Goal: Task Accomplishment & Management: Manage account settings

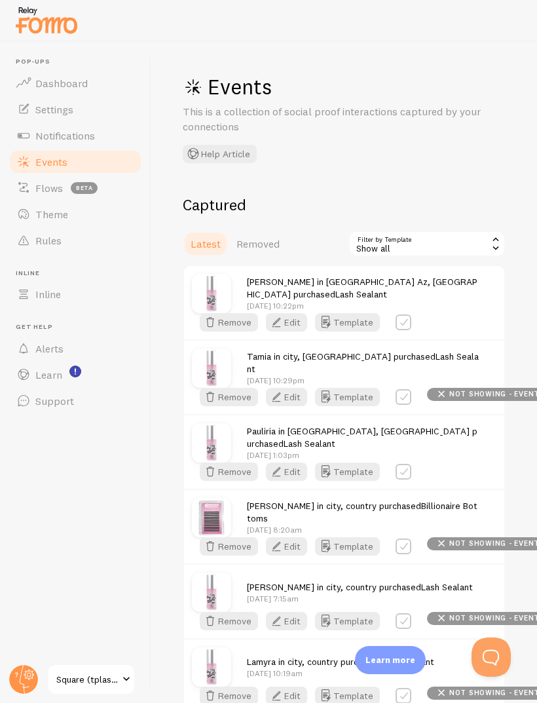
click at [284, 330] on icon "button" at bounding box center [277, 322] width 16 height 16
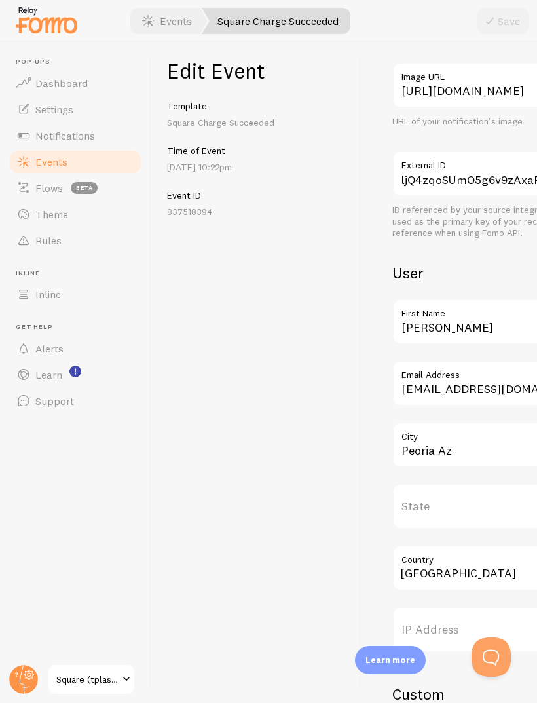
scroll to position [299, 0]
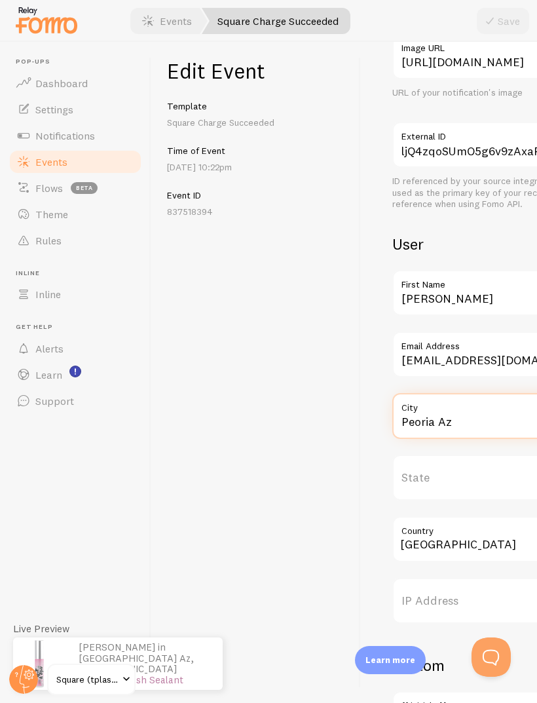
click at [485, 412] on input "Peoria Az" at bounding box center [510, 416] width 236 height 46
click at [356, 417] on div "Edit Event Template Square Charge Succeeded Time of Event Aug 23rd @ 10:22pm Ev…" at bounding box center [256, 372] width 210 height 661
click at [38, 136] on span "Notifications" at bounding box center [65, 135] width 60 height 13
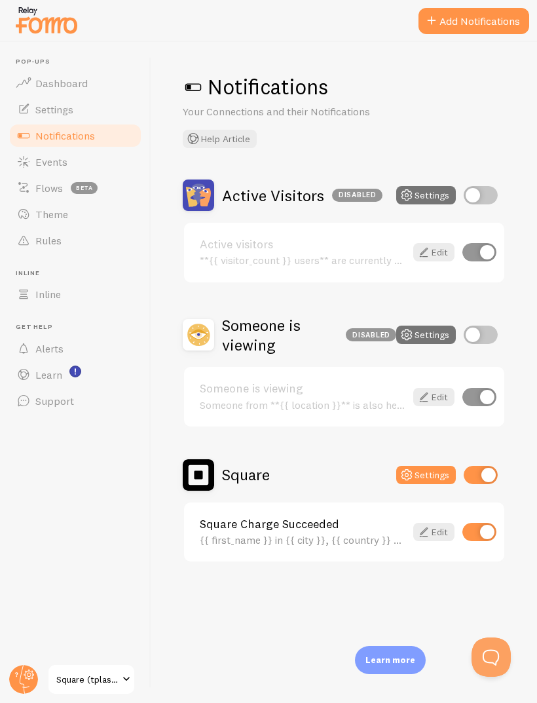
click at [52, 161] on span "Events" at bounding box center [51, 161] width 32 height 13
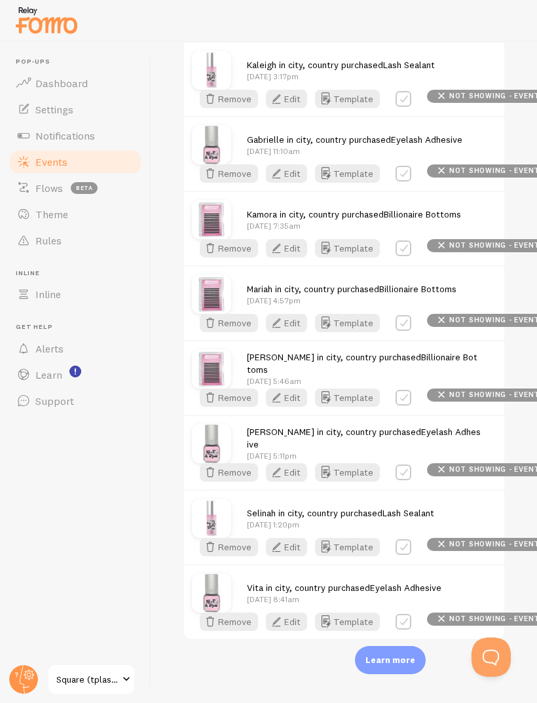
scroll to position [1400, 0]
click at [292, 183] on button "Edit" at bounding box center [286, 173] width 41 height 18
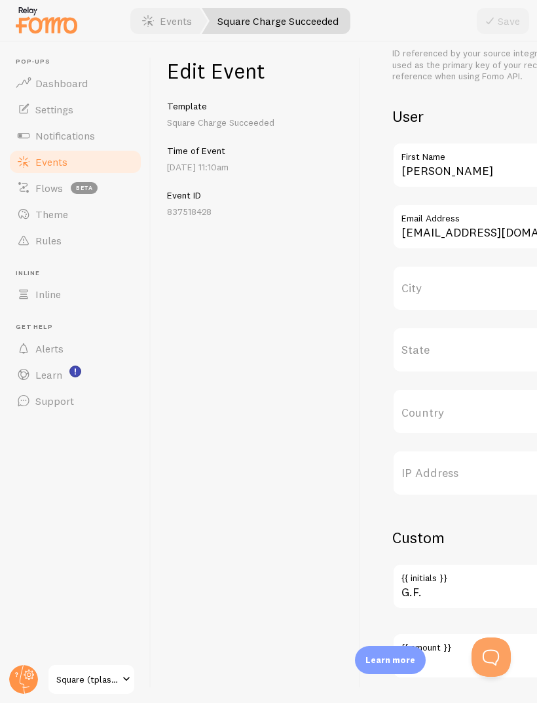
scroll to position [426, 0]
click at [450, 287] on label "City" at bounding box center [510, 289] width 236 height 46
click at [450, 287] on input "City" at bounding box center [510, 289] width 236 height 46
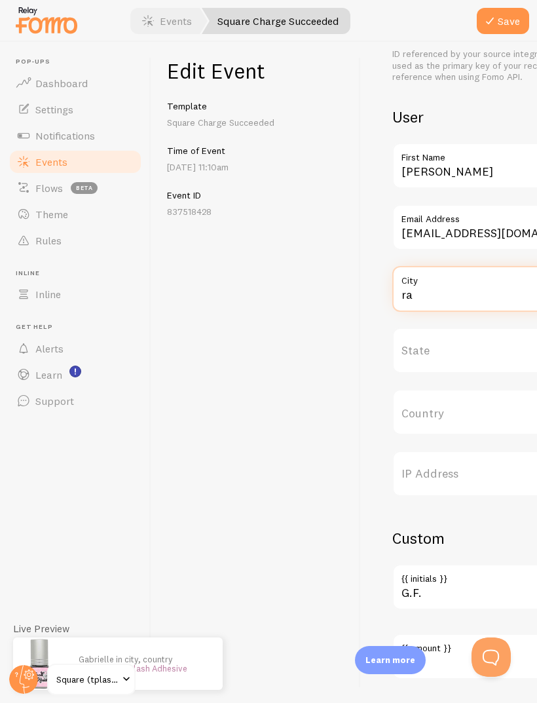
type input "r"
type input "Randallstown MD"
click at [473, 413] on input "Country" at bounding box center [510, 412] width 236 height 46
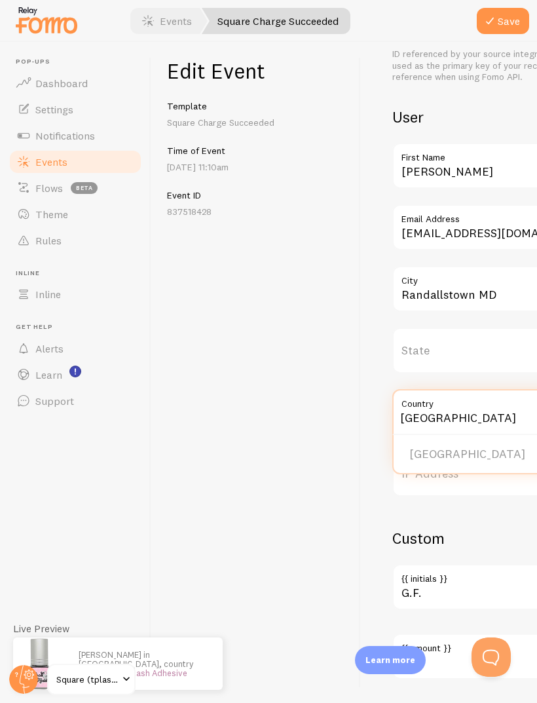
type input "[GEOGRAPHIC_DATA]"
click at [439, 450] on li "[GEOGRAPHIC_DATA]" at bounding box center [510, 454] width 233 height 23
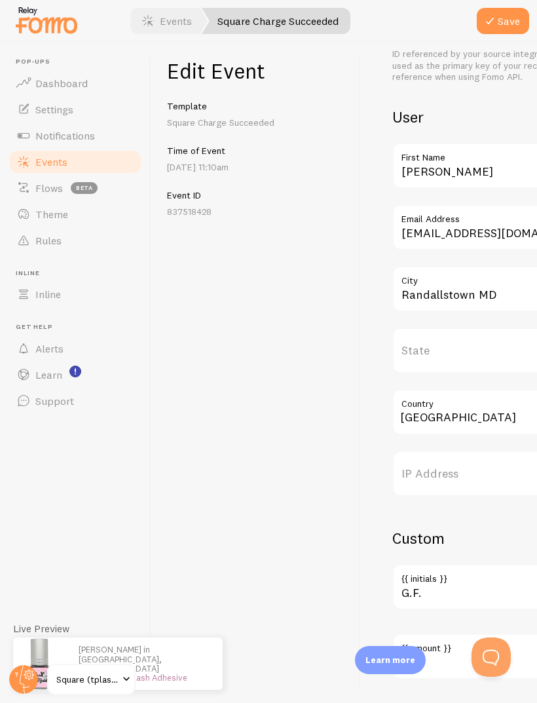
click at [511, 20] on button "Save" at bounding box center [503, 21] width 52 height 26
click at [35, 136] on link "Notifications" at bounding box center [75, 135] width 135 height 26
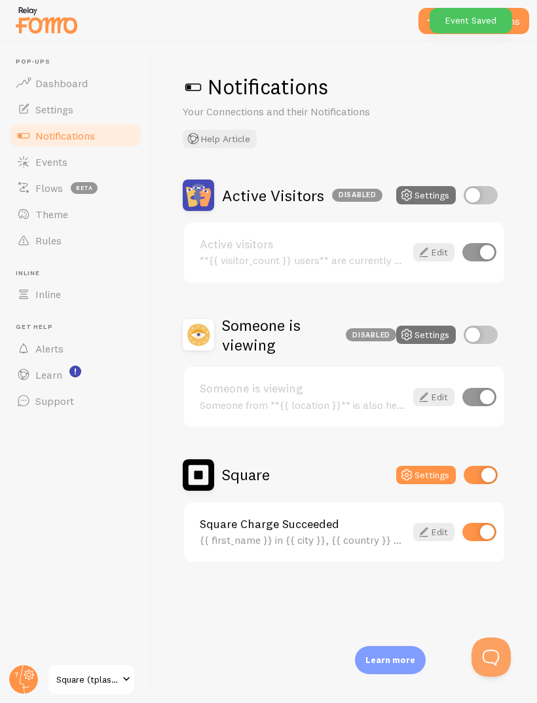
click at [45, 155] on span "Events" at bounding box center [51, 161] width 32 height 13
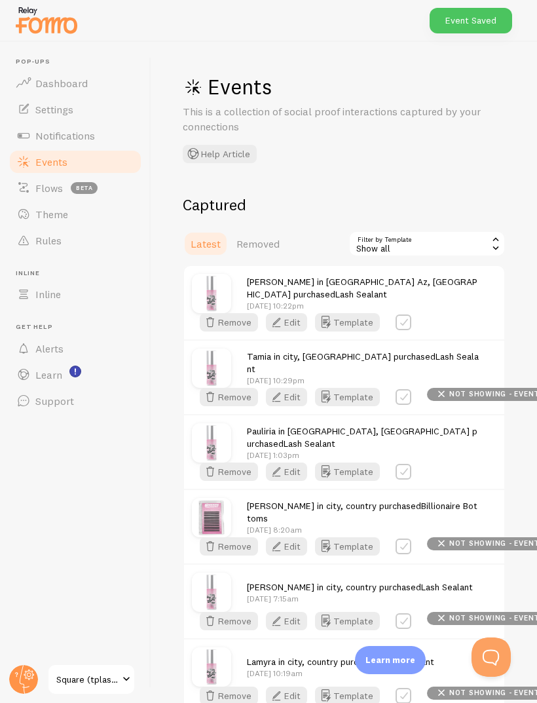
click at [307, 331] on button "Edit" at bounding box center [286, 322] width 41 height 18
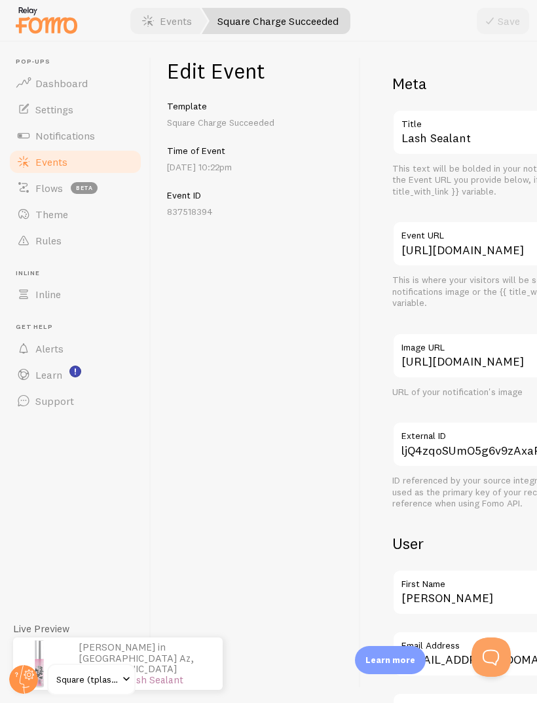
click at [67, 170] on link "Events" at bounding box center [75, 162] width 135 height 26
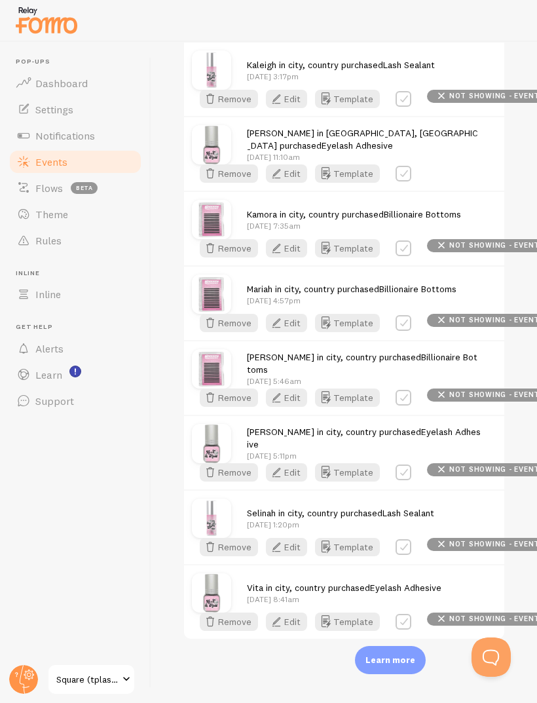
scroll to position [1700, 0]
click at [307, 183] on button "Edit" at bounding box center [286, 173] width 41 height 18
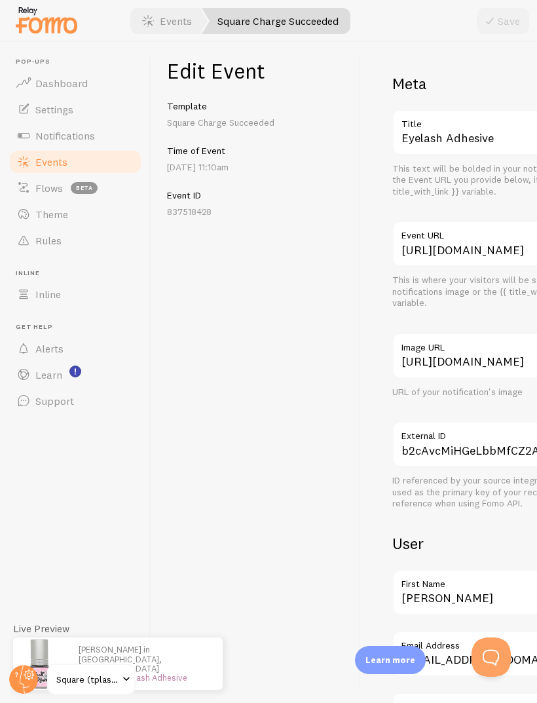
click at [109, 160] on link "Events" at bounding box center [75, 162] width 135 height 26
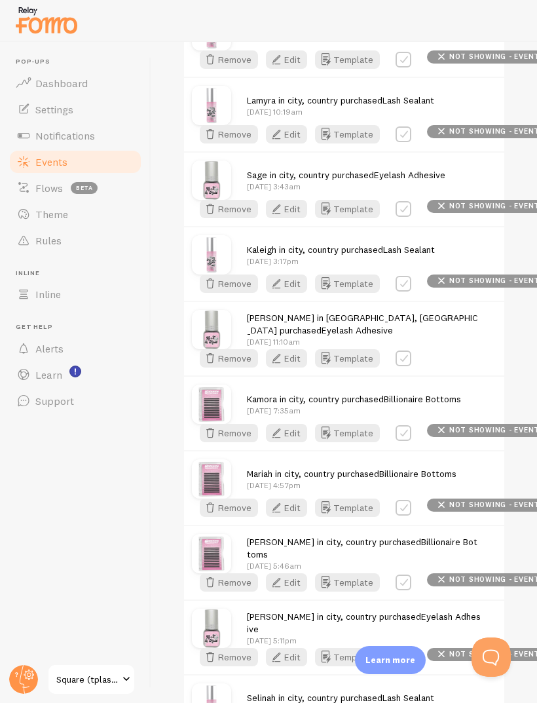
scroll to position [563, 0]
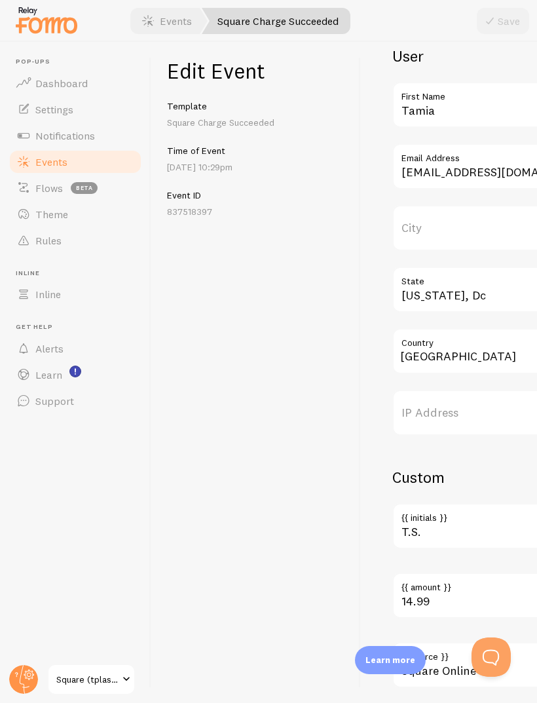
scroll to position [490, 0]
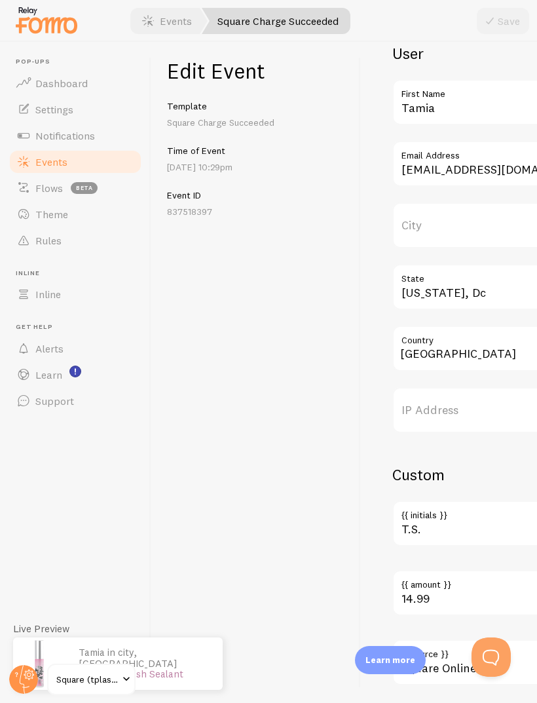
click at [478, 360] on input "Country" at bounding box center [510, 349] width 236 height 46
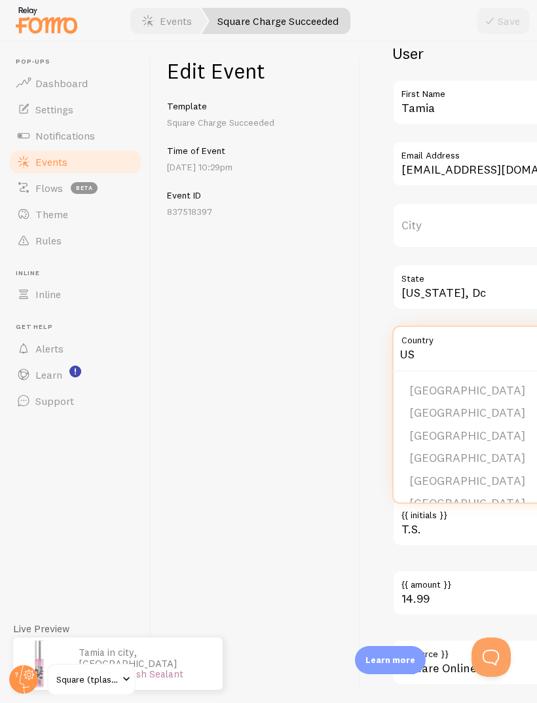
type input "U"
click at [275, 443] on div "Edit Event Template Square Charge Succeeded Time of Event Aug 20th @ 10:29pm Ev…" at bounding box center [256, 372] width 210 height 661
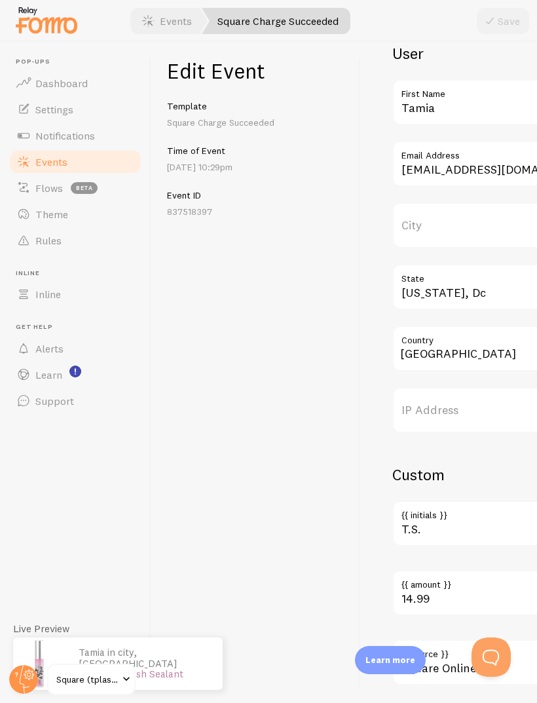
click at [475, 347] on input "Country" at bounding box center [510, 349] width 236 height 46
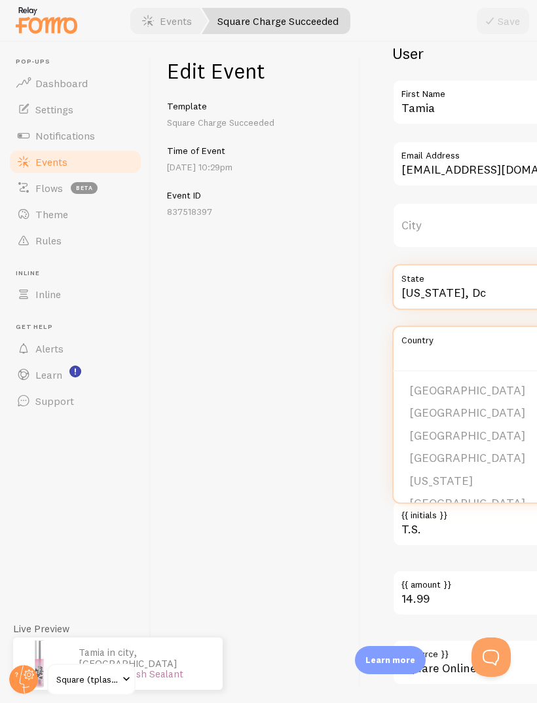
click at [504, 292] on input "Washington, Dc" at bounding box center [510, 287] width 236 height 46
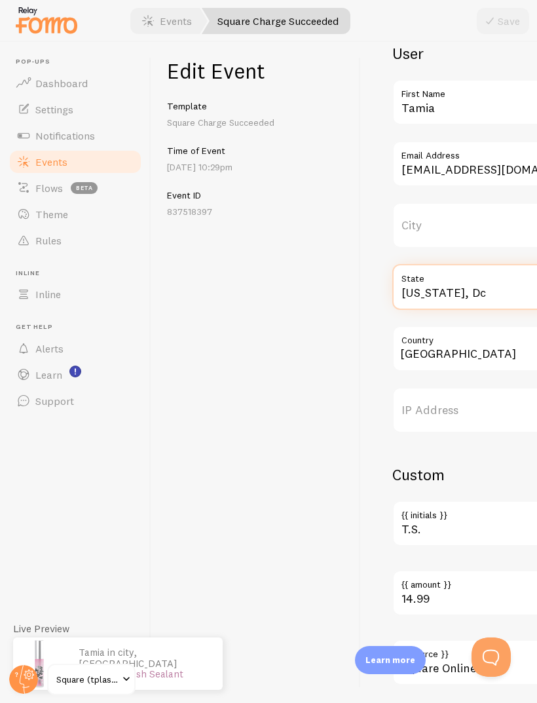
click at [411, 294] on input "Washington, Dc" at bounding box center [510, 287] width 236 height 46
click at [418, 290] on input "Washington, Dc" at bounding box center [510, 287] width 236 height 46
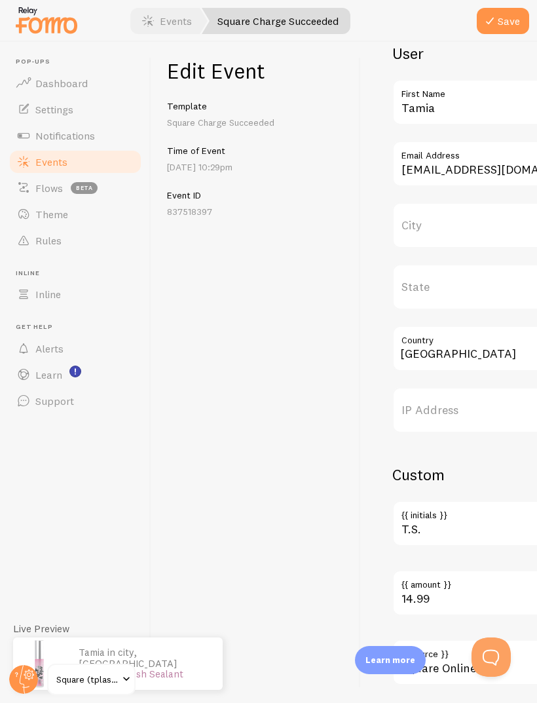
click at [449, 221] on label "City" at bounding box center [510, 225] width 236 height 46
click at [449, 221] on input "City" at bounding box center [510, 225] width 236 height 46
click at [447, 229] on label "City" at bounding box center [510, 225] width 236 height 46
click at [447, 229] on input "City" at bounding box center [510, 225] width 236 height 46
click at [468, 228] on label "City" at bounding box center [510, 225] width 236 height 46
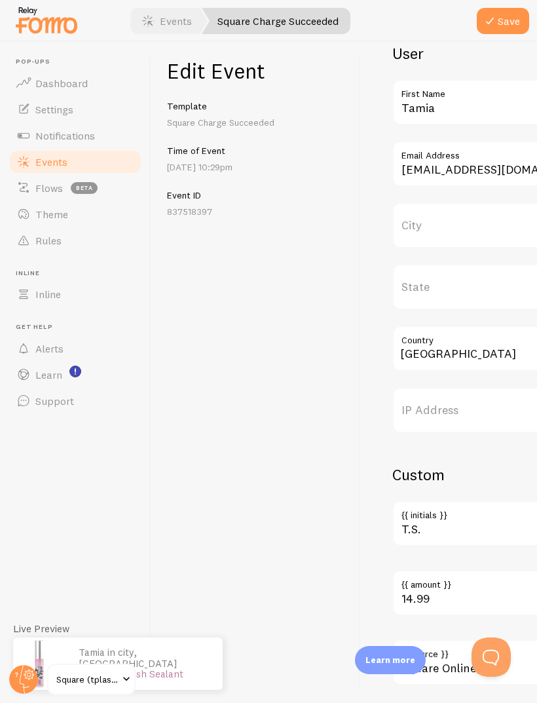
click at [468, 228] on input "City" at bounding box center [510, 225] width 236 height 46
click at [416, 218] on label "City" at bounding box center [510, 225] width 236 height 46
click at [416, 218] on input "City" at bounding box center [510, 225] width 236 height 46
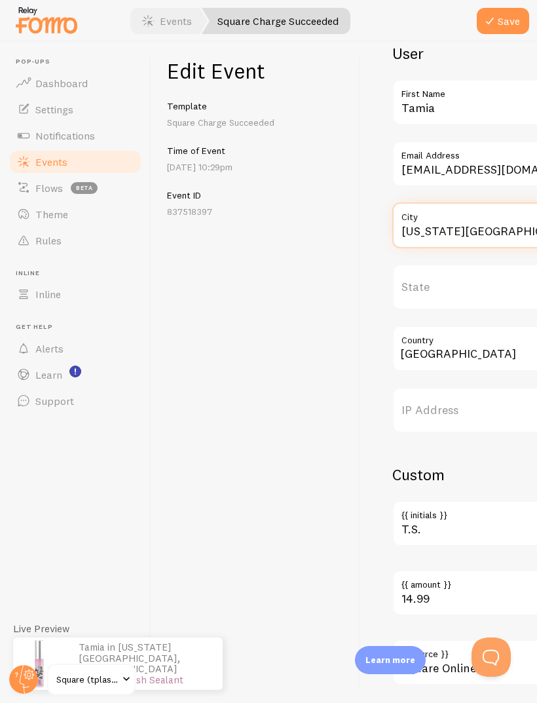
type input "Washington DC"
click at [524, 32] on button "Save" at bounding box center [503, 21] width 52 height 26
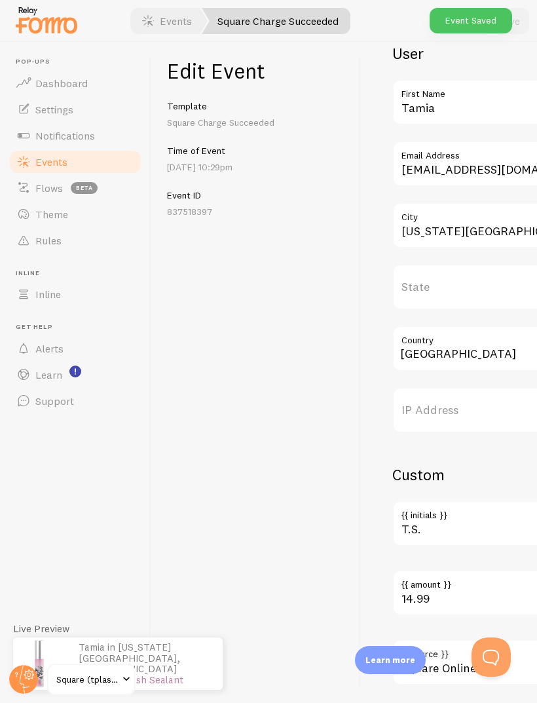
click at [117, 161] on link "Events" at bounding box center [75, 162] width 135 height 26
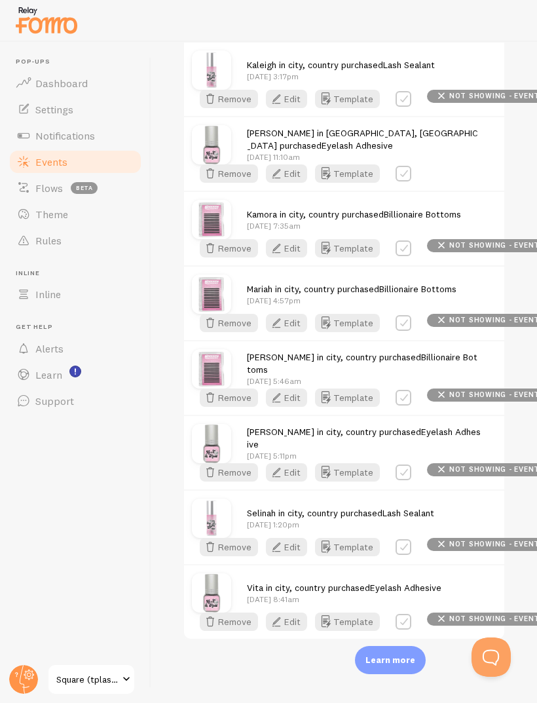
scroll to position [1769, 0]
click at [296, 33] on button "Edit" at bounding box center [286, 24] width 41 height 18
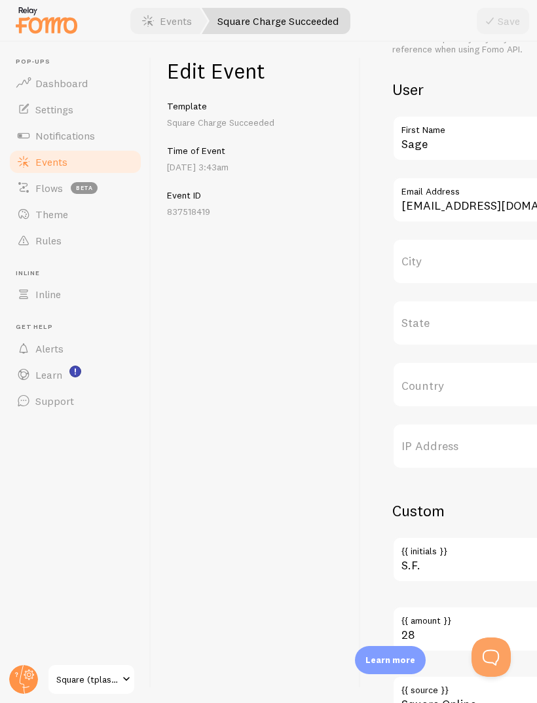
scroll to position [457, 0]
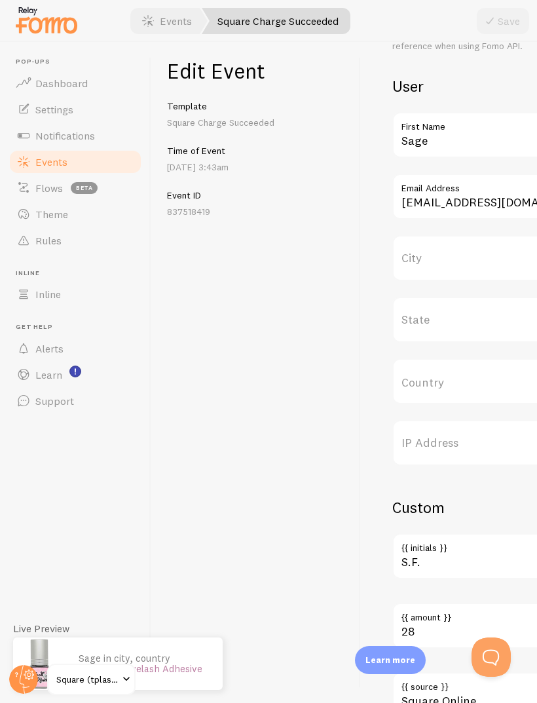
click at [476, 252] on label "City" at bounding box center [510, 258] width 236 height 46
click at [476, 252] on input "City" at bounding box center [510, 258] width 236 height 46
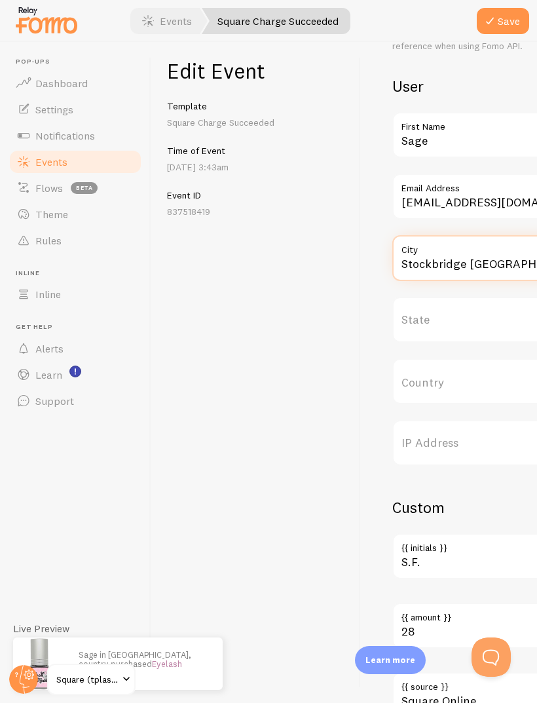
type input "Stockbridge GA"
click at [466, 377] on input "Country" at bounding box center [510, 381] width 236 height 46
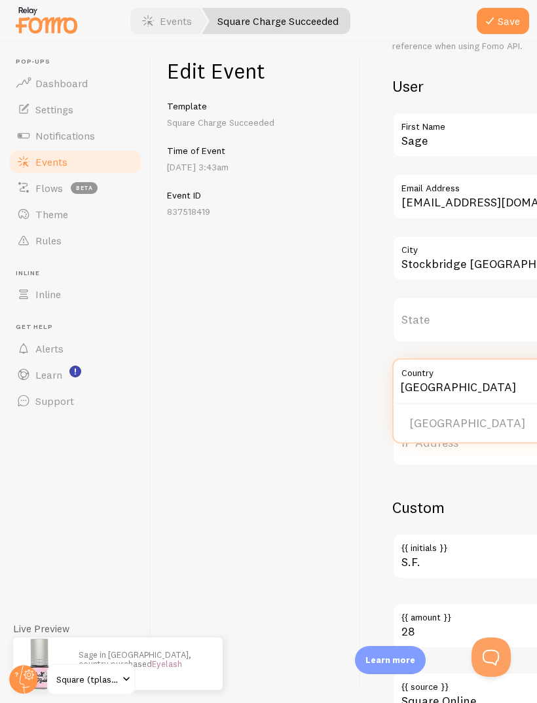
type input "[GEOGRAPHIC_DATA]"
click at [518, 24] on button "Save" at bounding box center [503, 21] width 52 height 26
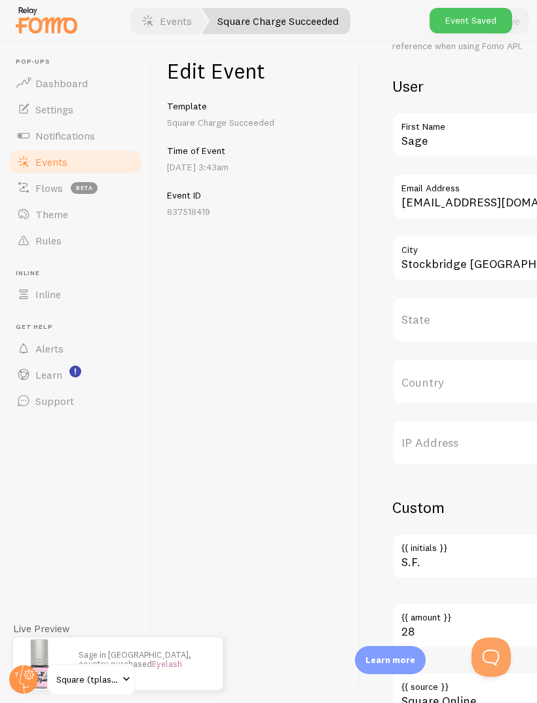
click at [81, 164] on link "Events" at bounding box center [75, 162] width 135 height 26
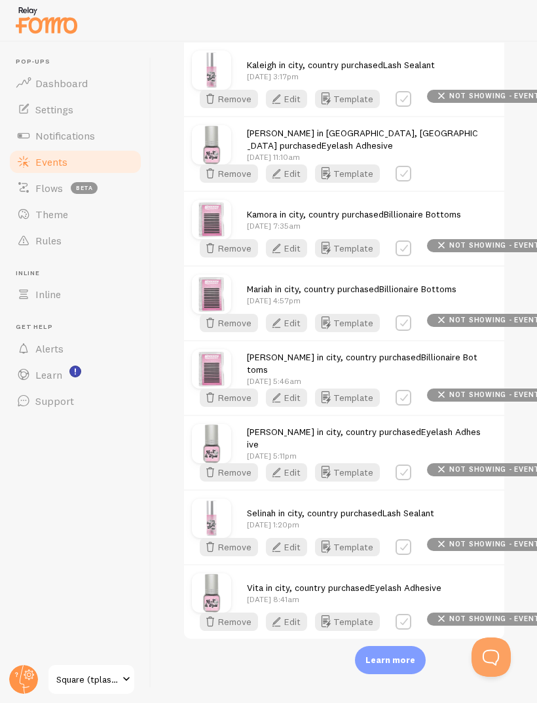
scroll to position [1975, 0]
click at [286, 33] on button "Edit" at bounding box center [286, 24] width 41 height 18
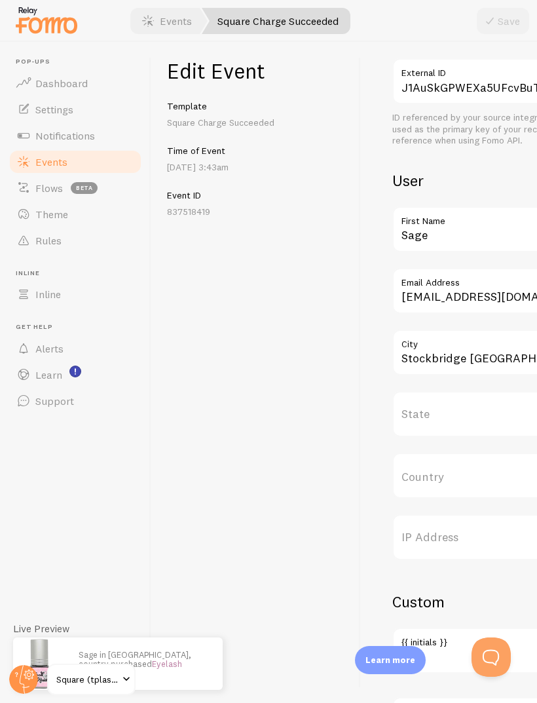
scroll to position [364, 0]
click at [450, 465] on input "Country" at bounding box center [510, 475] width 236 height 46
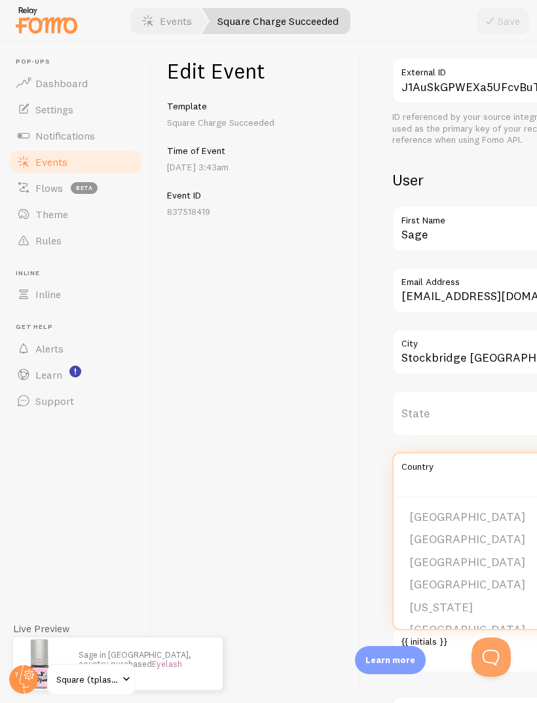
scroll to position [9, 0]
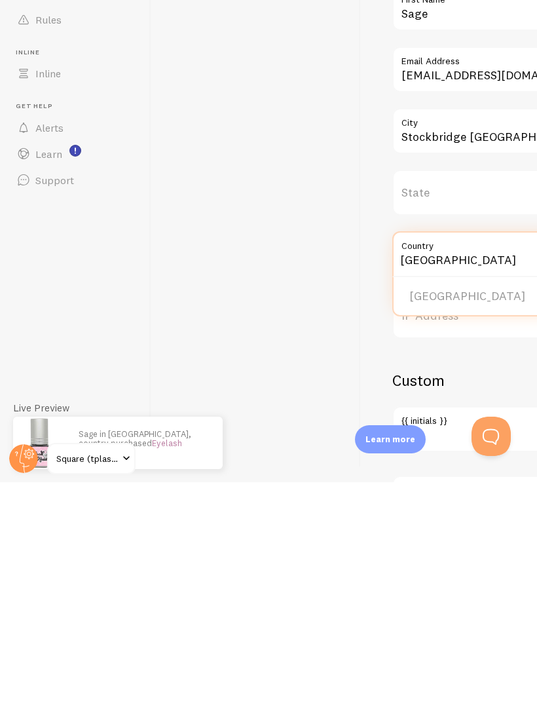
type input "[GEOGRAPHIC_DATA]"
click at [454, 506] on li "[GEOGRAPHIC_DATA]" at bounding box center [510, 517] width 233 height 23
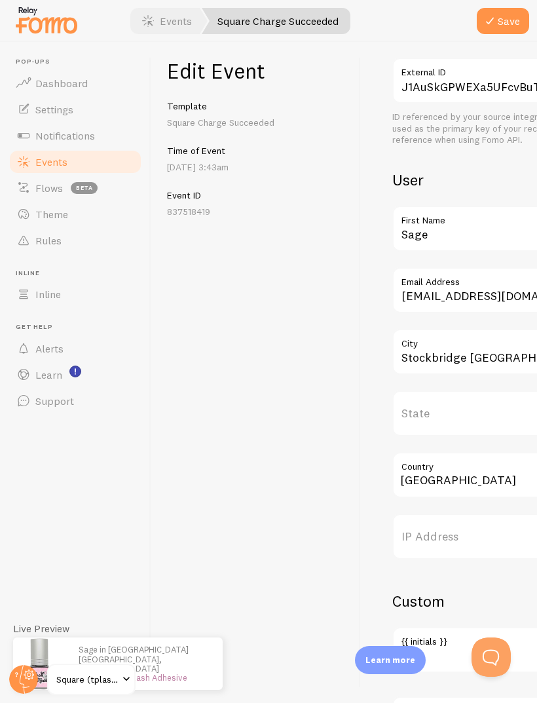
click at [528, 18] on button "Save" at bounding box center [503, 21] width 52 height 26
click at [107, 149] on link "Events" at bounding box center [75, 162] width 135 height 26
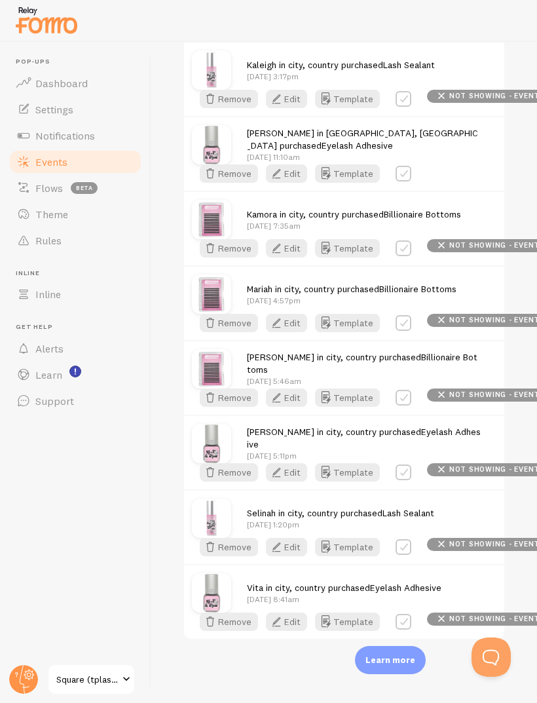
scroll to position [3210, 0]
click at [286, 332] on button "Edit" at bounding box center [286, 323] width 41 height 18
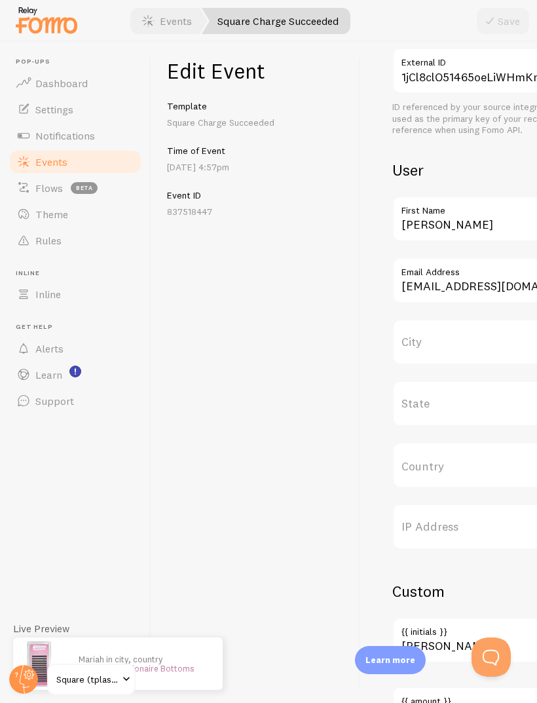
scroll to position [374, 0]
click at [473, 342] on label "City" at bounding box center [510, 341] width 236 height 46
click at [473, 342] on input "City" at bounding box center [510, 341] width 236 height 46
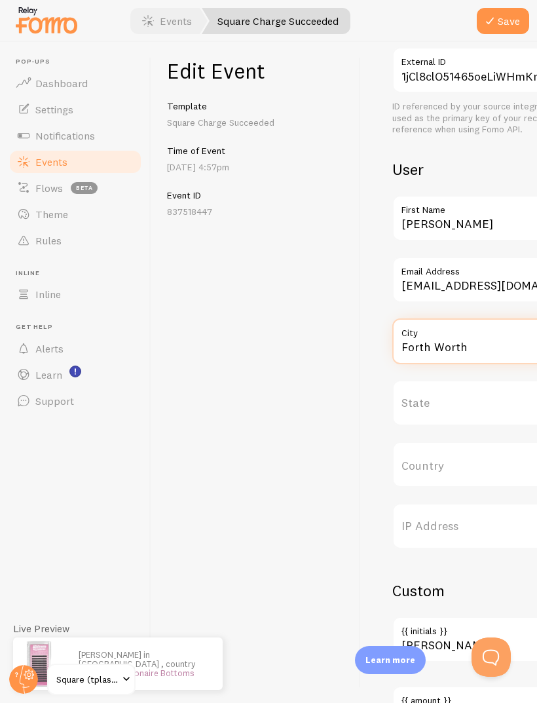
click at [430, 318] on input "Forth Worth" at bounding box center [510, 341] width 236 height 46
click at [484, 318] on input "Fort Worth" at bounding box center [510, 341] width 236 height 46
type input "Fort Worth TX"
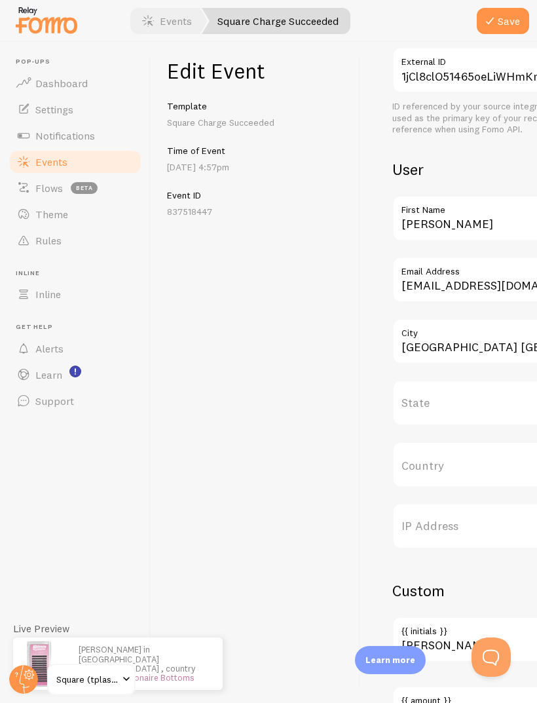
click at [478, 441] on input "Country" at bounding box center [510, 464] width 236 height 46
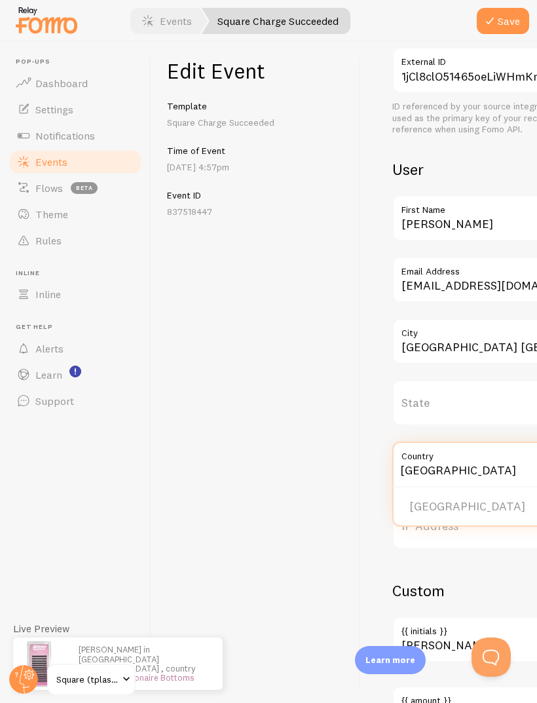
type input "[GEOGRAPHIC_DATA]"
click at [318, 404] on div "Edit Event Template Square Charge Succeeded Time of Event Aug 12th @ 4:57pm Eve…" at bounding box center [256, 372] width 210 height 661
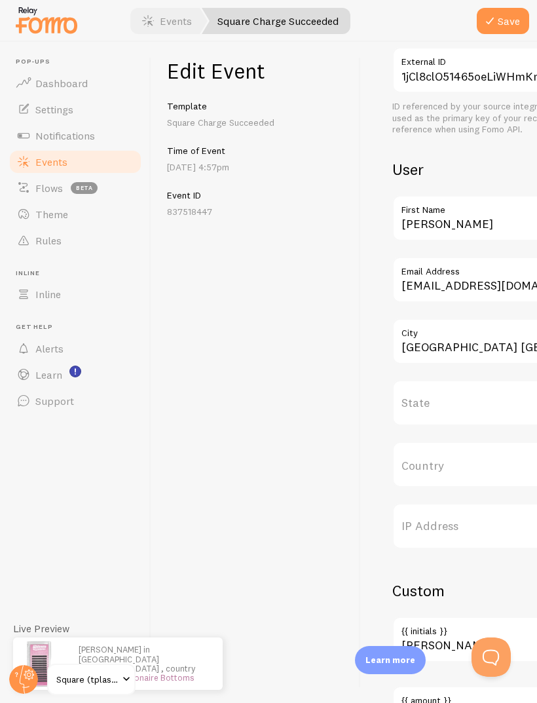
click at [451, 503] on label "IP Address" at bounding box center [510, 526] width 236 height 46
click at [451, 503] on input "IP Address" at bounding box center [510, 526] width 236 height 46
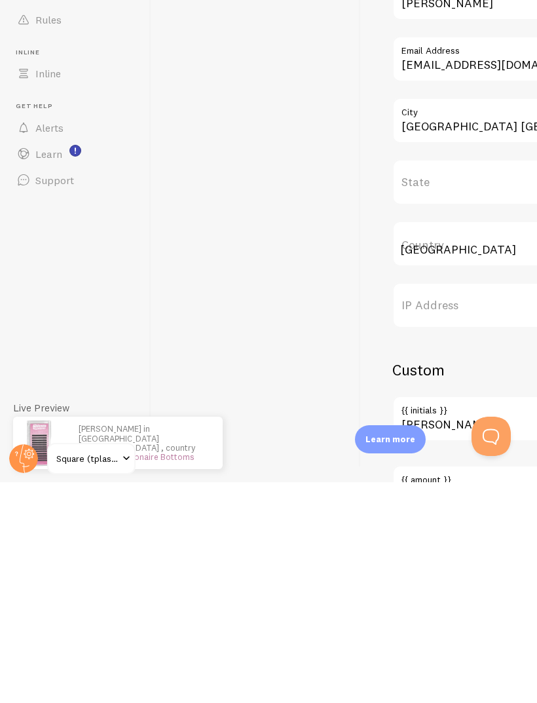
click at [483, 441] on input "[GEOGRAPHIC_DATA]" at bounding box center [510, 464] width 236 height 46
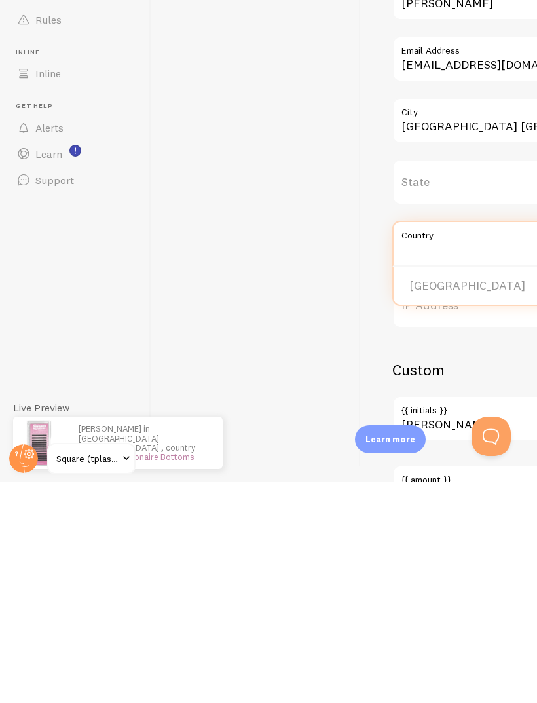
click at [454, 495] on li "[GEOGRAPHIC_DATA]" at bounding box center [510, 506] width 233 height 23
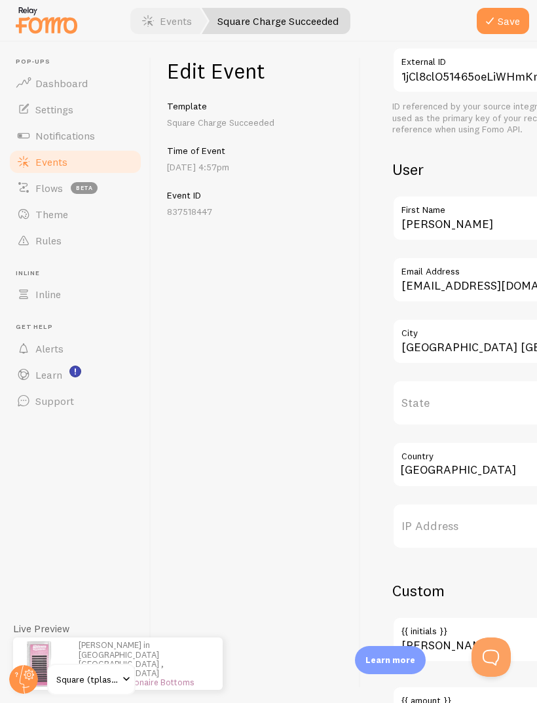
click at [511, 26] on button "Save" at bounding box center [503, 21] width 52 height 26
click at [108, 149] on link "Events" at bounding box center [75, 162] width 135 height 26
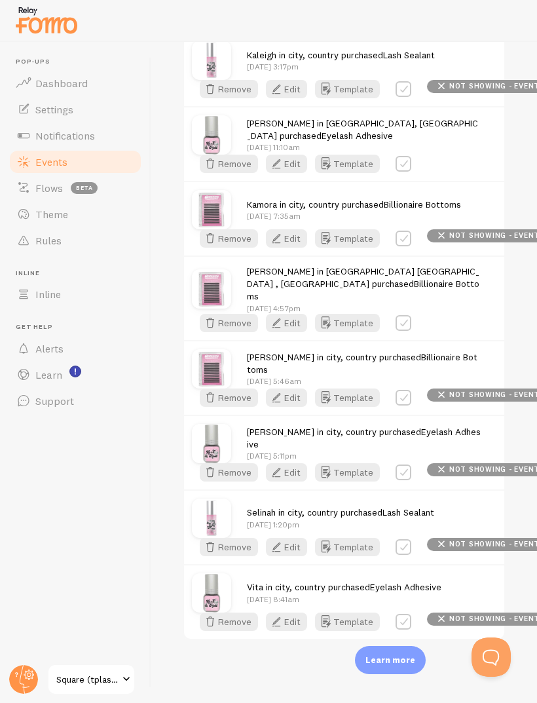
scroll to position [3224, 0]
click at [290, 248] on button "Edit" at bounding box center [286, 238] width 41 height 18
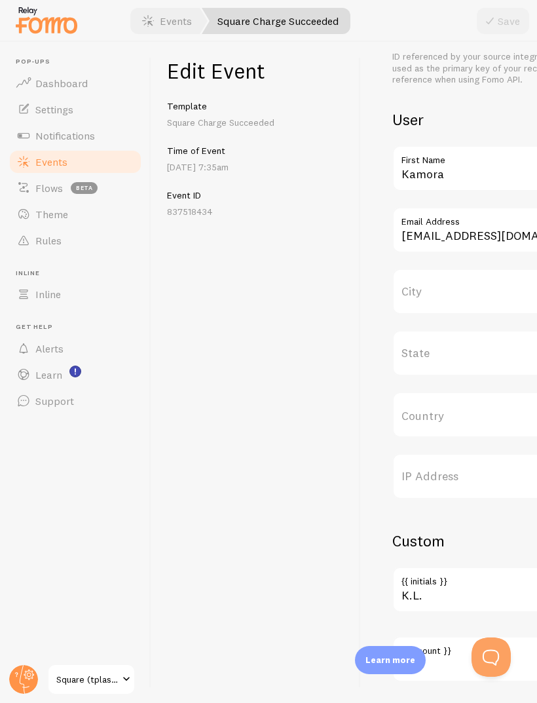
scroll to position [428, 0]
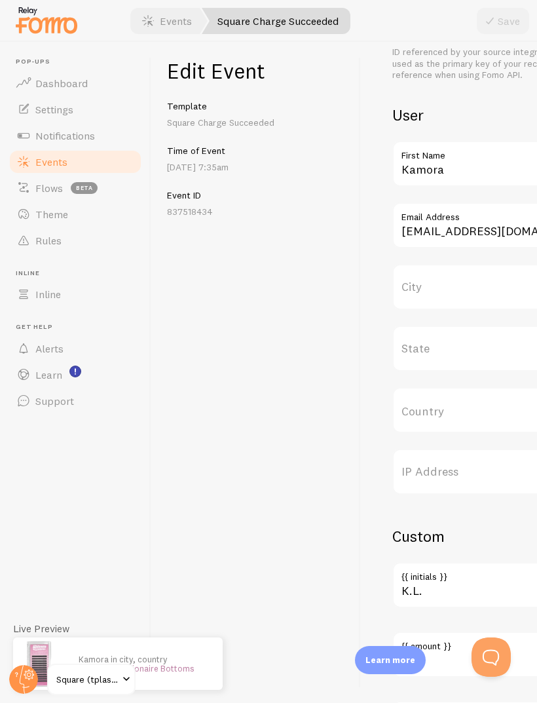
click at [472, 293] on label "City" at bounding box center [510, 287] width 236 height 46
click at [472, 293] on input "City" at bounding box center [510, 287] width 236 height 46
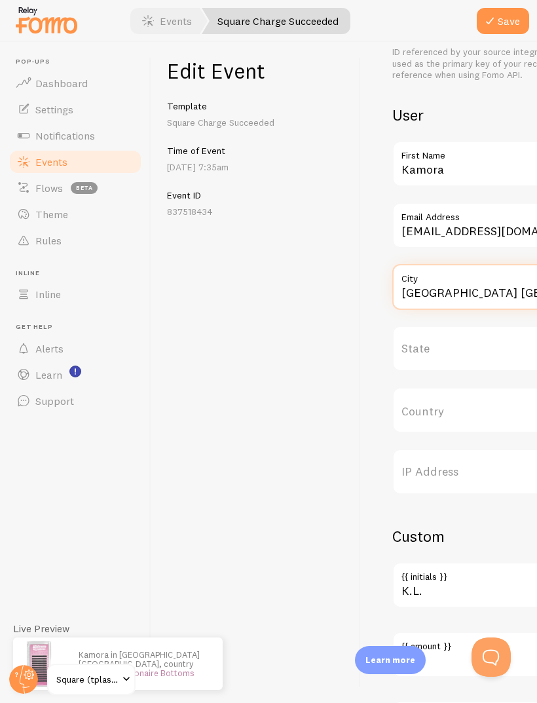
type input "Garfield Heights OH"
click at [466, 387] on input "Country" at bounding box center [510, 410] width 236 height 46
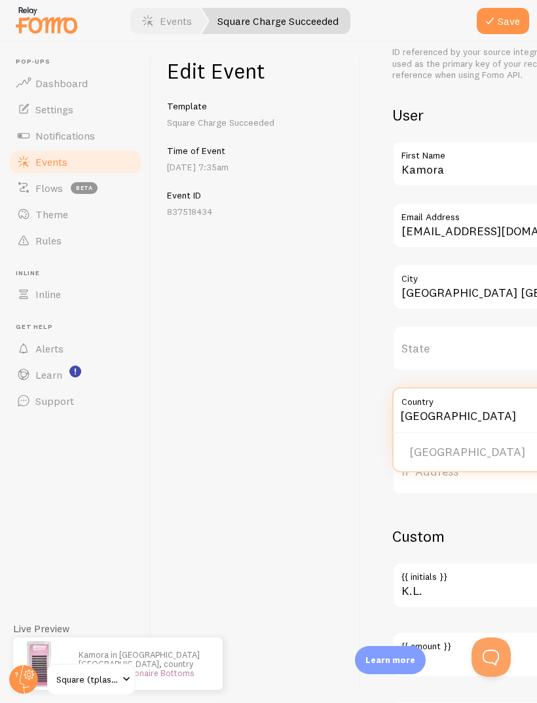
type input "[GEOGRAPHIC_DATA]"
click at [462, 441] on li "[GEOGRAPHIC_DATA]" at bounding box center [510, 452] width 233 height 23
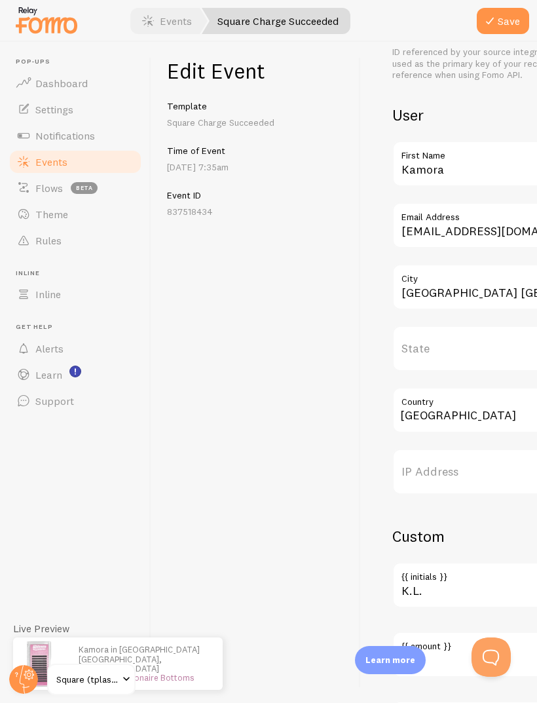
click at [516, 27] on button "Save" at bounding box center [503, 21] width 52 height 26
click at [111, 149] on link "Events" at bounding box center [75, 162] width 135 height 26
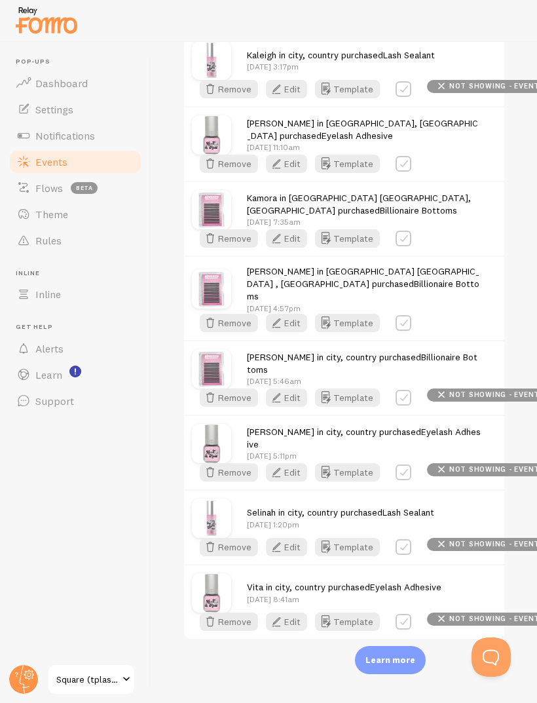
scroll to position [1697, 0]
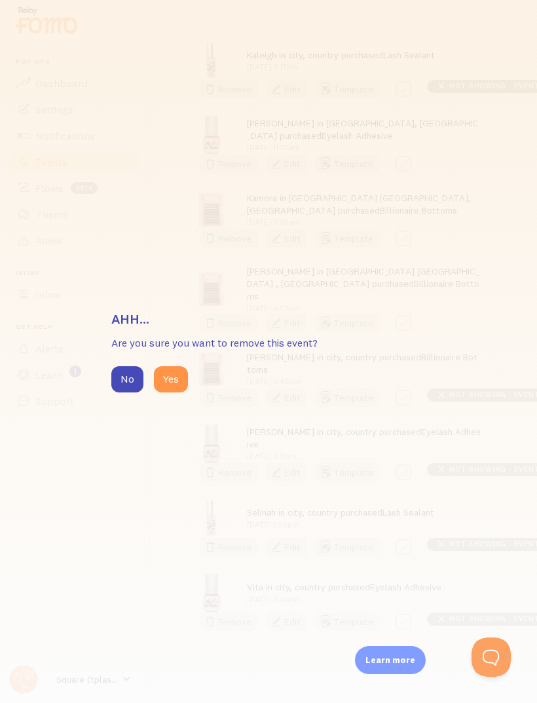
click at [179, 428] on div "Ahh... Are you sure you want to remove this event? No Yes" at bounding box center [268, 351] width 537 height 703
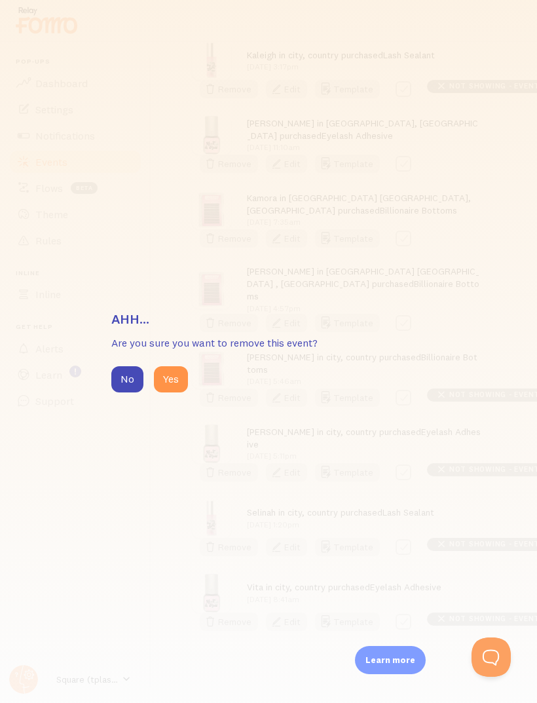
click at [167, 427] on div "Ahh... Are you sure you want to remove this event? No Yes" at bounding box center [268, 351] width 537 height 703
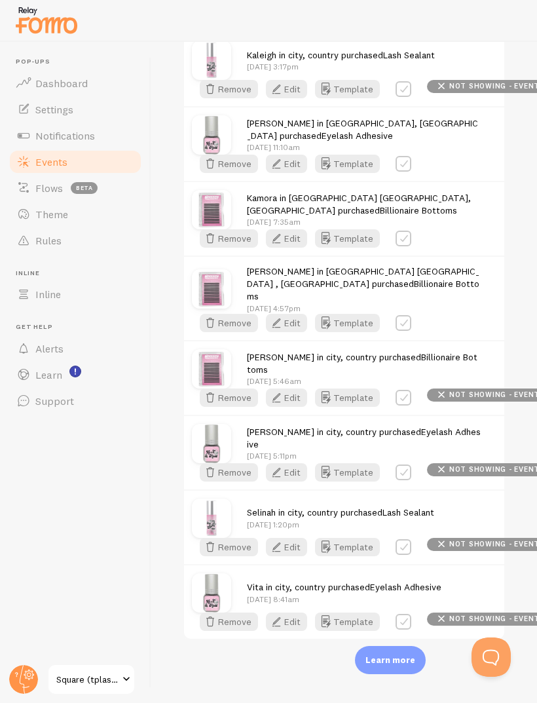
checkbox input "true"
click at [397, 405] on label at bounding box center [404, 398] width 16 height 16
checkbox input "true"
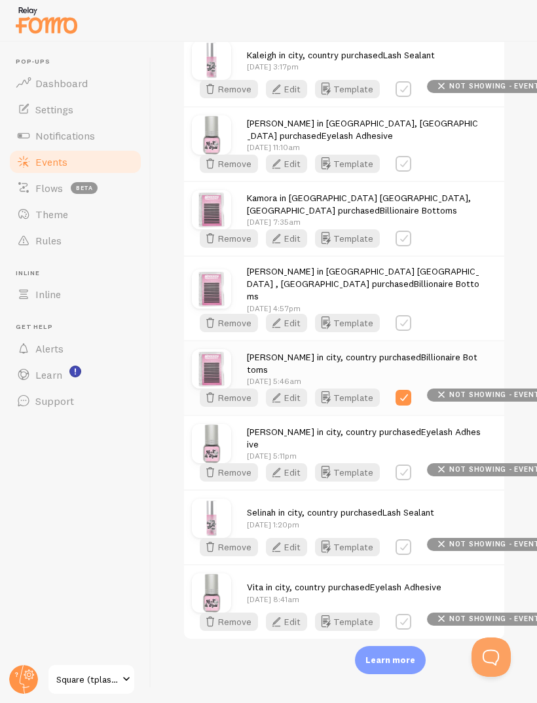
click at [404, 555] on label at bounding box center [404, 547] width 16 height 16
checkbox input "true"
click at [403, 659] on p "Learn more" at bounding box center [391, 660] width 50 height 12
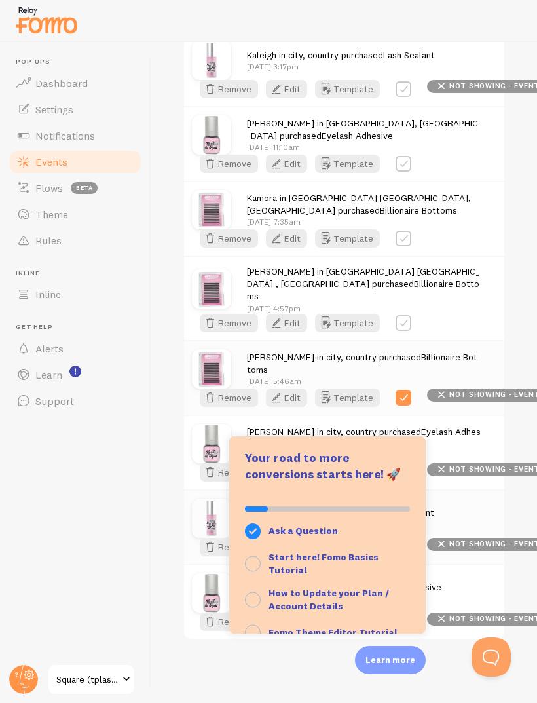
scroll to position [44, 0]
click at [476, 584] on div "Vita in city, country purchased Eyelash Adhesive Aug 8th @ 8:41am" at bounding box center [364, 592] width 234 height 24
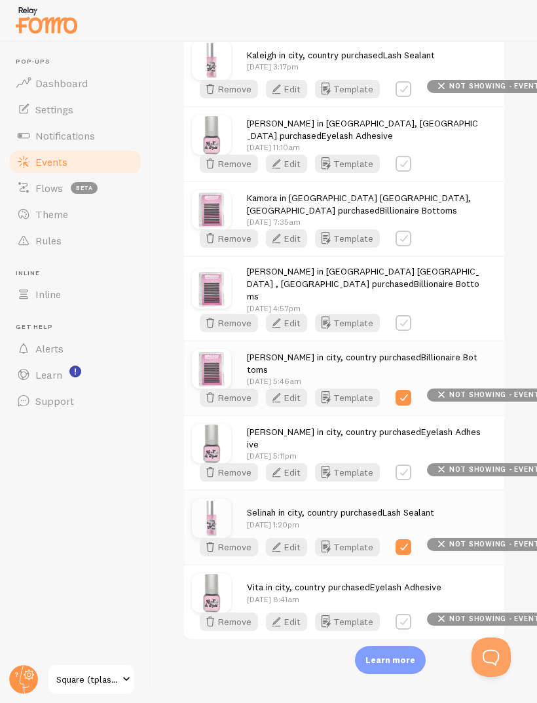
click at [409, 615] on label at bounding box center [404, 622] width 16 height 16
checkbox input "true"
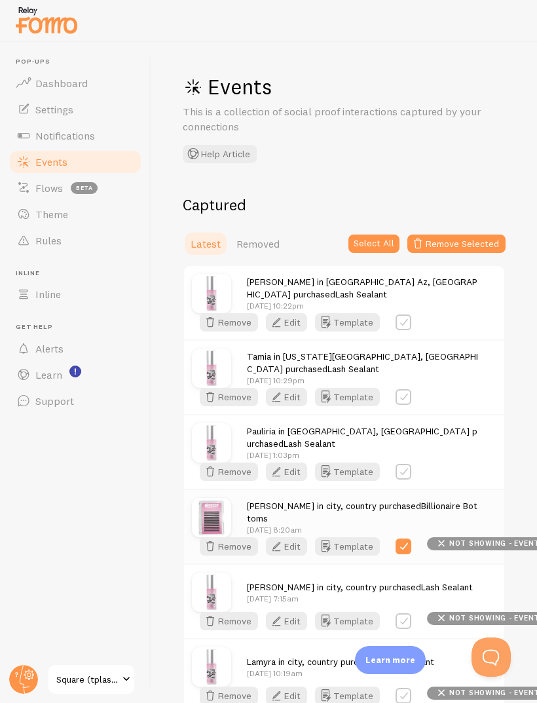
scroll to position [-1, 0]
click at [473, 235] on button "Remove Selected" at bounding box center [456, 244] width 98 height 18
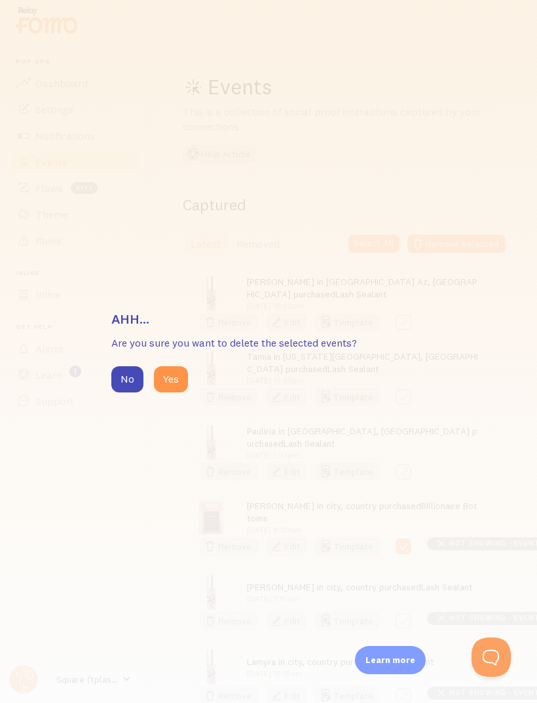
click at [177, 385] on button "Yes" at bounding box center [171, 379] width 34 height 26
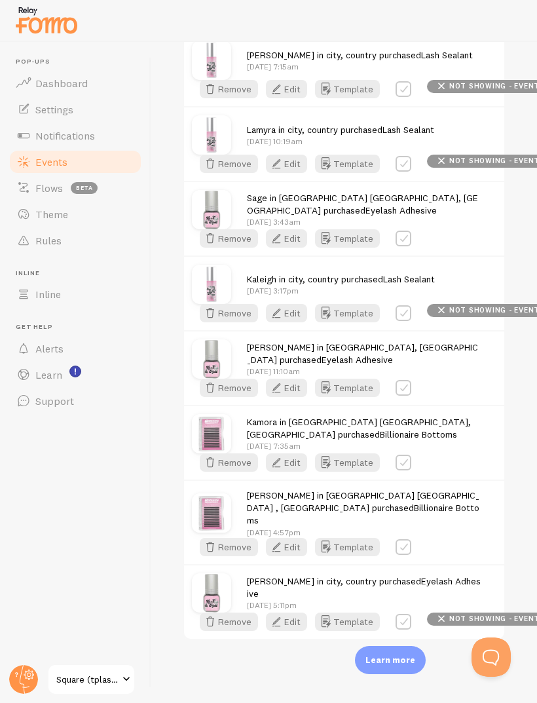
scroll to position [2211, 0]
click at [301, 322] on button "Edit" at bounding box center [286, 313] width 41 height 18
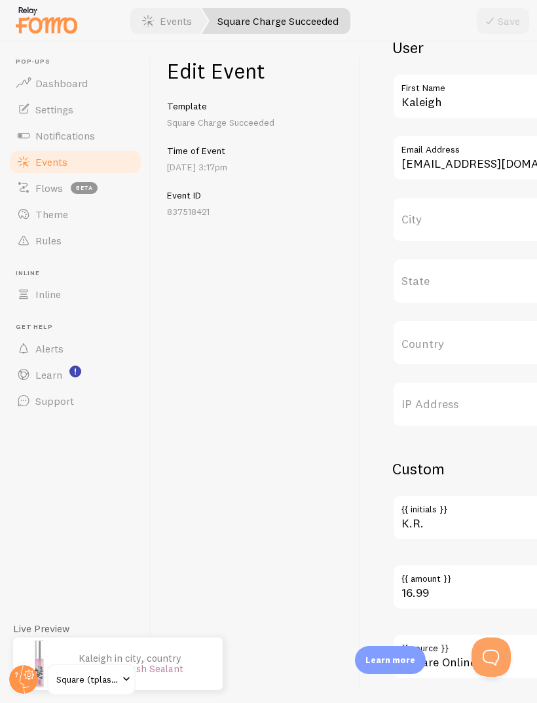
scroll to position [502, 0]
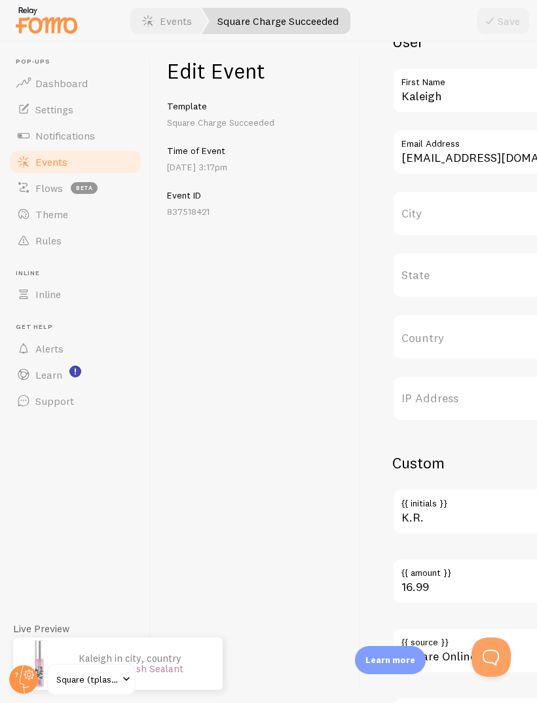
click at [474, 206] on label "City" at bounding box center [510, 214] width 236 height 46
click at [474, 206] on input "City" at bounding box center [510, 214] width 236 height 46
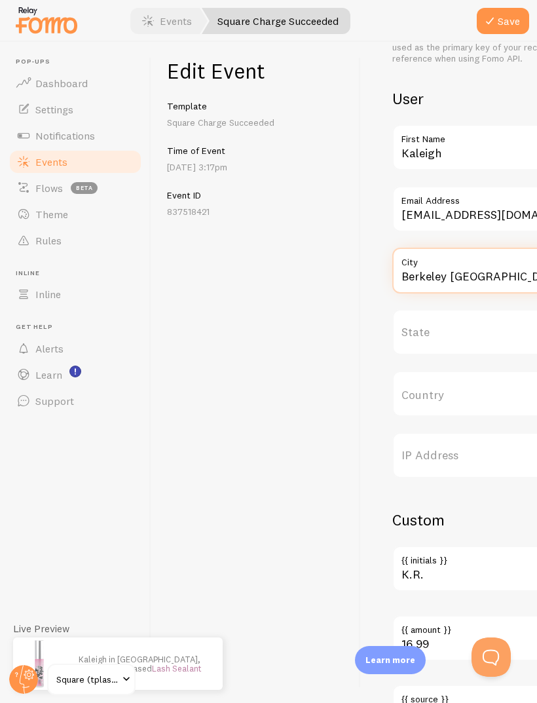
scroll to position [467, 0]
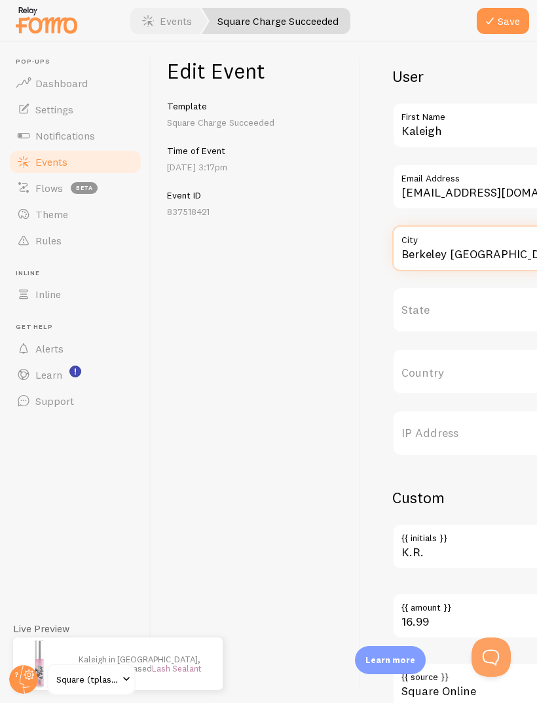
type input "Berkeley MO"
click at [436, 348] on input "Country" at bounding box center [510, 371] width 236 height 46
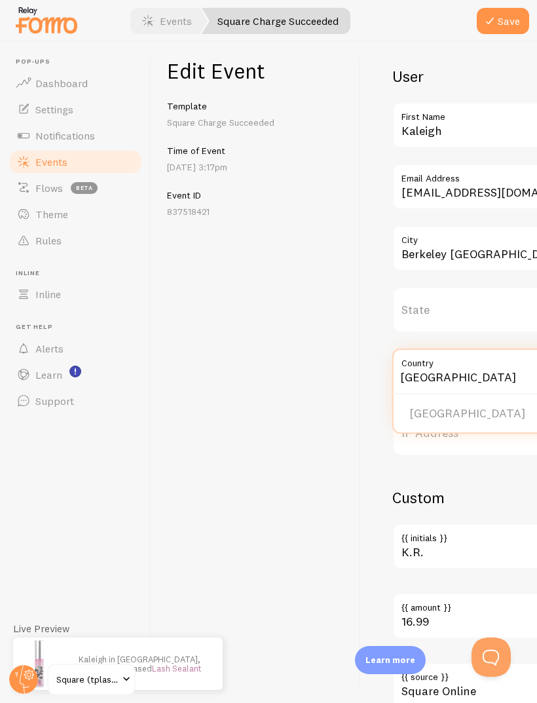
type input "[GEOGRAPHIC_DATA]"
click at [468, 402] on li "[GEOGRAPHIC_DATA]" at bounding box center [510, 413] width 233 height 23
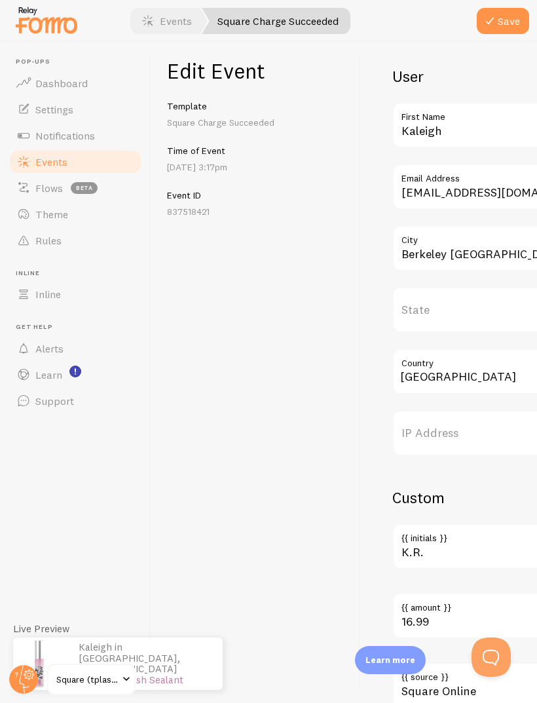
click at [510, 27] on button "Save" at bounding box center [503, 21] width 52 height 26
click at [114, 149] on link "Events" at bounding box center [75, 162] width 135 height 26
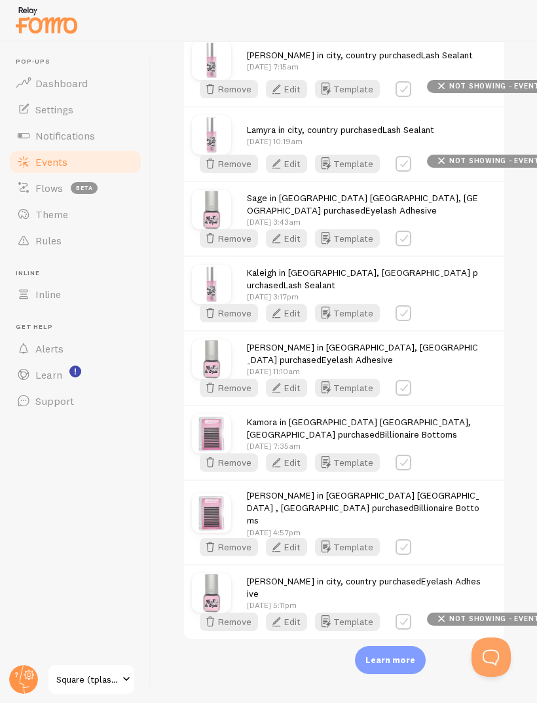
scroll to position [4499, 0]
click at [448, 599] on link "Eyelash Adhesive" at bounding box center [364, 587] width 234 height 24
click at [294, 631] on button "Edit" at bounding box center [286, 621] width 41 height 18
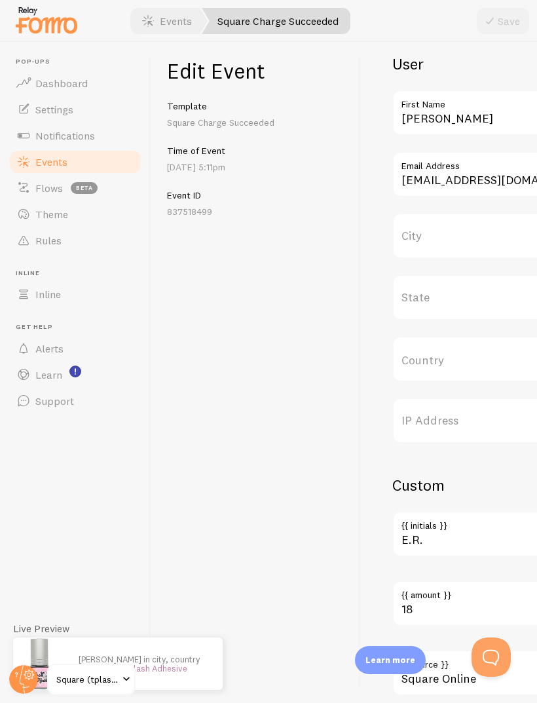
scroll to position [457, 0]
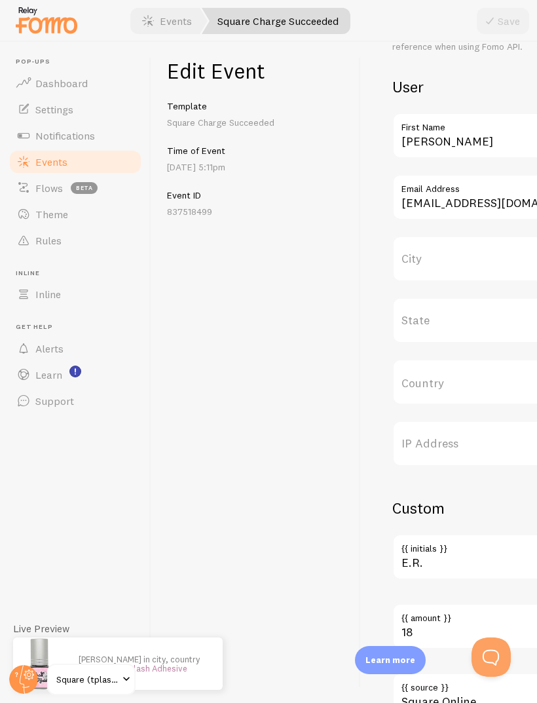
click at [472, 259] on label "City" at bounding box center [510, 259] width 236 height 46
click at [472, 259] on input "City" at bounding box center [510, 259] width 236 height 46
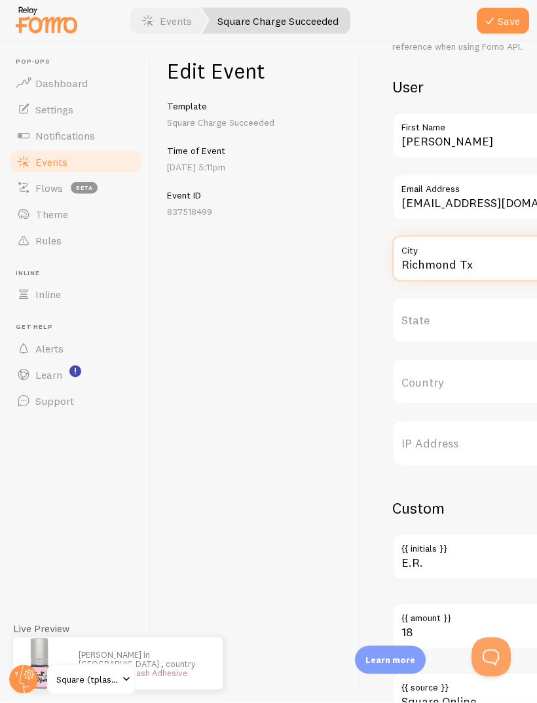
type input "Richmond Tx"
click at [508, 379] on input "Country" at bounding box center [510, 382] width 236 height 46
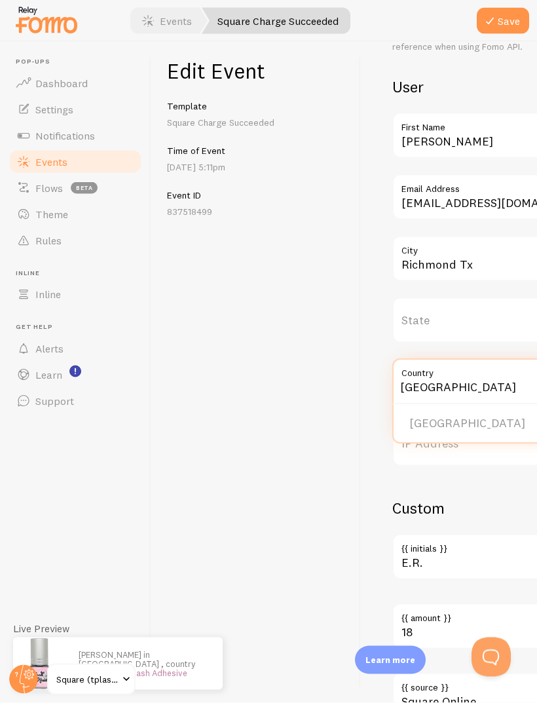
type input "[GEOGRAPHIC_DATA]"
click at [517, 26] on button "Save" at bounding box center [503, 21] width 52 height 26
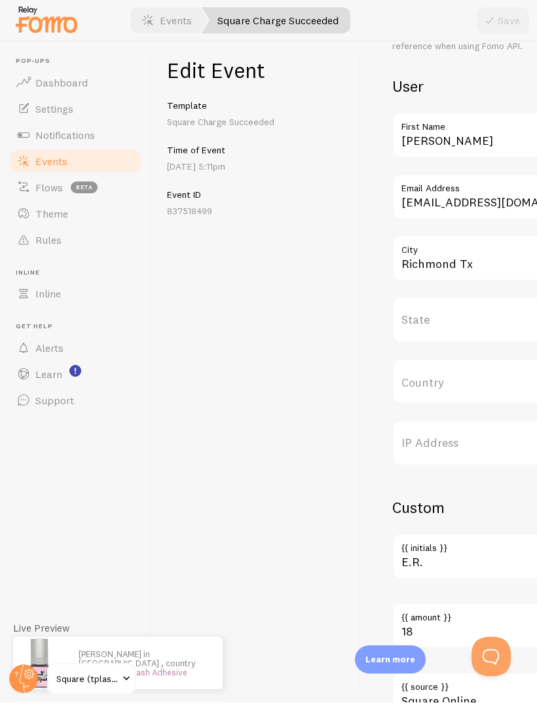
click at [94, 168] on link "Events" at bounding box center [75, 162] width 135 height 26
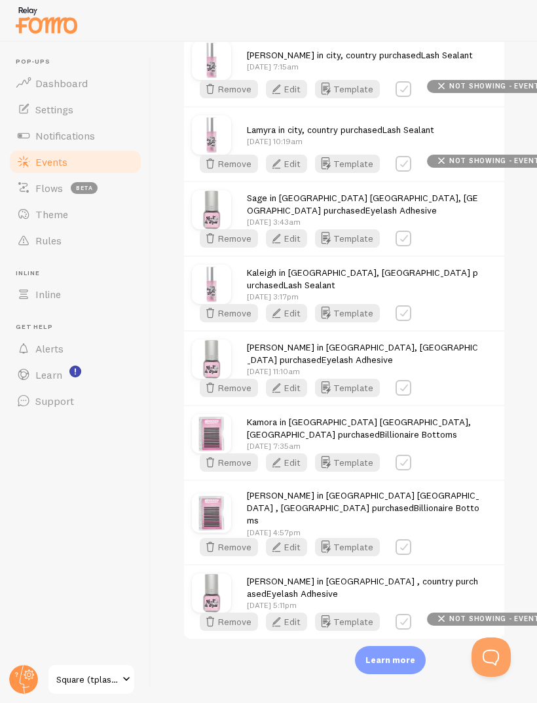
scroll to position [1771, 0]
click at [402, 97] on label at bounding box center [404, 89] width 16 height 16
checkbox input "true"
click at [402, 172] on label at bounding box center [404, 164] width 16 height 16
checkbox input "true"
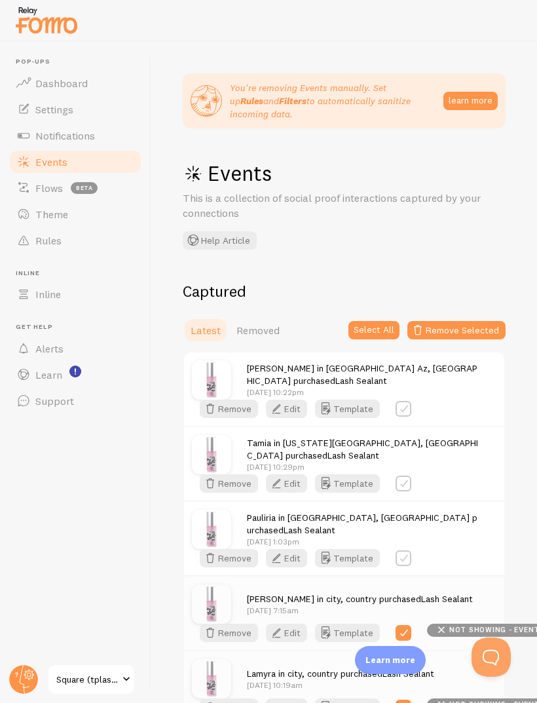
scroll to position [0, 0]
click at [481, 321] on button "Remove Selected" at bounding box center [456, 330] width 98 height 18
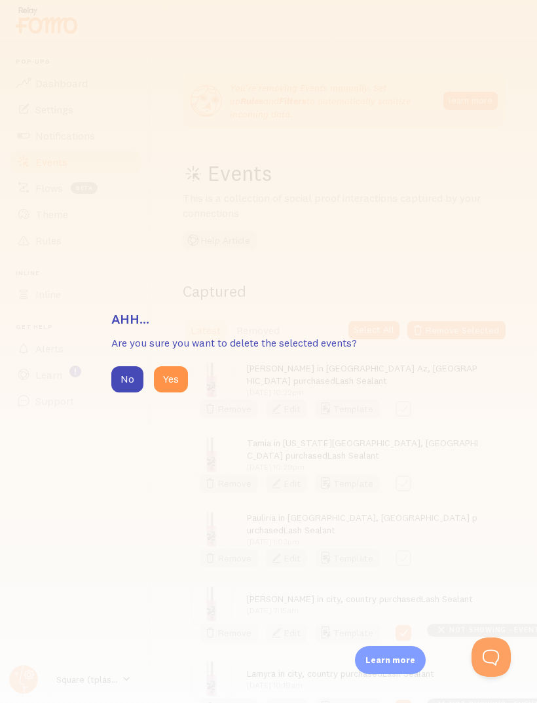
click at [181, 392] on button "Yes" at bounding box center [171, 379] width 34 height 26
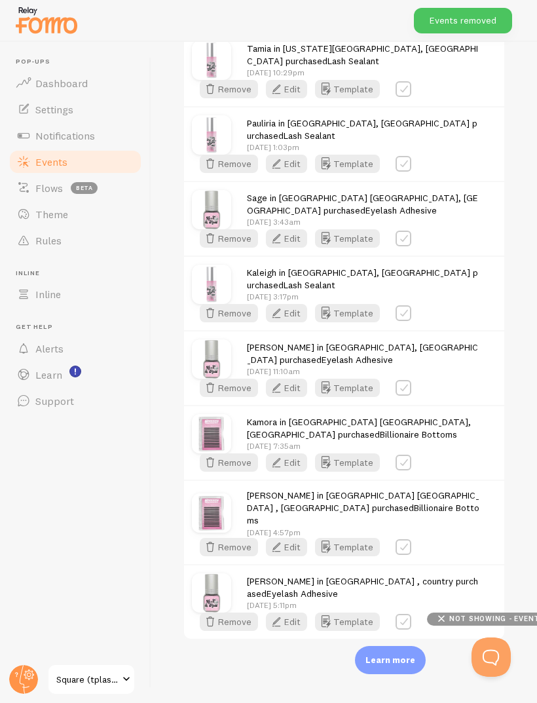
scroll to position [4350, 0]
click at [301, 631] on button "Edit" at bounding box center [286, 621] width 41 height 18
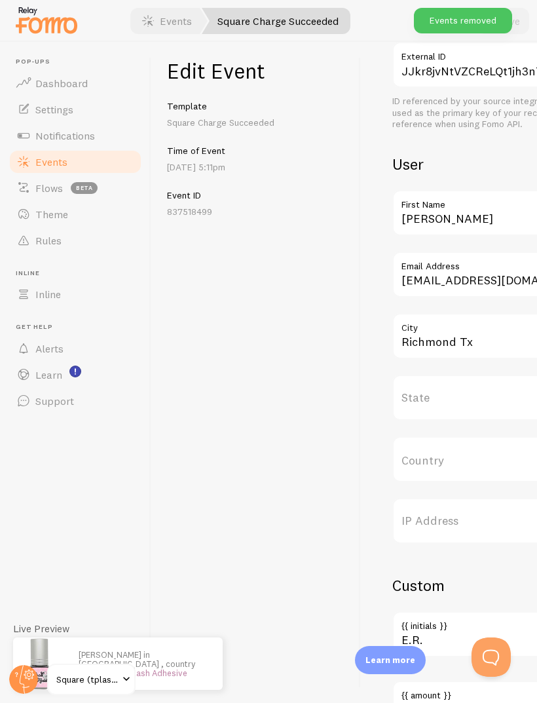
scroll to position [421, 0]
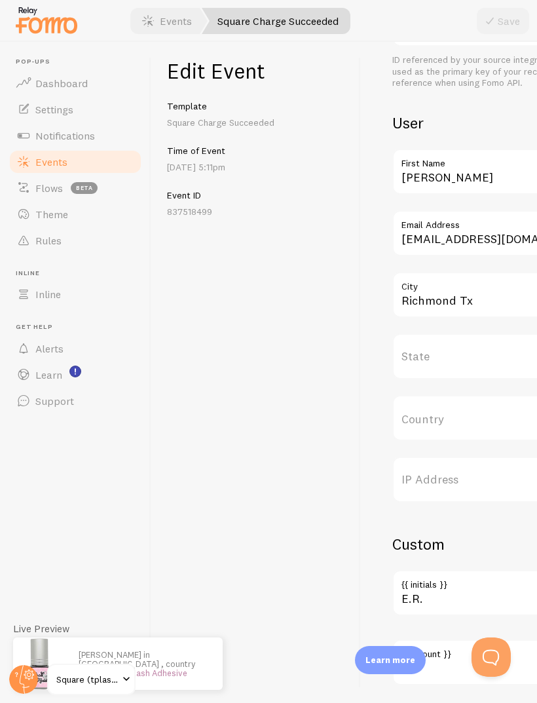
click at [493, 421] on input "Country" at bounding box center [510, 418] width 236 height 46
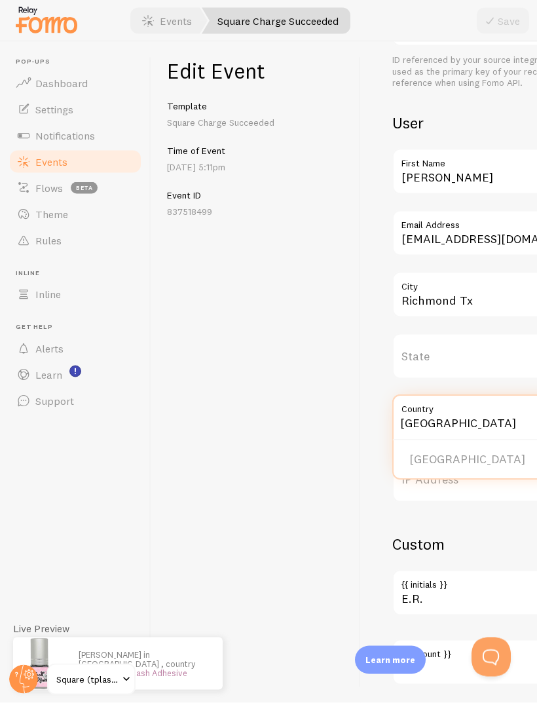
type input "[GEOGRAPHIC_DATA]"
click at [444, 455] on li "[GEOGRAPHIC_DATA]" at bounding box center [510, 460] width 233 height 23
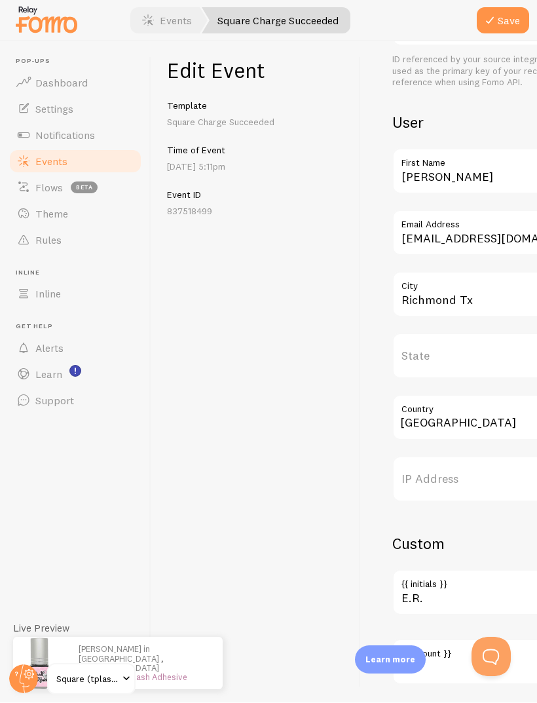
click at [502, 18] on button "Save" at bounding box center [503, 21] width 52 height 26
click at [47, 165] on span "Events" at bounding box center [51, 161] width 32 height 13
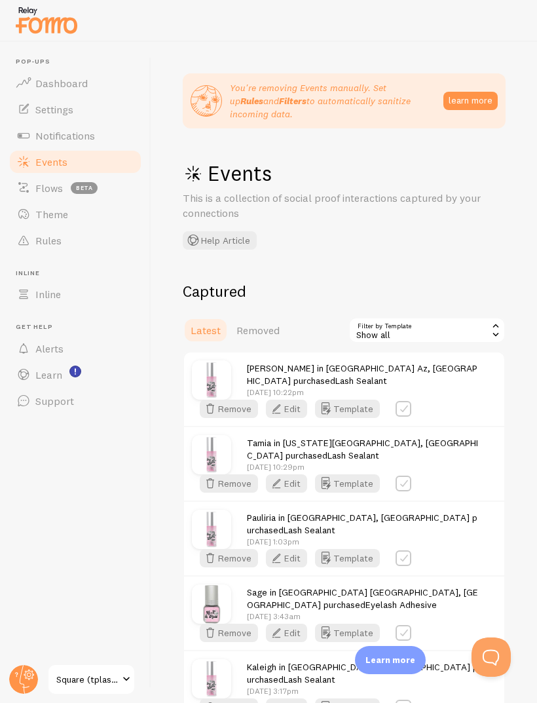
click at [123, 695] on link "Square (tplashsupply)" at bounding box center [91, 679] width 88 height 31
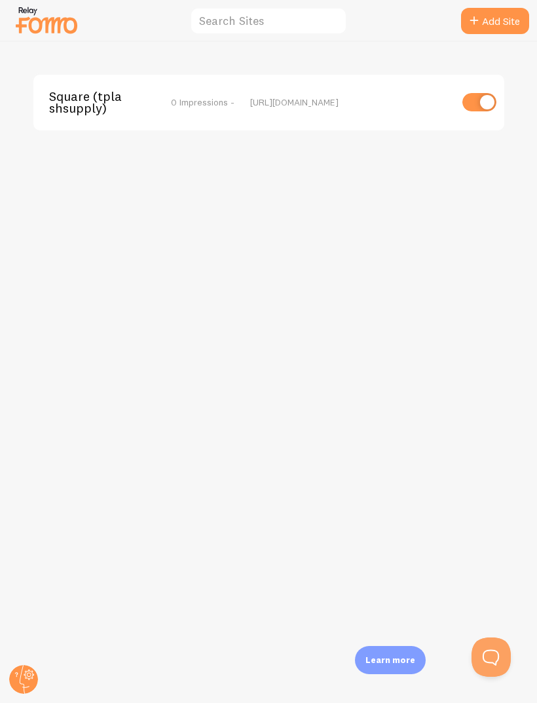
click at [486, 89] on div "Square (tplashsupply) 0 Impressions - https://tplashsupply.square.site" at bounding box center [268, 103] width 471 height 56
click at [469, 98] on input "checkbox" at bounding box center [479, 102] width 34 height 18
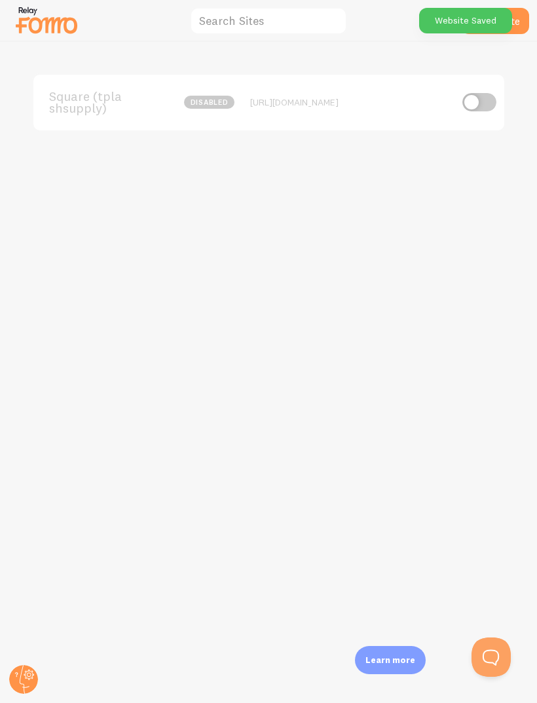
click at [463, 110] on input "checkbox" at bounding box center [479, 102] width 34 height 18
checkbox input "true"
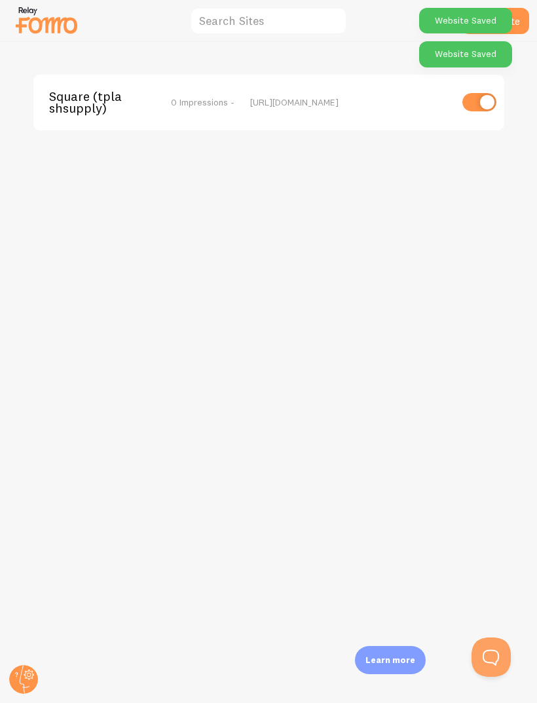
click at [519, 26] on link "Add Site" at bounding box center [495, 21] width 68 height 26
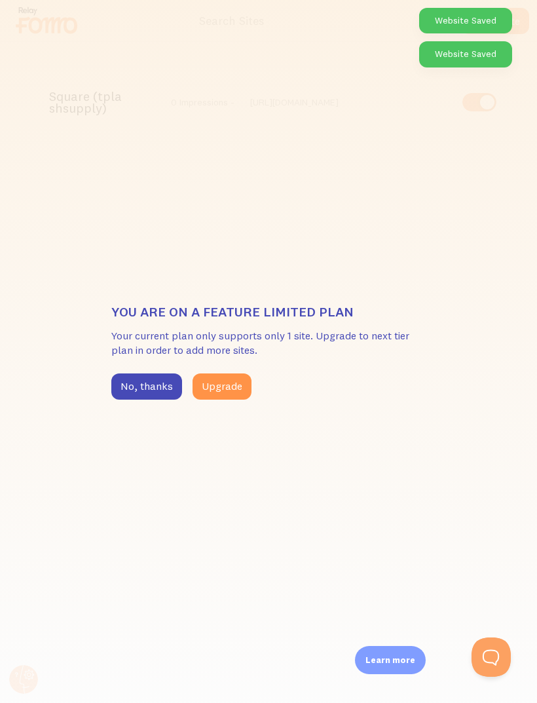
click at [153, 400] on button "No, thanks" at bounding box center [146, 386] width 71 height 26
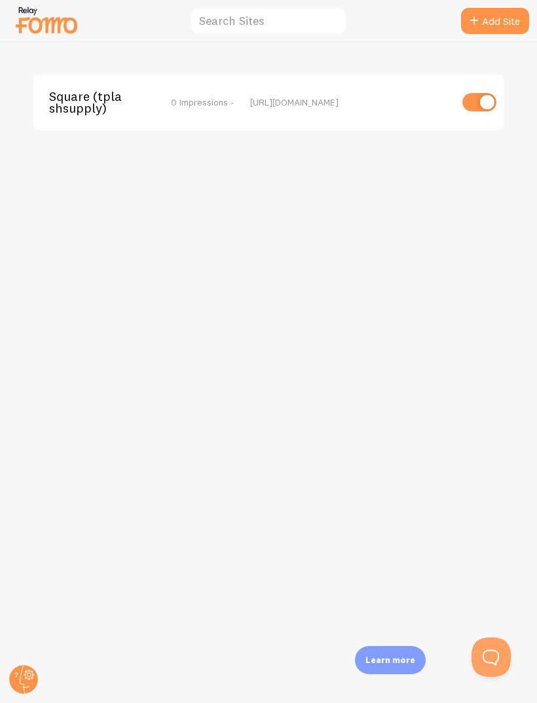
click at [26, 694] on circle at bounding box center [23, 679] width 29 height 29
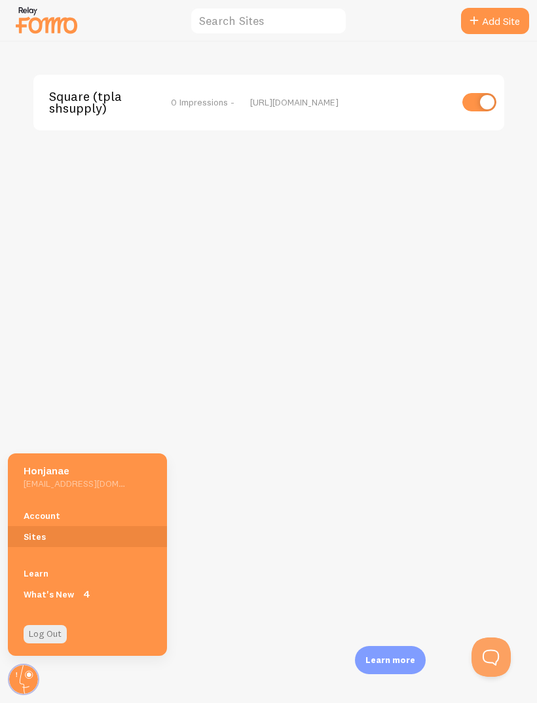
click at [90, 547] on link "Sites" at bounding box center [87, 536] width 159 height 21
click at [86, 526] on link "Account" at bounding box center [87, 515] width 159 height 21
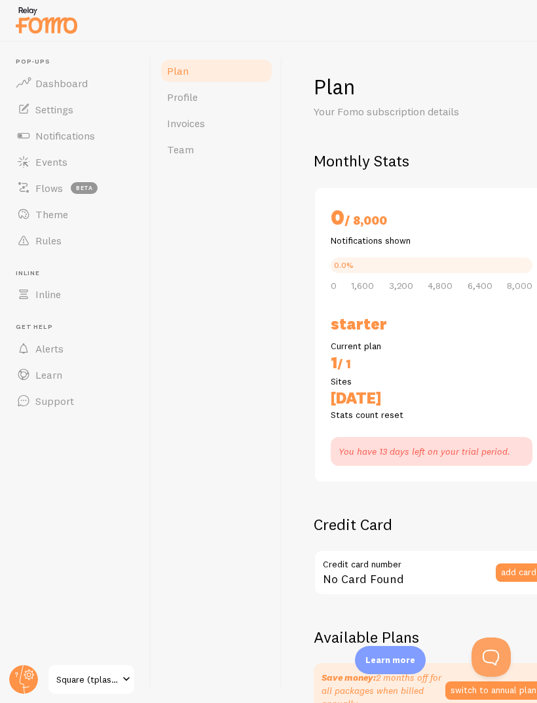
checkbox input "true"
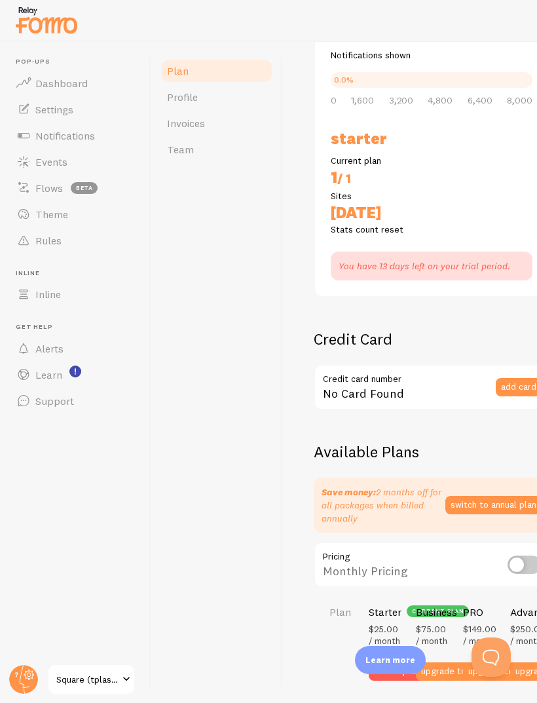
click at [212, 97] on link "Profile" at bounding box center [216, 97] width 115 height 26
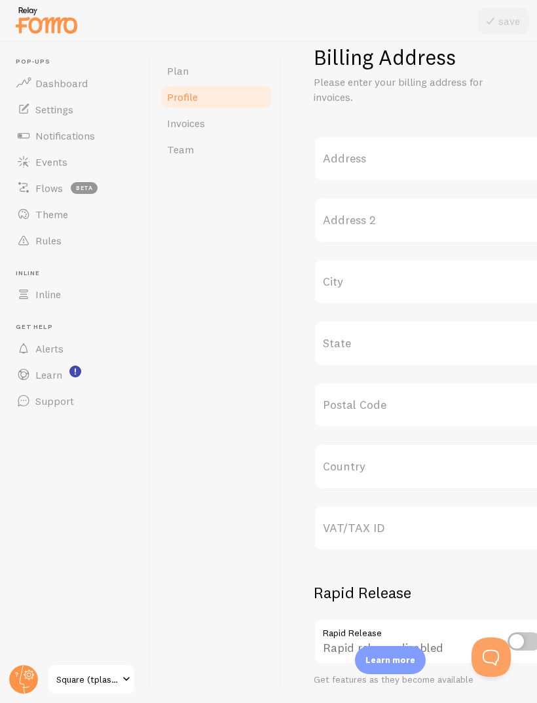
scroll to position [386, 0]
click at [88, 92] on link "Dashboard" at bounding box center [75, 83] width 135 height 26
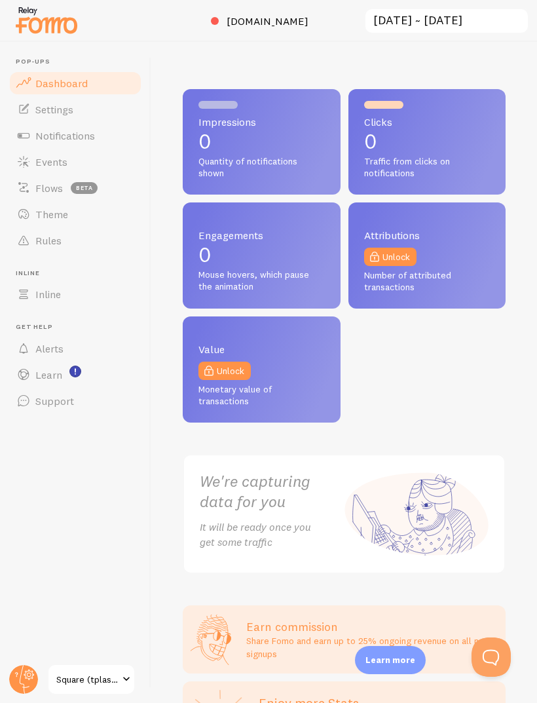
click at [239, 161] on span "Quantity of notifications shown" at bounding box center [261, 167] width 126 height 23
click at [326, 170] on div "Impressions 0 Quantity of notifications shown" at bounding box center [262, 141] width 158 height 105
click at [309, 163] on span "Quantity of notifications shown" at bounding box center [261, 167] width 126 height 23
click at [297, 164] on span "Quantity of notifications shown" at bounding box center [261, 167] width 126 height 23
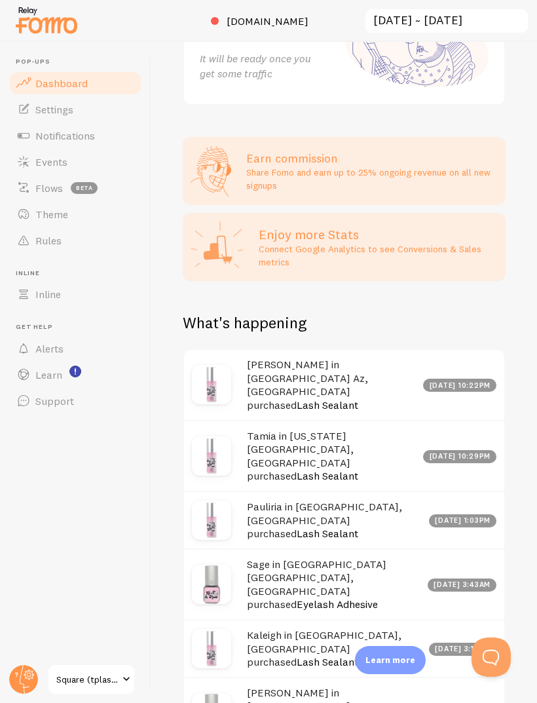
scroll to position [468, 0]
click at [375, 382] on h4 "Vanessa in Peoria Az, USA purchased Lash Sealant" at bounding box center [331, 385] width 168 height 54
click at [277, 381] on h4 "Vanessa in Peoria Az, USA purchased Lash Sealant" at bounding box center [331, 385] width 168 height 54
click at [305, 400] on div "Vanessa in Peoria Az, USA purchased Lash Sealant Aug 23rd @ 10:22pm" at bounding box center [344, 384] width 320 height 69
click at [318, 398] on div "Vanessa in Peoria Az, USA purchased Lash Sealant Aug 23rd @ 10:22pm" at bounding box center [344, 384] width 320 height 69
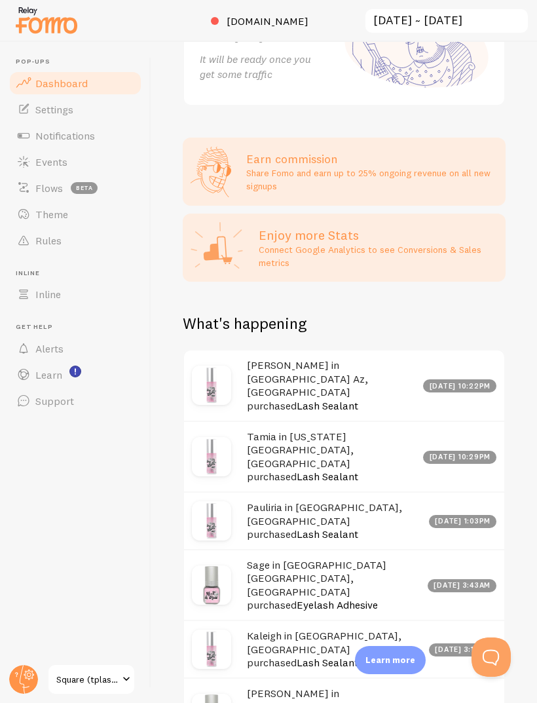
click at [333, 527] on link "Lash Sealant" at bounding box center [328, 533] width 62 height 13
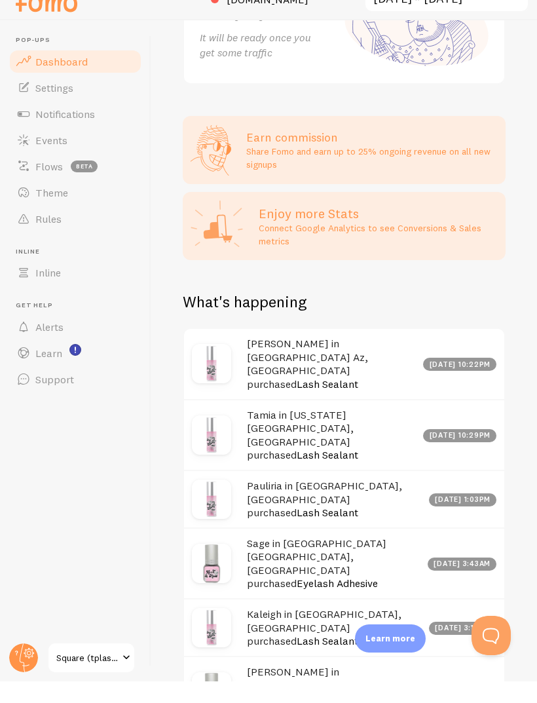
click at [340, 491] on div "Pauliria in Marrero, USA purchased Lash Sealant Aug 19th @ 1:03pm" at bounding box center [344, 520] width 320 height 58
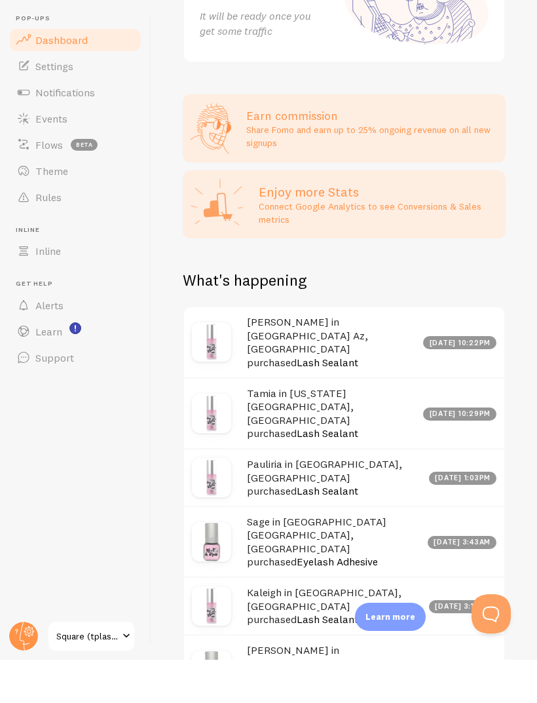
click at [349, 549] on div "Sage in Stockbridge GA, USA purchased Eyelash Adhesive Aug 16th @ 3:43am" at bounding box center [344, 584] width 320 height 71
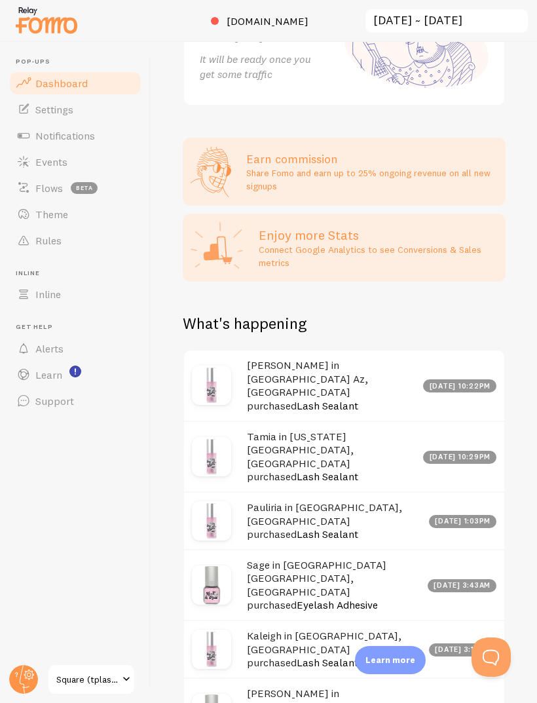
click at [97, 96] on link "Settings" at bounding box center [75, 109] width 135 height 26
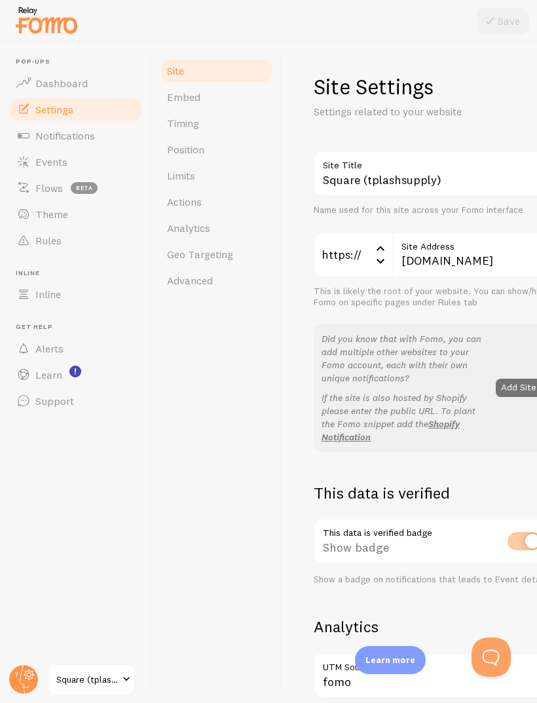
click at [206, 96] on link "Embed" at bounding box center [216, 97] width 115 height 26
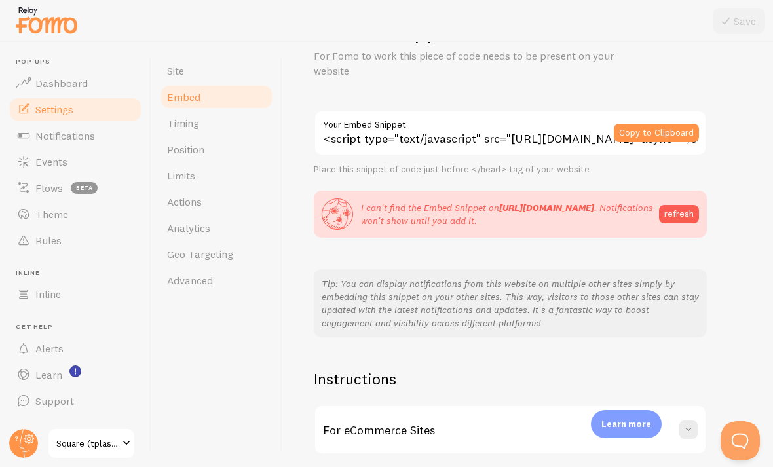
scroll to position [57, 0]
click at [536, 42] on div "Embed Snippet For Fomo to work this piece of code needs to be present on your w…" at bounding box center [528, 267] width 428 height 502
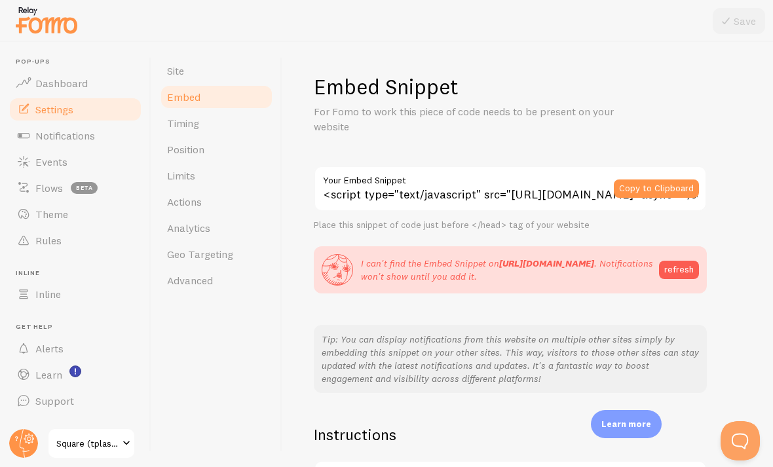
scroll to position [0, 0]
click at [231, 58] on link "Site" at bounding box center [216, 71] width 115 height 26
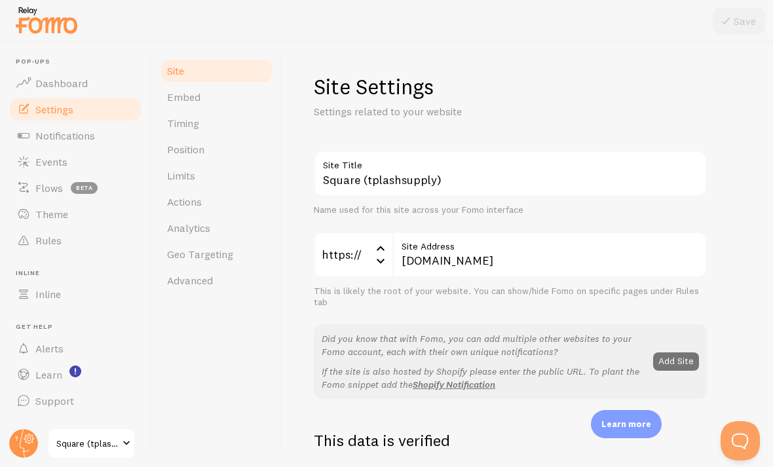
scroll to position [6, 0]
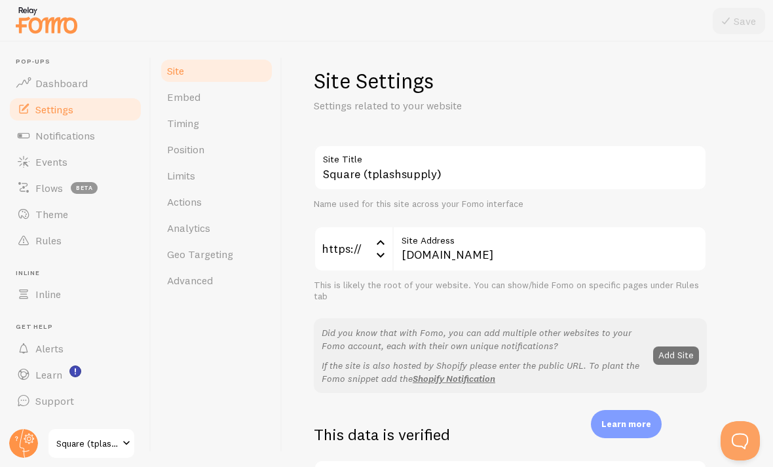
click at [536, 164] on label "Site Title" at bounding box center [510, 156] width 393 height 22
click at [536, 164] on input "Square (tplashsupply)" at bounding box center [510, 168] width 393 height 46
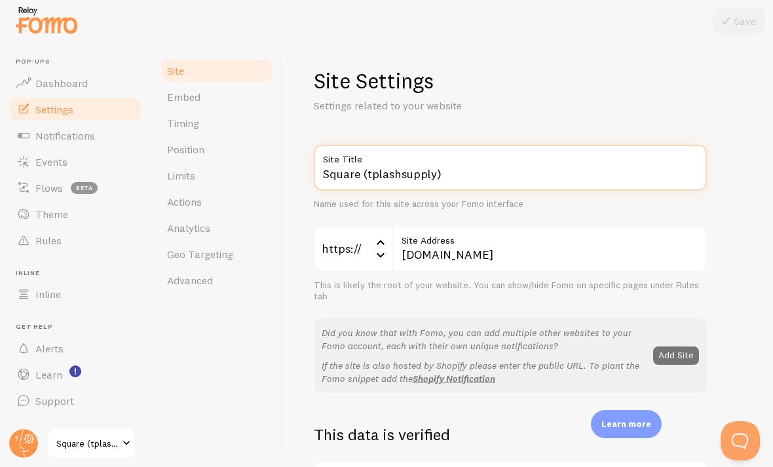
scroll to position [44, 0]
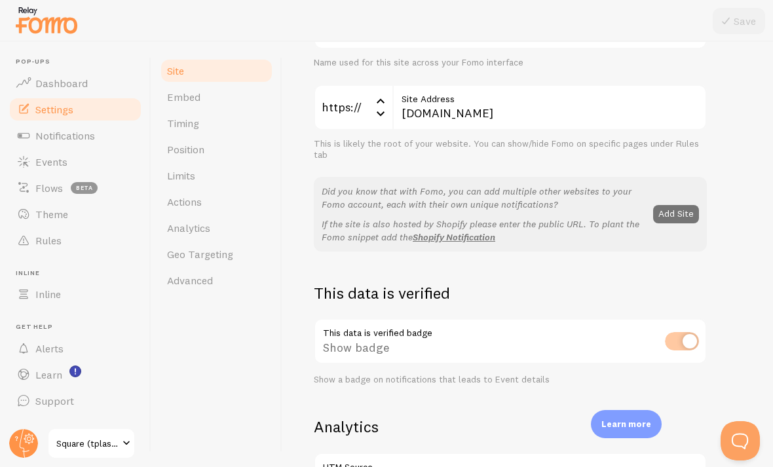
scroll to position [149, 0]
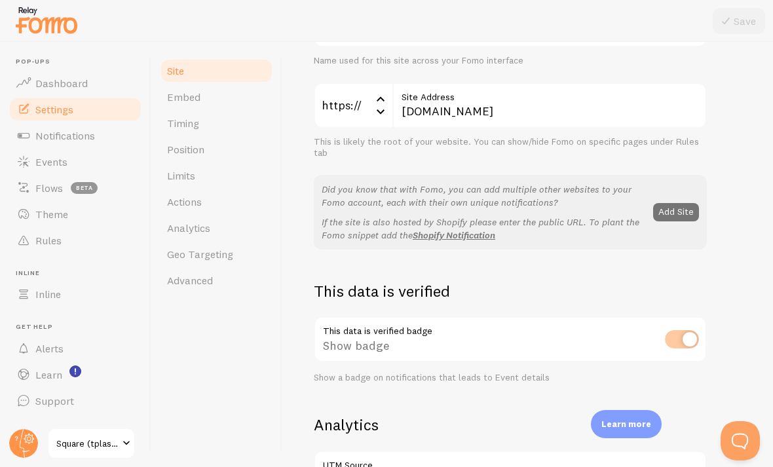
click at [536, 203] on button "Add Site" at bounding box center [676, 212] width 46 height 18
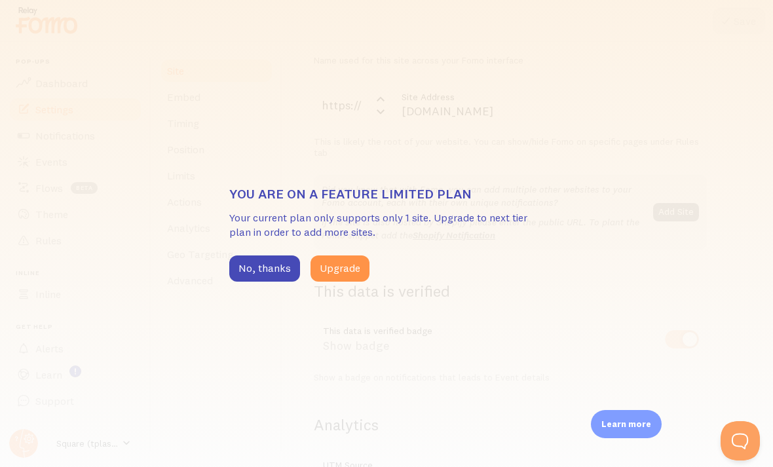
click at [269, 272] on button "No, thanks" at bounding box center [264, 268] width 71 height 26
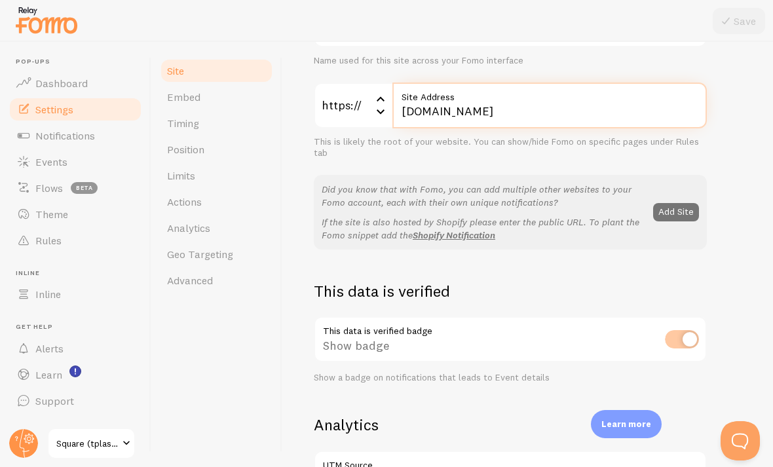
click at [536, 83] on input "[DOMAIN_NAME]" at bounding box center [549, 106] width 314 height 46
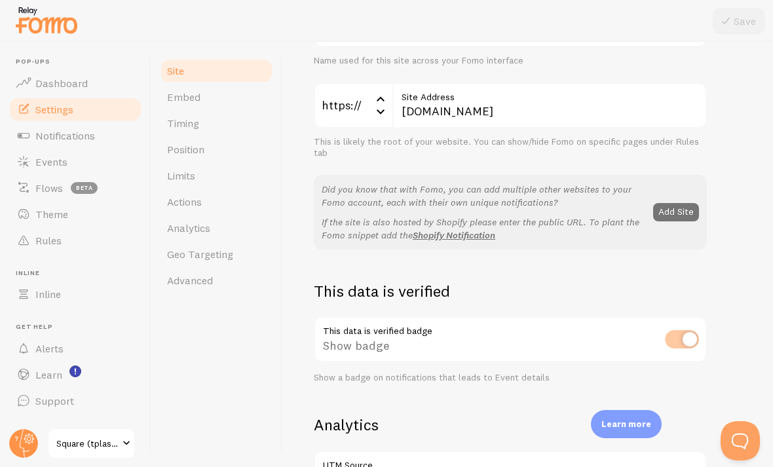
click at [382, 91] on icon at bounding box center [381, 99] width 16 height 16
click at [376, 136] on li "https://" at bounding box center [353, 147] width 76 height 23
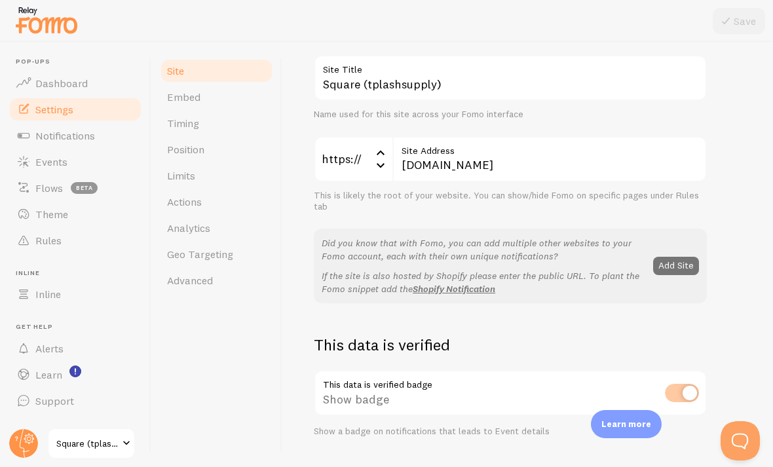
scroll to position [94, 0]
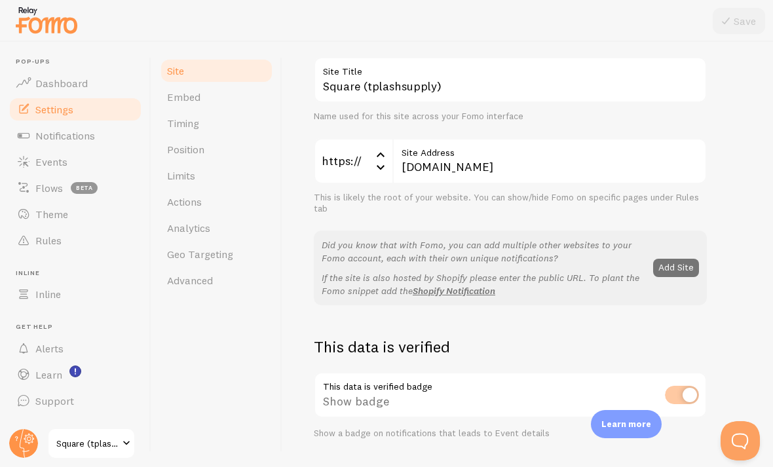
click at [385, 159] on icon at bounding box center [381, 167] width 16 height 16
click at [367, 214] on li "http://" at bounding box center [353, 225] width 76 height 23
click at [536, 16] on button "Save" at bounding box center [739, 21] width 52 height 26
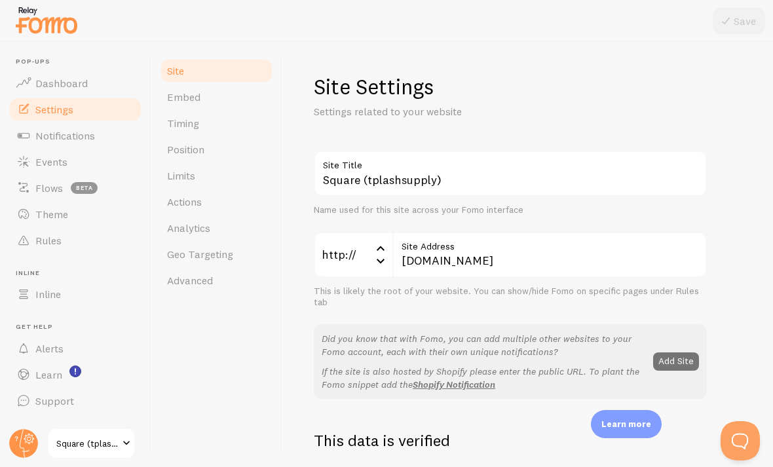
scroll to position [0, 0]
click at [219, 84] on link "Embed" at bounding box center [216, 97] width 115 height 26
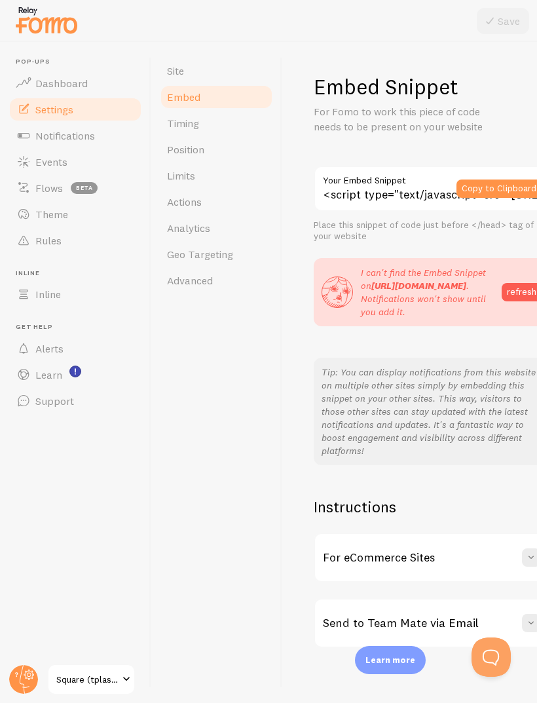
click at [508, 189] on button "Copy to Clipboard" at bounding box center [499, 188] width 85 height 18
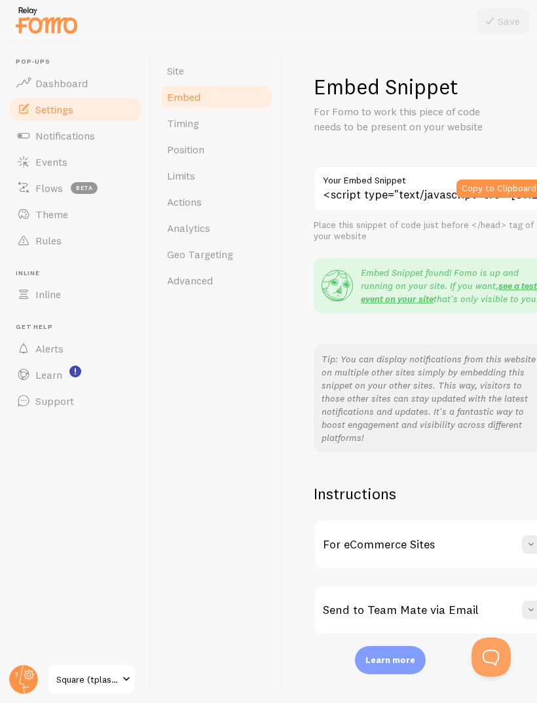
click at [516, 282] on link "see a test event on your site" at bounding box center [449, 292] width 176 height 25
click at [82, 140] on span "Notifications" at bounding box center [65, 135] width 60 height 13
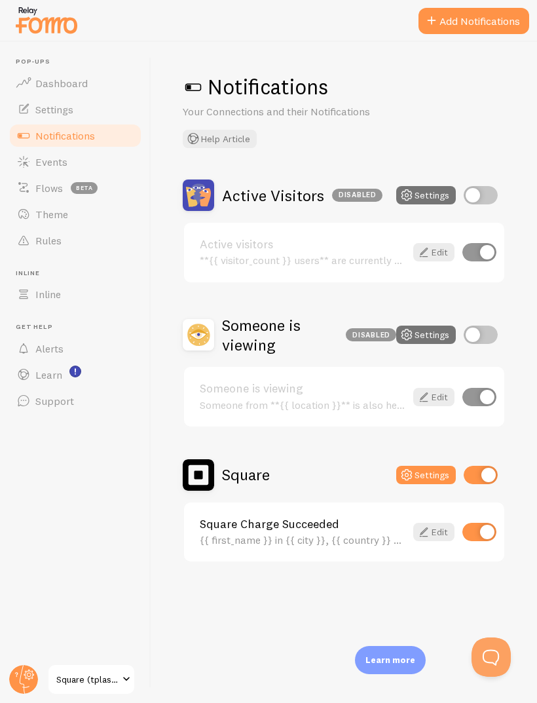
click at [85, 161] on link "Events" at bounding box center [75, 162] width 135 height 26
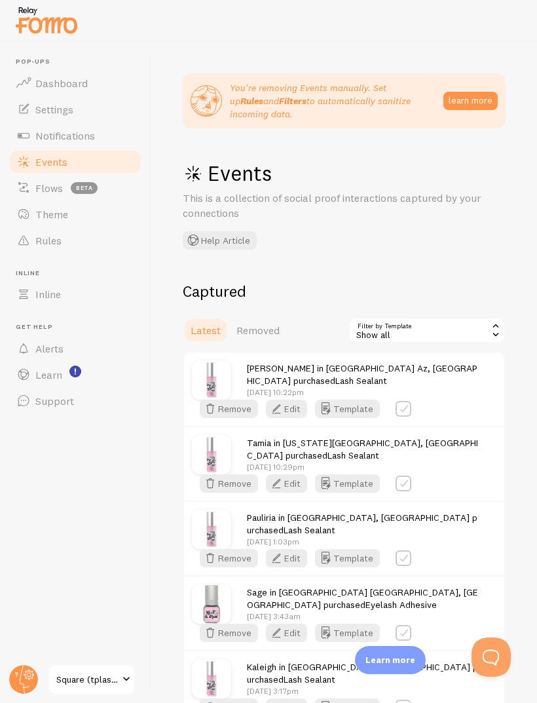
click at [97, 222] on link "Theme" at bounding box center [75, 214] width 135 height 26
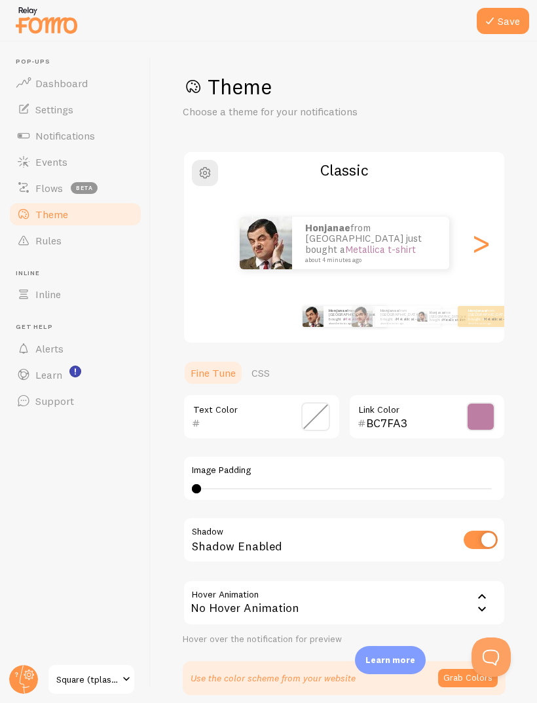
click at [80, 109] on link "Settings" at bounding box center [75, 109] width 135 height 26
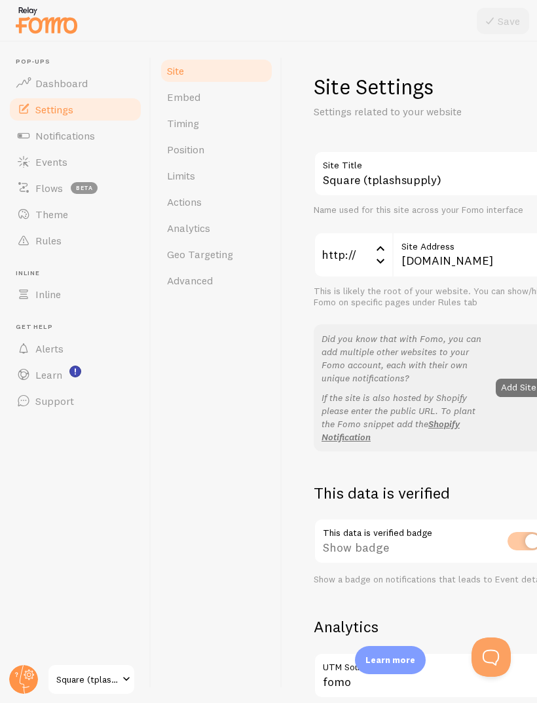
click at [200, 90] on link "Embed" at bounding box center [216, 97] width 115 height 26
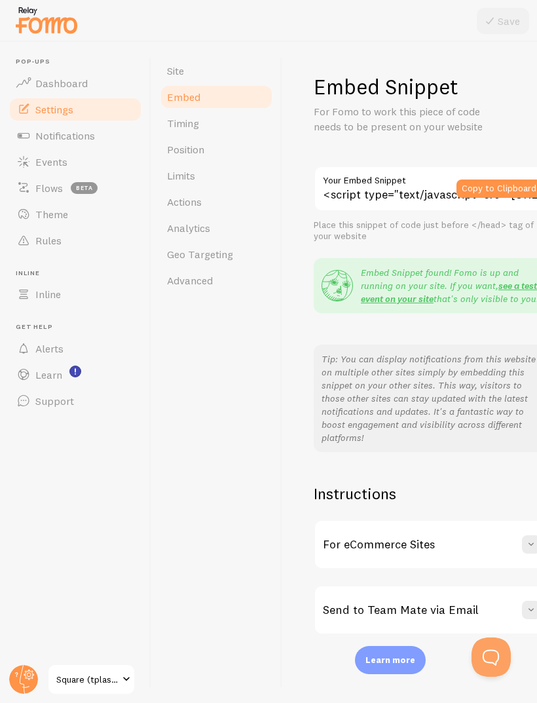
click at [200, 134] on link "Timing" at bounding box center [216, 123] width 115 height 26
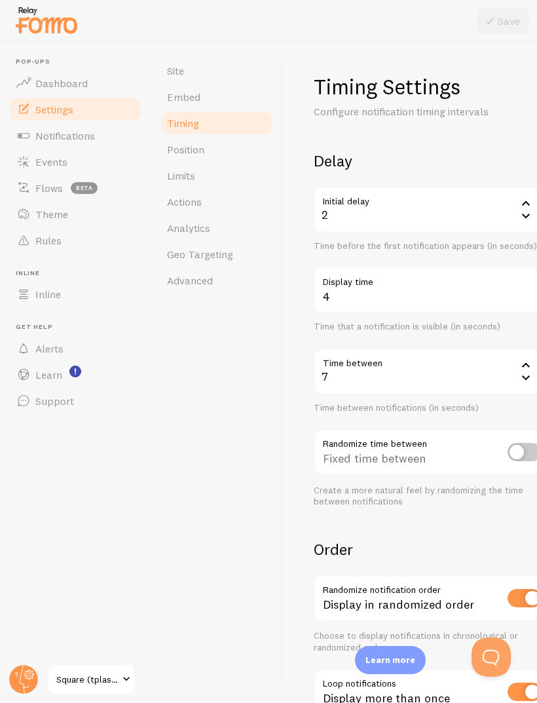
click at [521, 358] on icon at bounding box center [526, 365] width 16 height 16
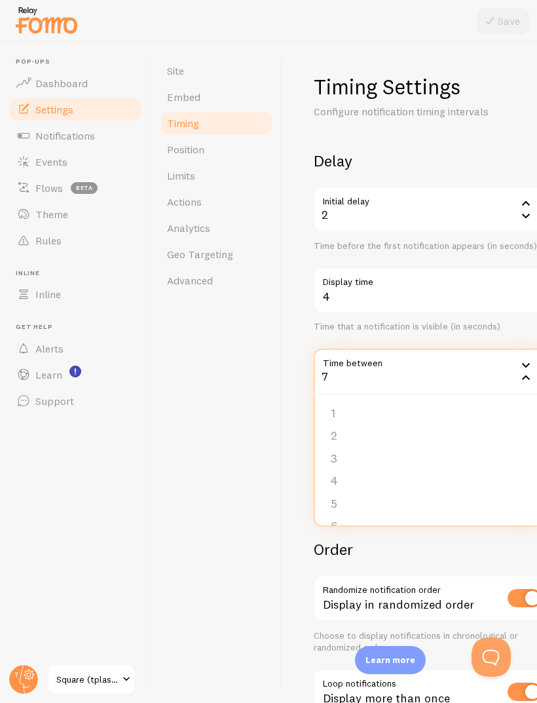
scroll to position [62, 0]
click at [362, 512] on li "8" at bounding box center [431, 509] width 233 height 23
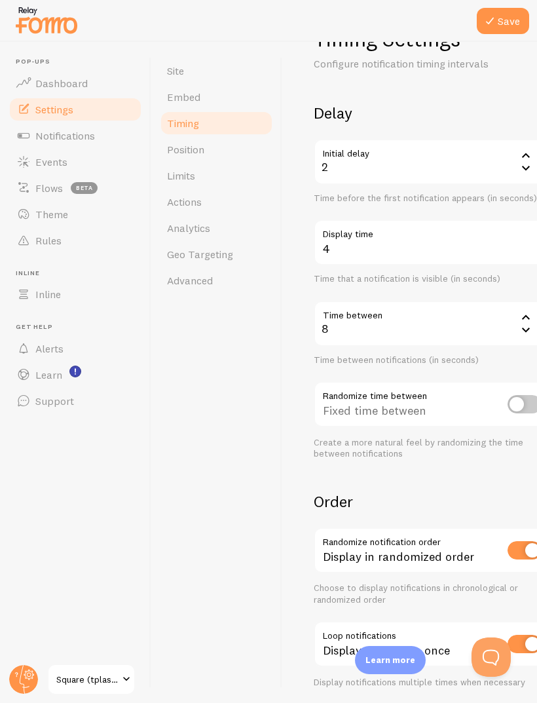
scroll to position [47, 0]
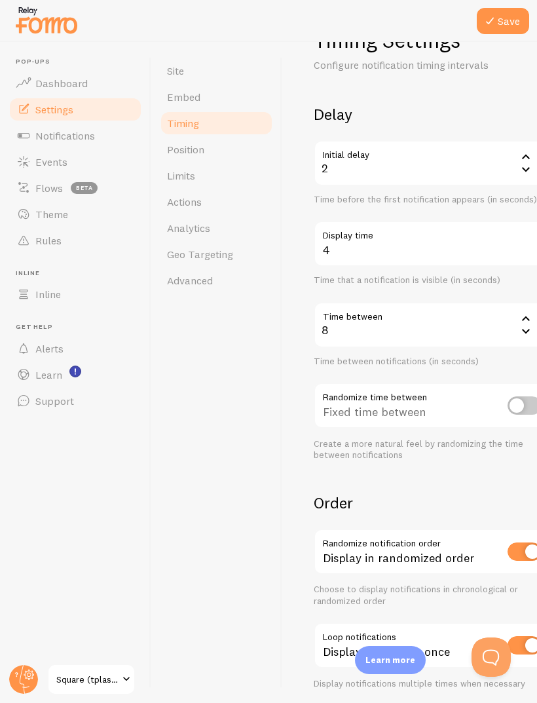
click at [526, 151] on icon at bounding box center [526, 157] width 16 height 16
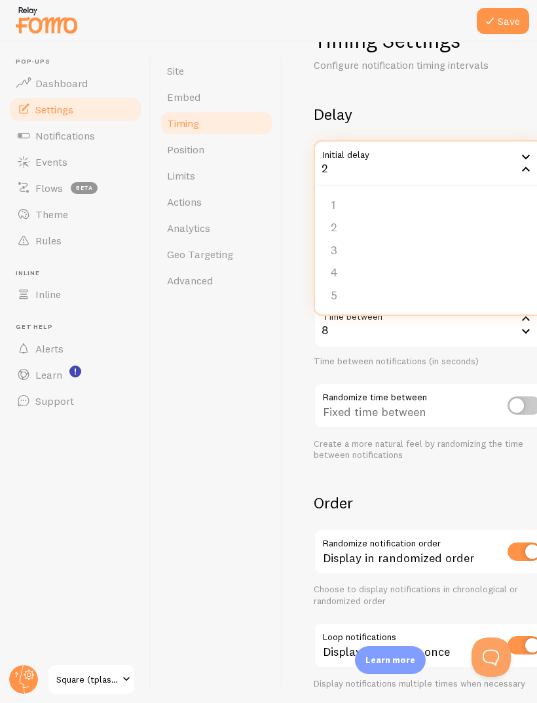
click at [517, 155] on div "2" at bounding box center [432, 163] width 236 height 46
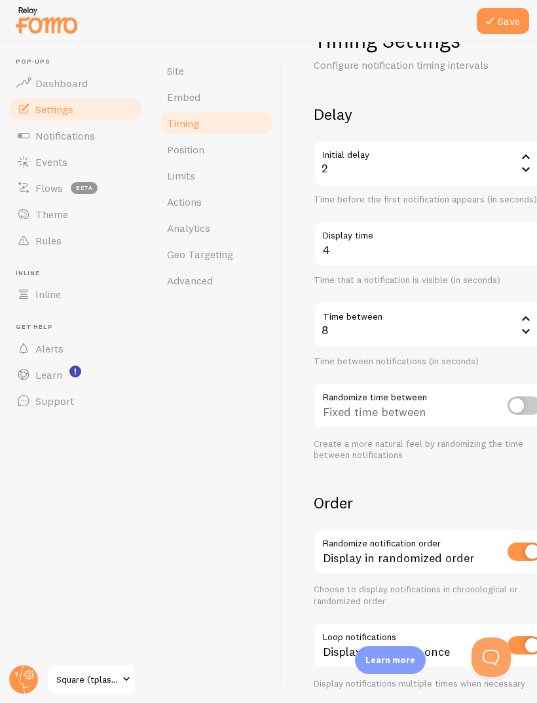
click at [517, 155] on div "2" at bounding box center [432, 163] width 236 height 46
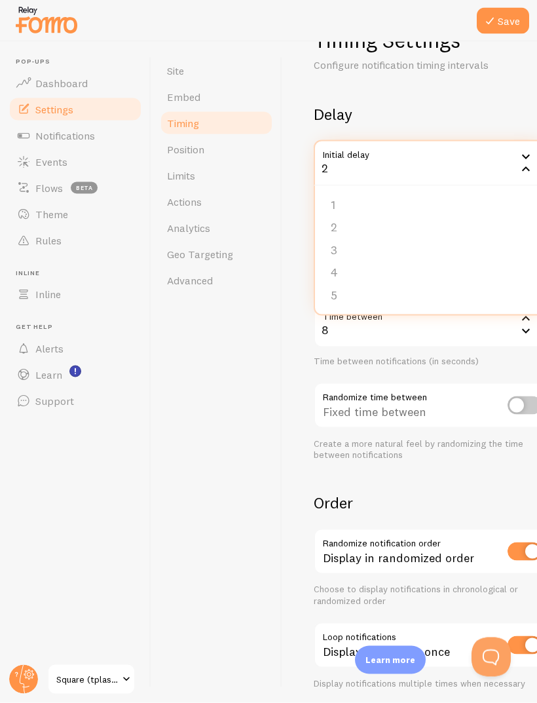
click at [364, 297] on li "5" at bounding box center [431, 295] width 233 height 23
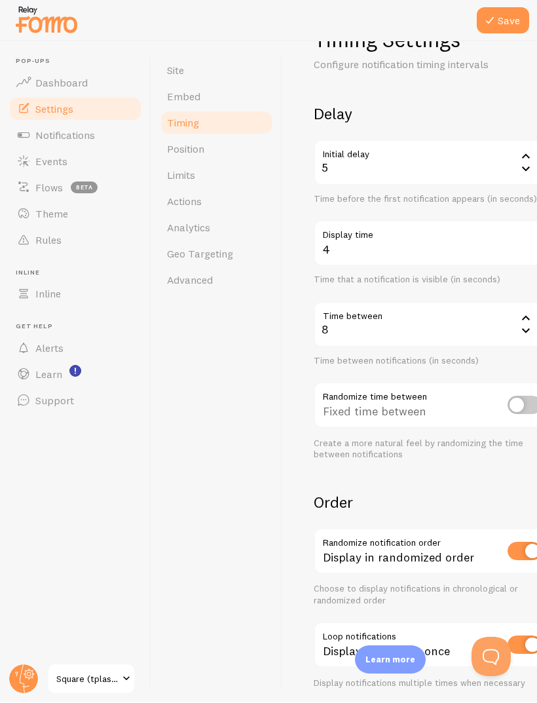
scroll to position [0, 0]
click at [503, 22] on button "Save" at bounding box center [503, 21] width 52 height 26
click at [224, 143] on link "Position" at bounding box center [216, 149] width 115 height 26
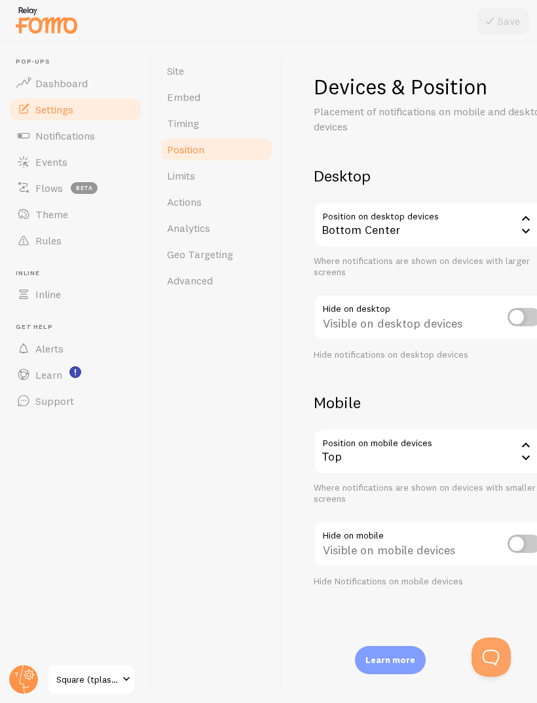
click at [458, 237] on div "Bottom Center" at bounding box center [432, 225] width 236 height 46
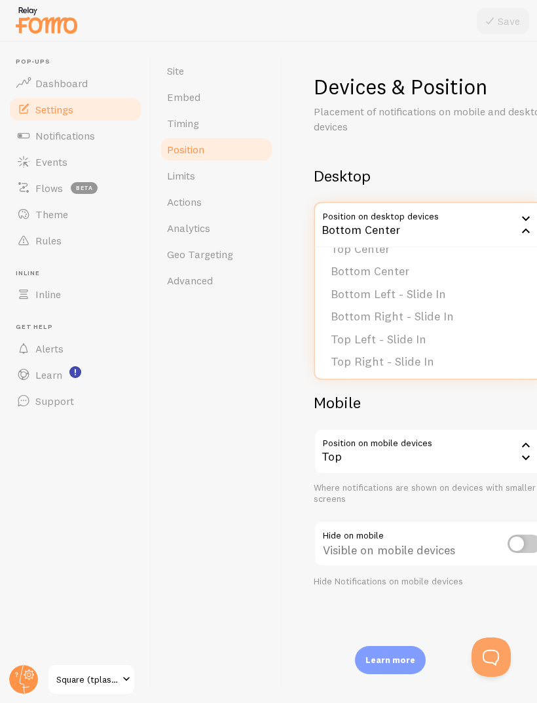
scroll to position [107, 0]
click at [473, 459] on div "Top" at bounding box center [432, 451] width 236 height 46
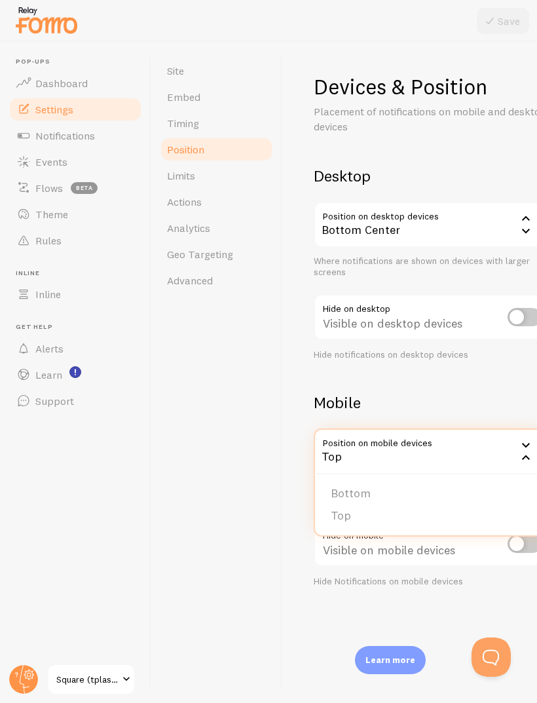
scroll to position [0, 0]
click at [478, 229] on div "Bottom Center" at bounding box center [432, 225] width 236 height 46
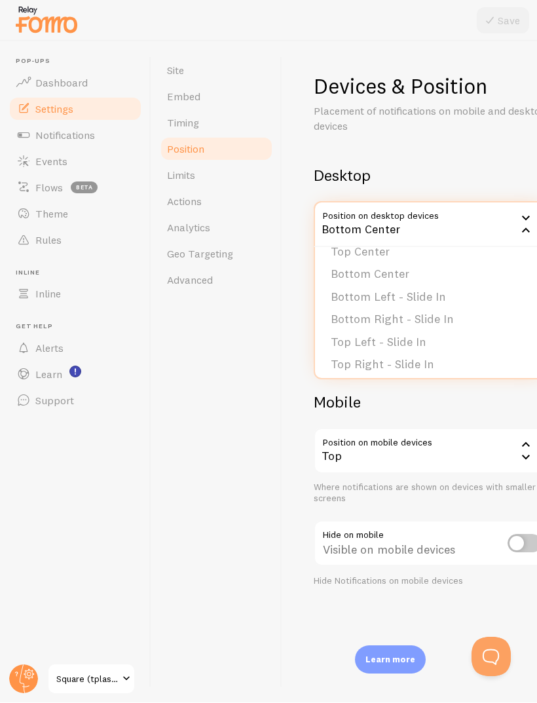
scroll to position [105, 0]
click at [455, 312] on li "Bottom Right - Slide In" at bounding box center [431, 319] width 233 height 23
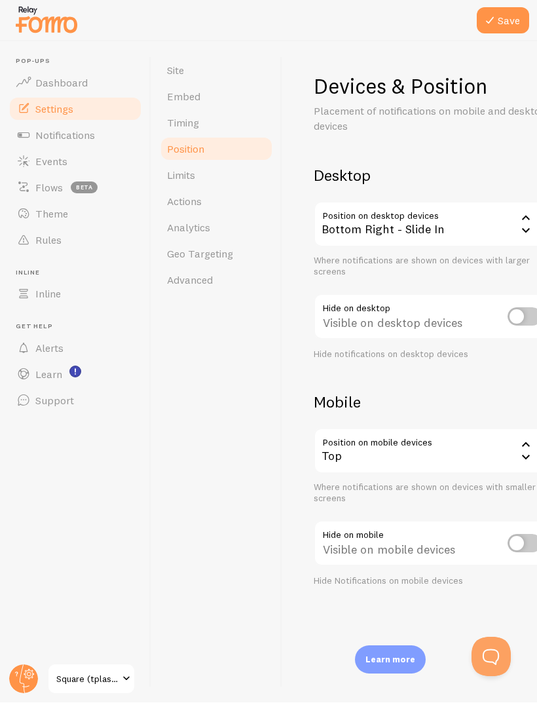
click at [508, 28] on button "Save" at bounding box center [503, 21] width 52 height 26
click at [86, 212] on link "Theme" at bounding box center [75, 214] width 135 height 26
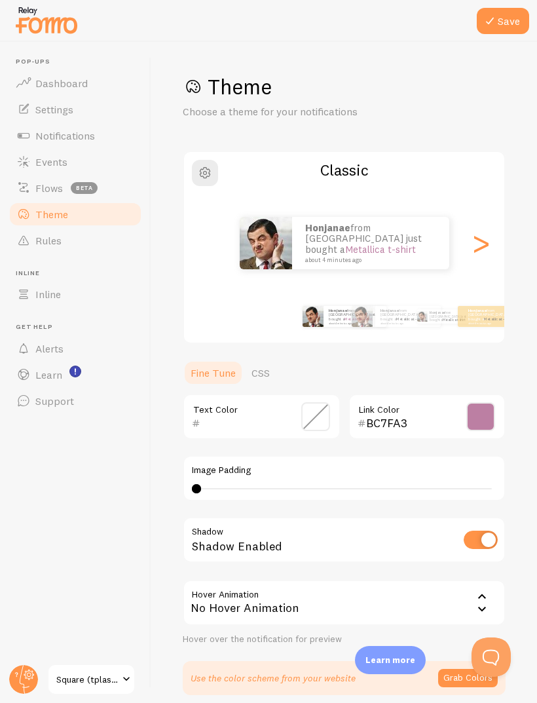
click at [200, 484] on div at bounding box center [196, 488] width 9 height 9
click at [287, 483] on div "13" at bounding box center [344, 488] width 305 height 10
click at [202, 483] on div "12" at bounding box center [344, 488] width 305 height 10
click at [204, 483] on div "1" at bounding box center [344, 488] width 305 height 10
click at [201, 484] on div at bounding box center [204, 488] width 9 height 9
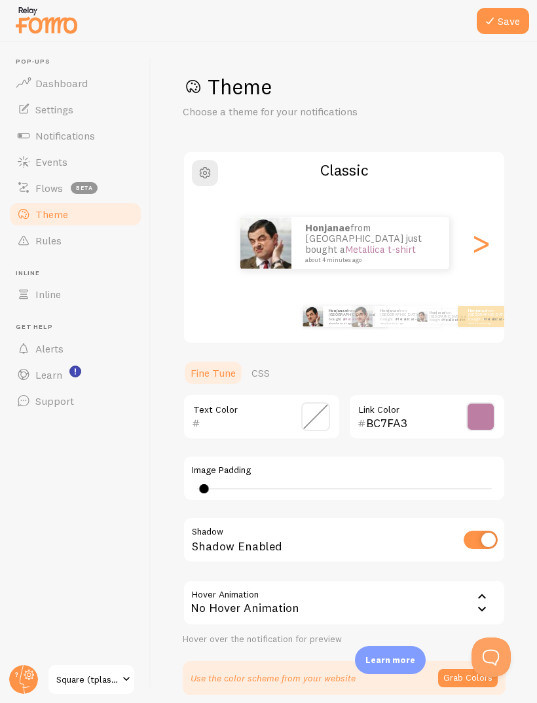
click at [201, 484] on div at bounding box center [204, 488] width 9 height 9
click at [197, 488] on div "1" at bounding box center [344, 488] width 295 height 1
type input "0"
click at [198, 484] on div at bounding box center [196, 488] width 9 height 9
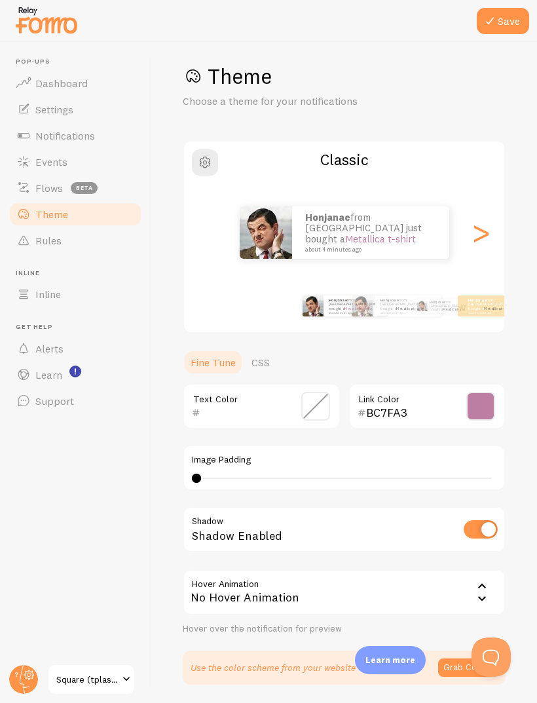
scroll to position [9, 0]
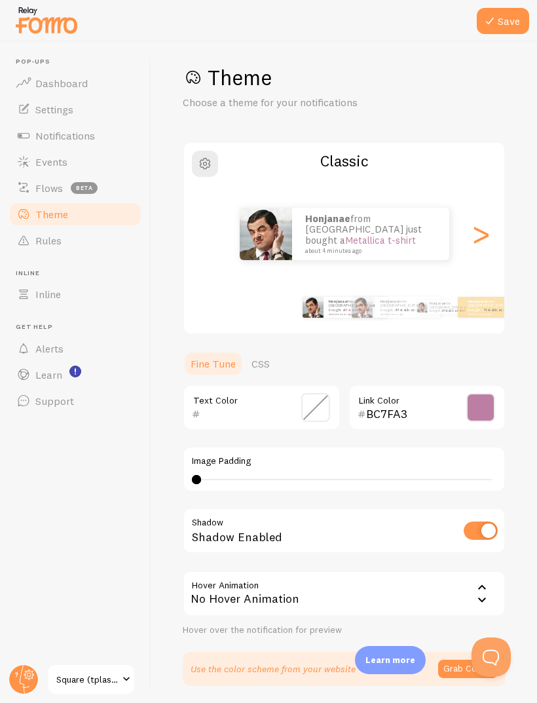
click at [484, 521] on input "checkbox" at bounding box center [481, 530] width 34 height 18
click at [474, 521] on input "checkbox" at bounding box center [481, 530] width 34 height 18
checkbox input "true"
click at [478, 207] on div ">" at bounding box center [481, 234] width 16 height 94
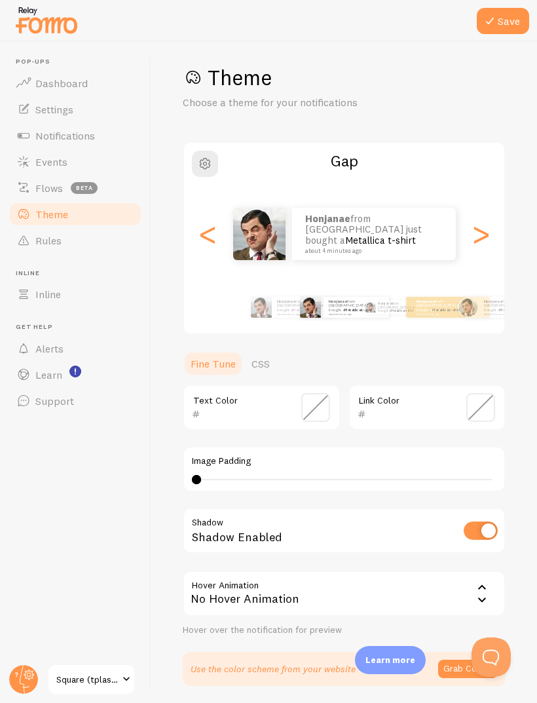
click at [483, 206] on div ">" at bounding box center [481, 234] width 16 height 94
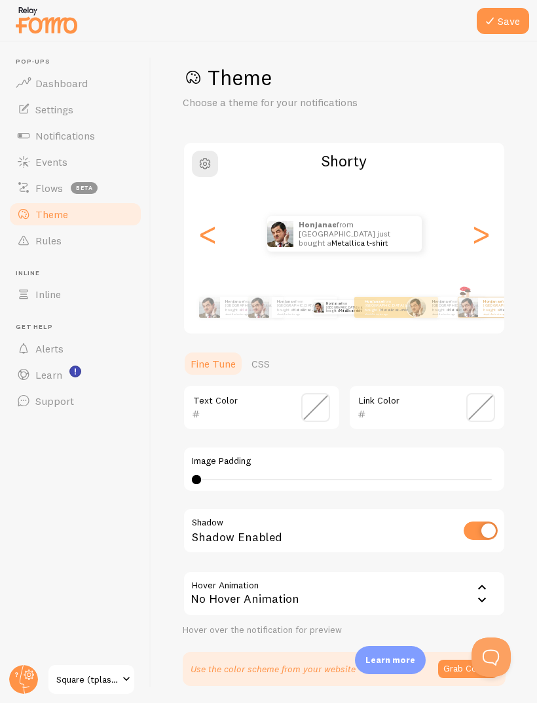
click at [212, 214] on div "<" at bounding box center [208, 234] width 16 height 94
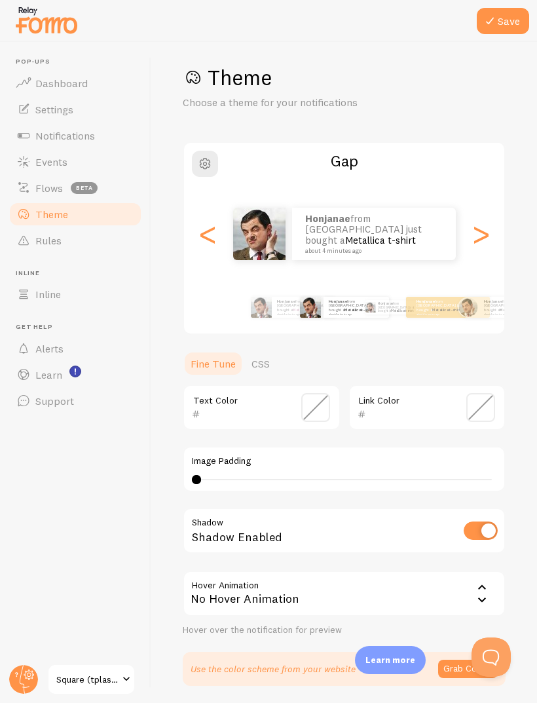
click at [459, 385] on div "Link Color" at bounding box center [427, 408] width 158 height 46
click at [474, 393] on span at bounding box center [480, 407] width 29 height 29
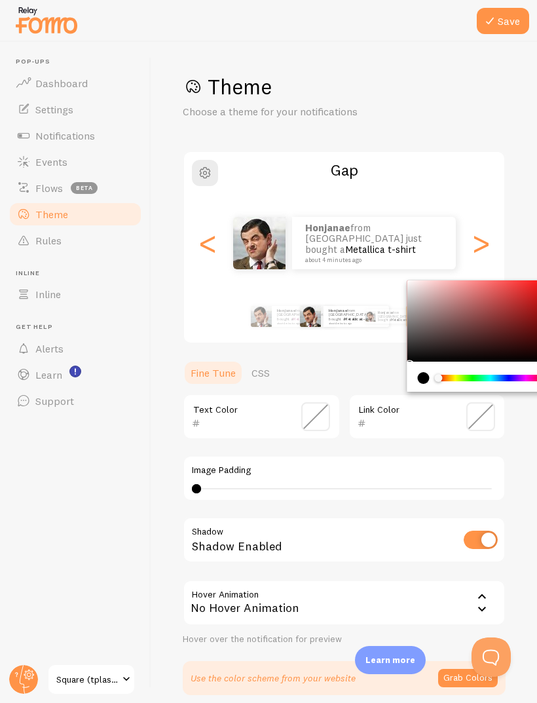
scroll to position [0, 0]
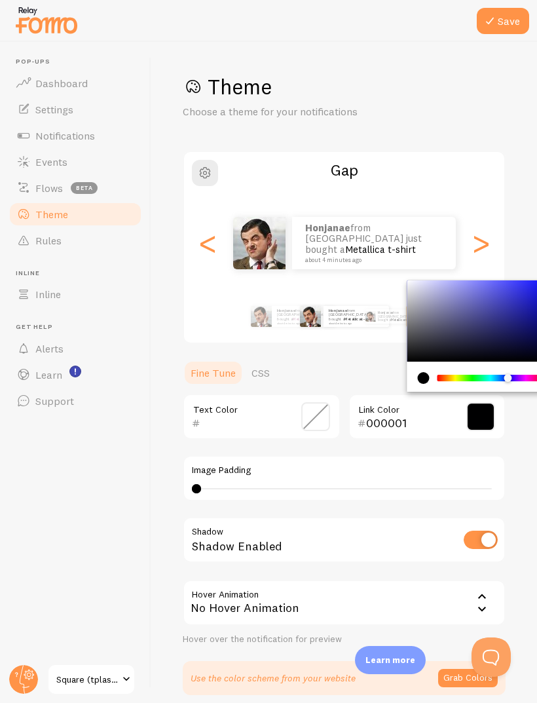
click at [533, 375] on div "Chrome color picker" at bounding box center [491, 378] width 104 height 7
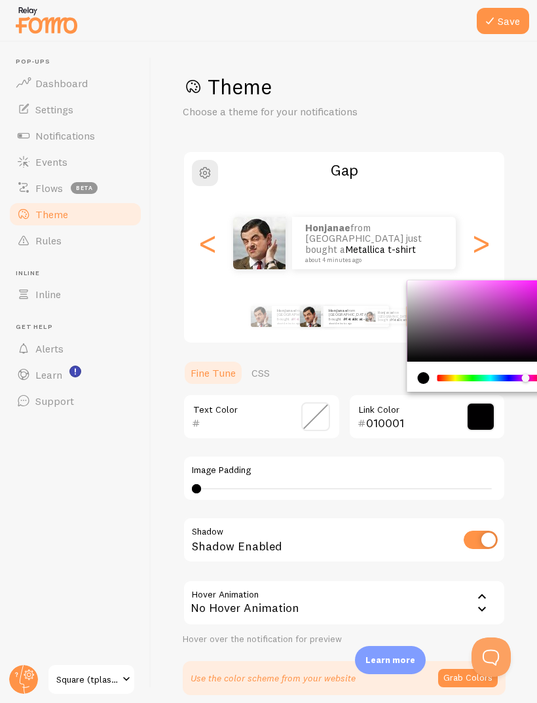
click at [535, 375] on div "Chrome color picker" at bounding box center [491, 378] width 104 height 7
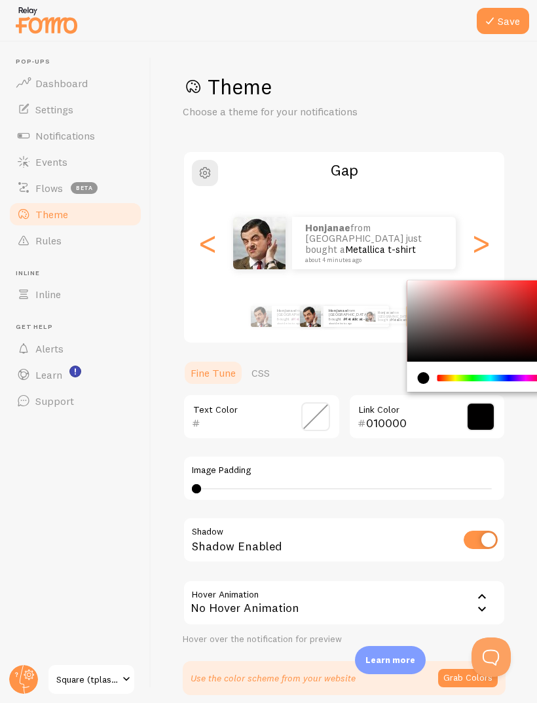
click at [525, 375] on div "Chrome color picker" at bounding box center [491, 378] width 104 height 7
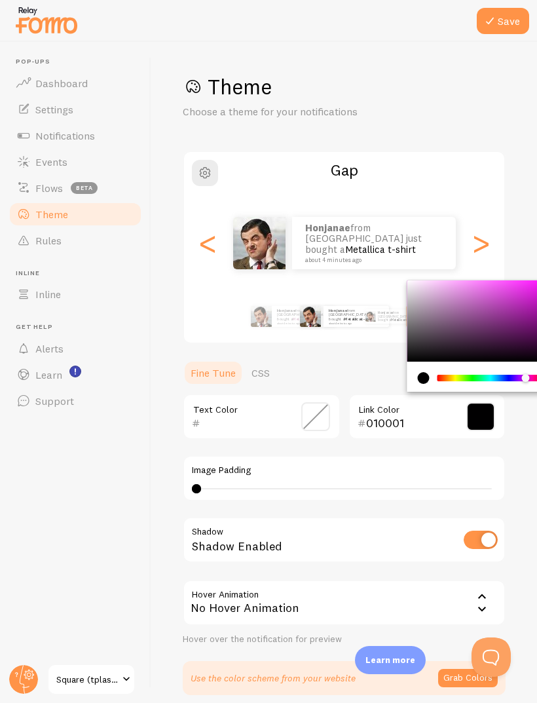
click at [531, 362] on div "Chrome color picker" at bounding box center [480, 377] width 147 height 30
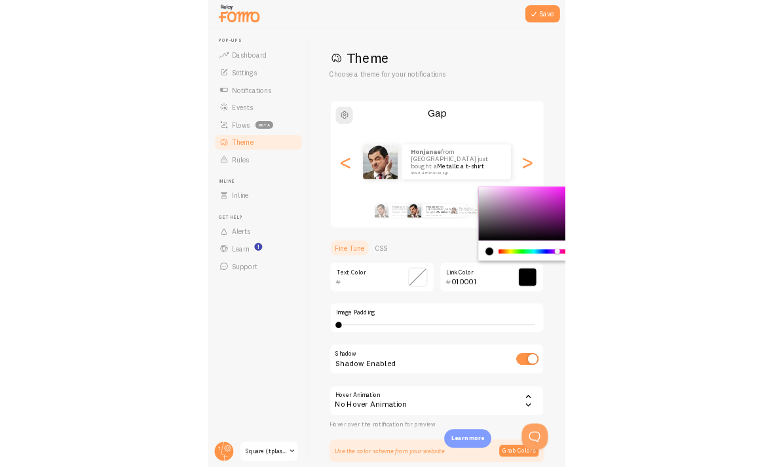
scroll to position [44, 0]
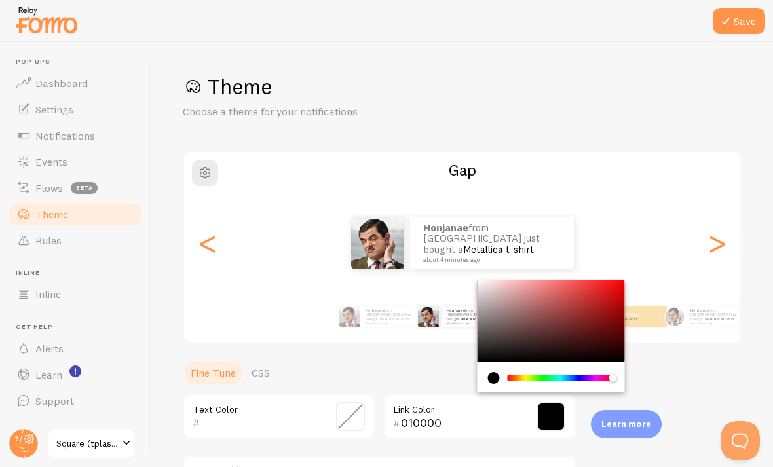
click at [536, 375] on div "Chrome color picker" at bounding box center [561, 378] width 104 height 7
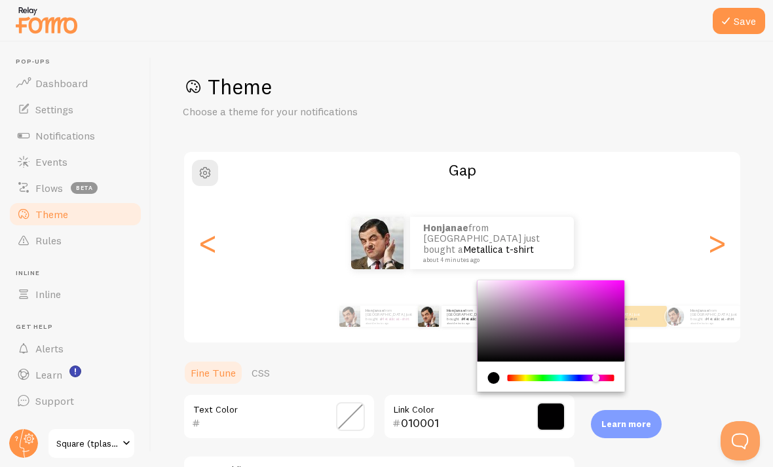
click at [536, 375] on div "Chrome color picker" at bounding box center [599, 379] width 8 height 9
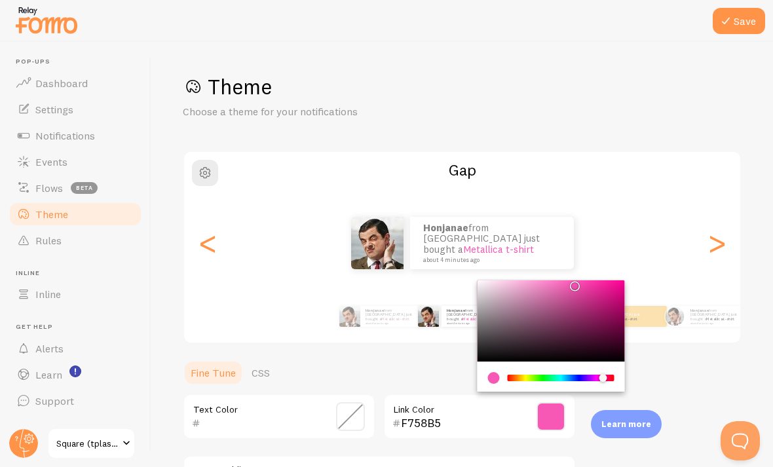
click at [536, 18] on button "Save" at bounding box center [739, 21] width 52 height 26
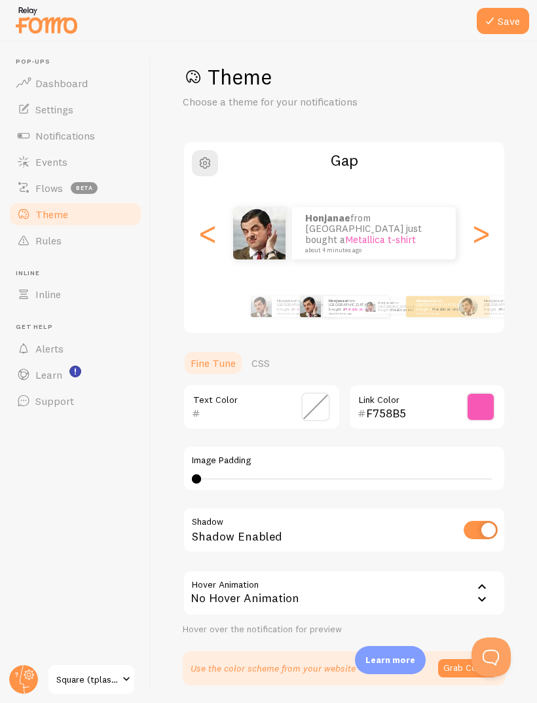
scroll to position [9, 0]
click at [470, 579] on div "No Hover Animation" at bounding box center [344, 594] width 323 height 46
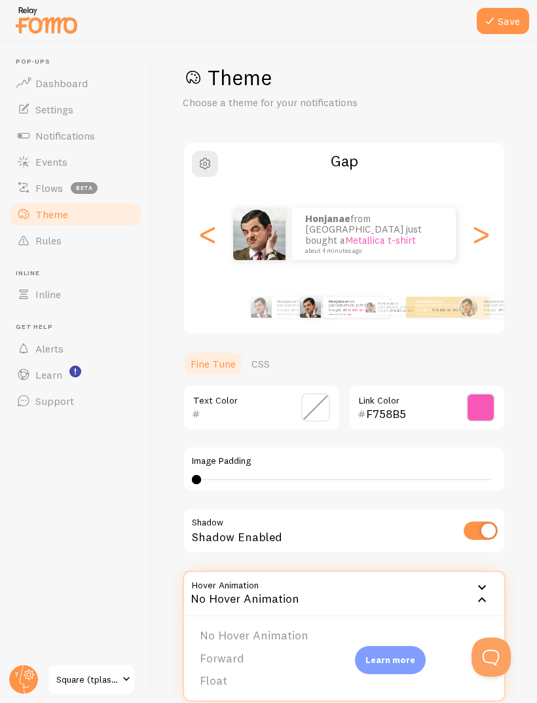
click at [301, 669] on li "Float" at bounding box center [344, 680] width 320 height 23
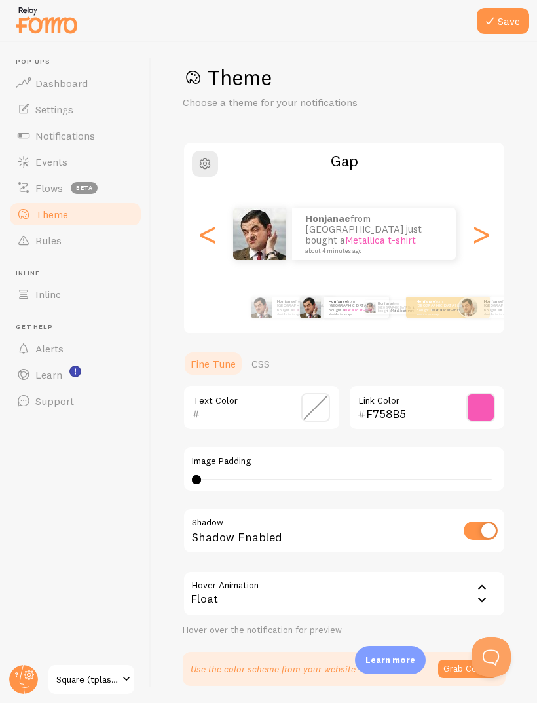
click at [479, 580] on icon at bounding box center [482, 588] width 16 height 16
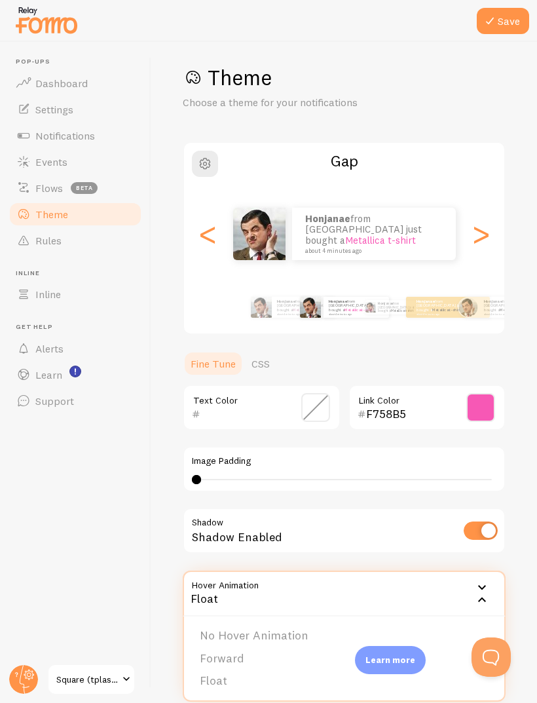
click at [372, 624] on li "No Hover Animation" at bounding box center [344, 635] width 320 height 23
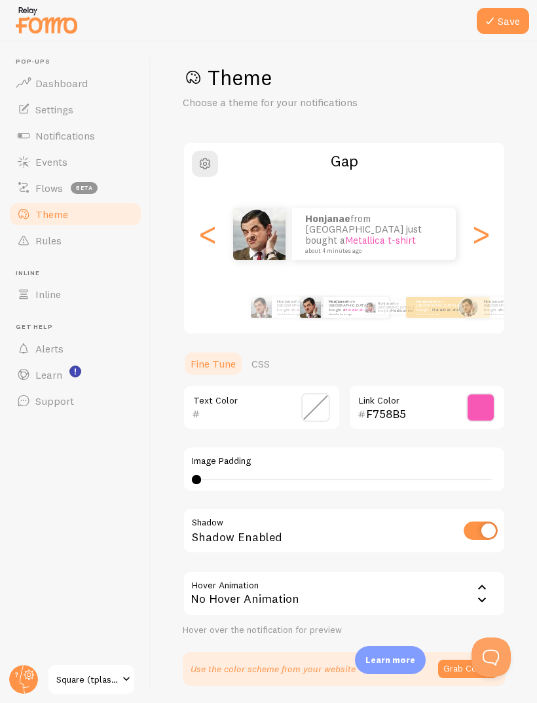
click at [493, 31] on button "Save" at bounding box center [503, 21] width 52 height 26
click at [480, 393] on span at bounding box center [480, 407] width 29 height 29
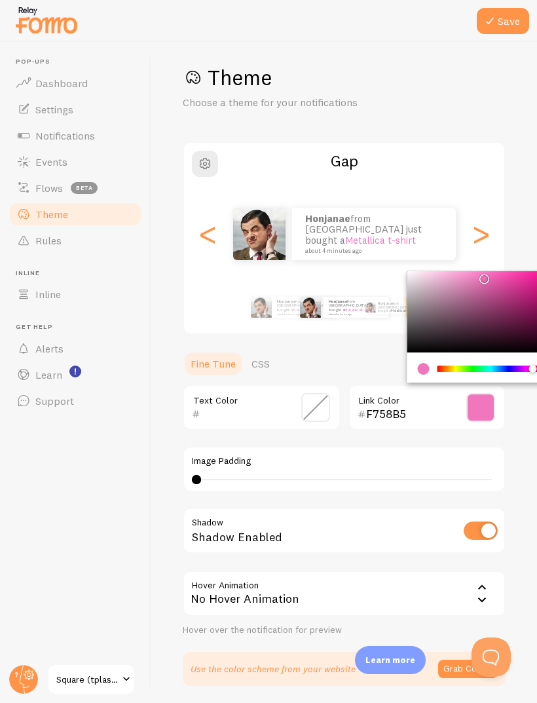
type input "F176BE"
click at [474, 240] on div ">" at bounding box center [481, 234] width 16 height 94
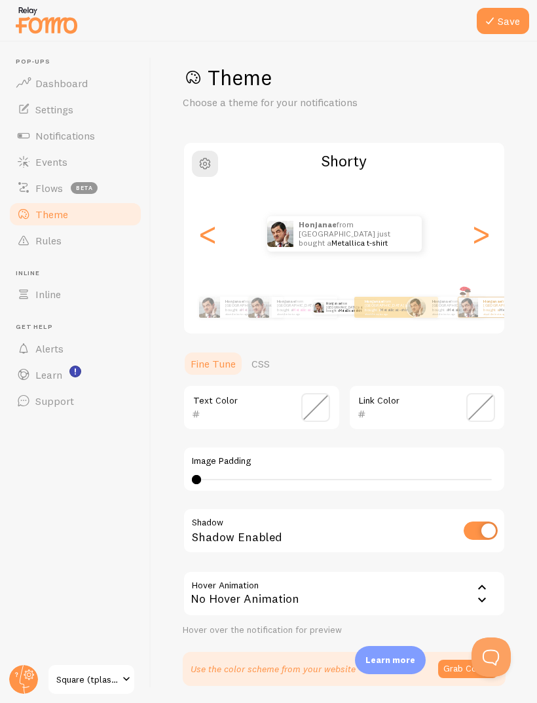
click at [206, 208] on div "<" at bounding box center [208, 234] width 16 height 94
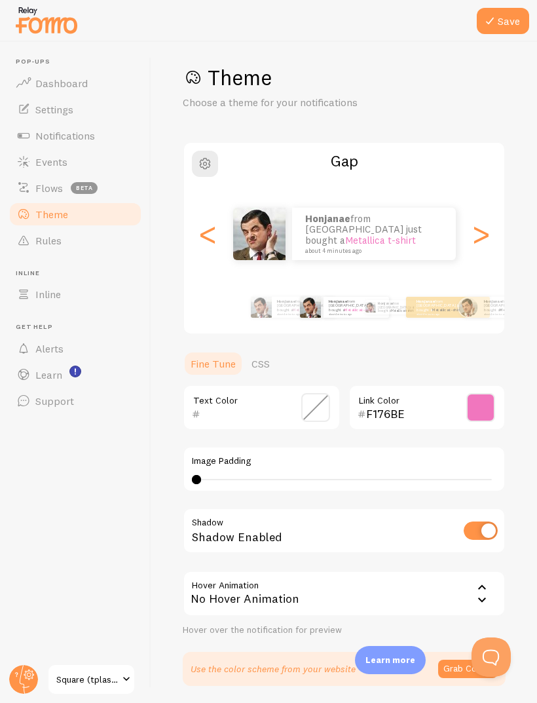
click at [474, 393] on span at bounding box center [480, 407] width 29 height 29
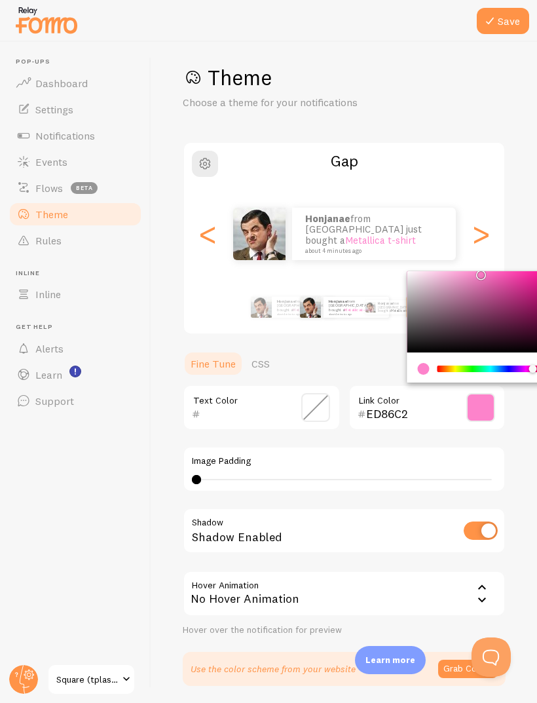
type input "FD83CB"
click at [498, 24] on button "Save" at bounding box center [503, 21] width 52 height 26
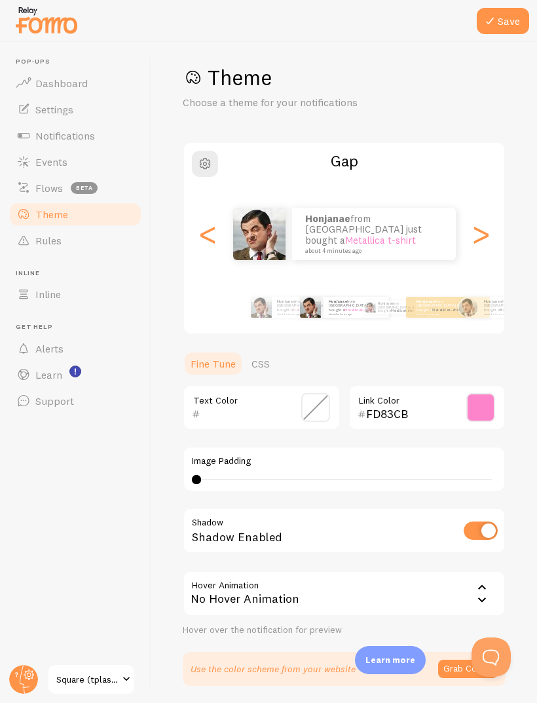
click at [90, 96] on link "Settings" at bounding box center [75, 109] width 135 height 26
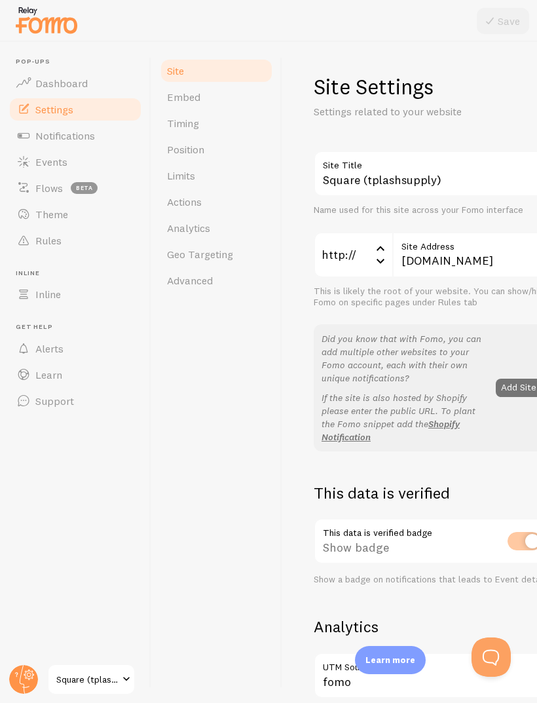
click at [201, 122] on link "Timing" at bounding box center [216, 123] width 115 height 26
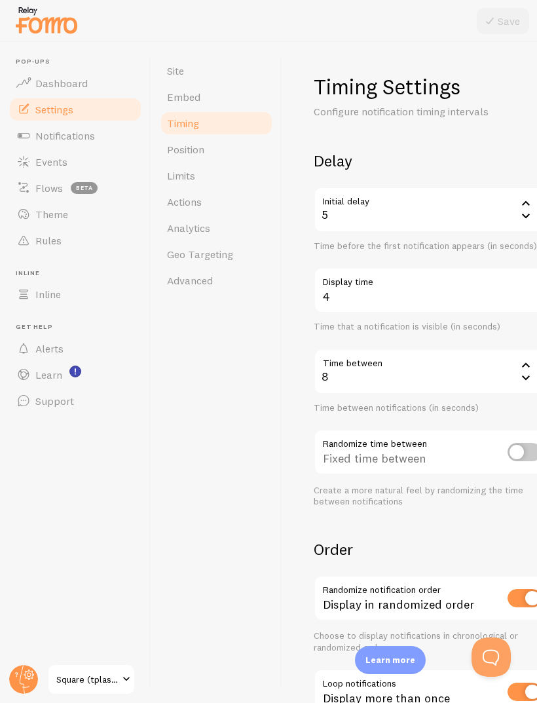
click at [462, 212] on div "5" at bounding box center [432, 210] width 236 height 46
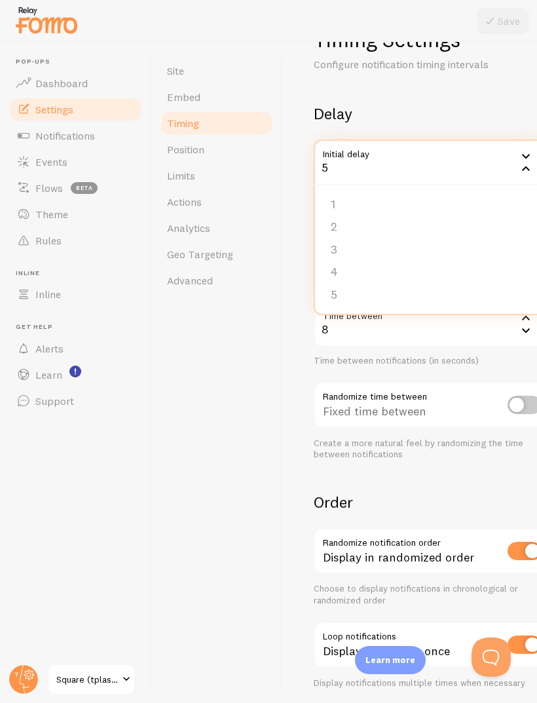
scroll to position [47, 0]
click at [408, 179] on div "5" at bounding box center [432, 163] width 236 height 46
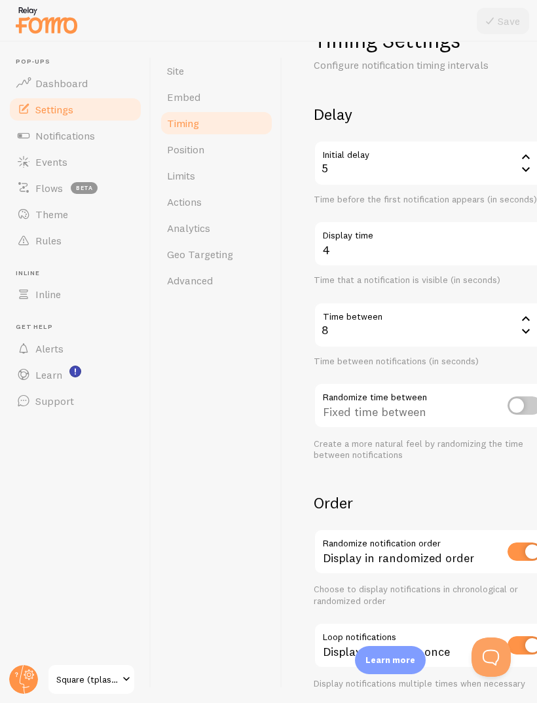
click at [418, 172] on div "5" at bounding box center [432, 163] width 236 height 46
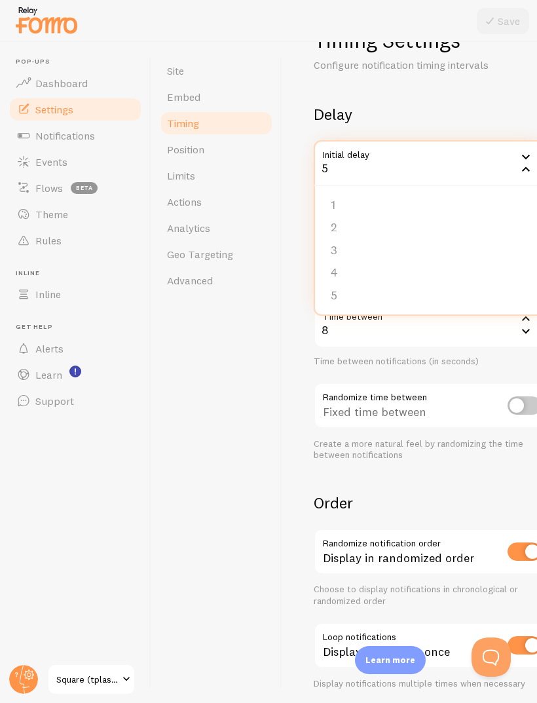
click at [519, 176] on icon at bounding box center [526, 169] width 16 height 16
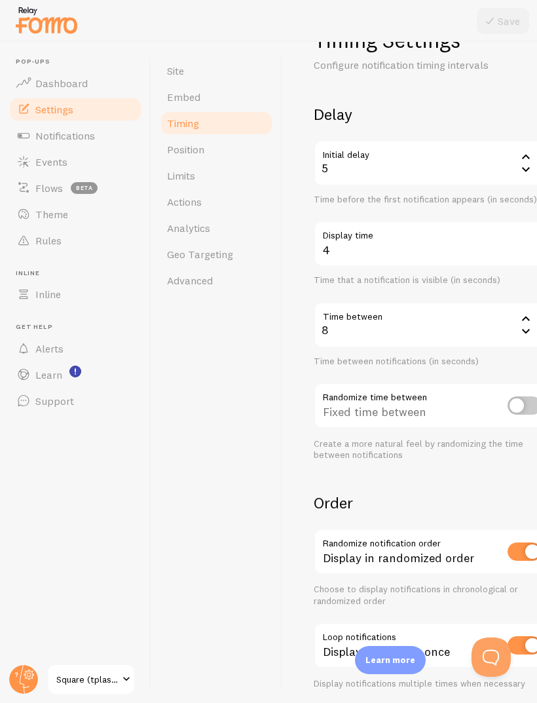
click at [520, 149] on icon at bounding box center [526, 157] width 16 height 16
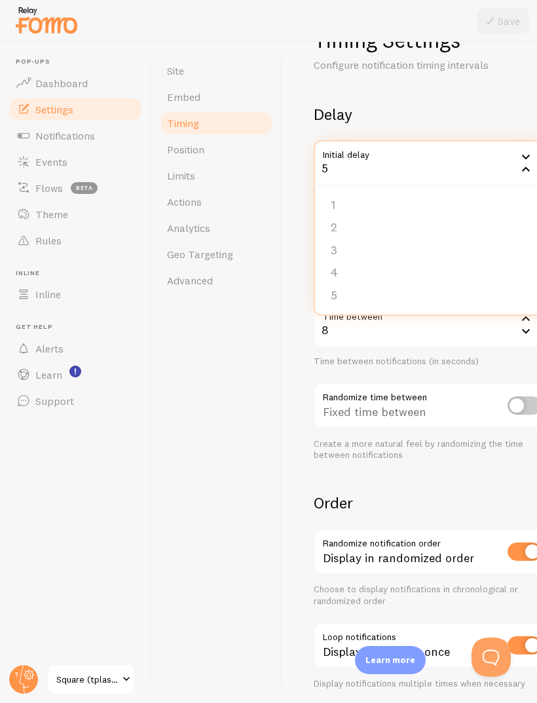
scroll to position [44, 0]
click at [201, 429] on div "Site Embed Timing Position Limits Actions Analytics Geo Targeting Advanced" at bounding box center [216, 372] width 131 height 661
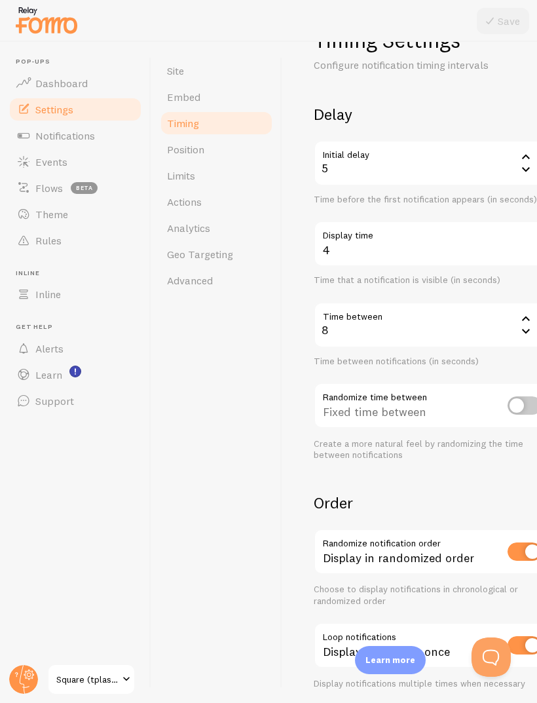
click at [525, 323] on icon at bounding box center [526, 331] width 16 height 16
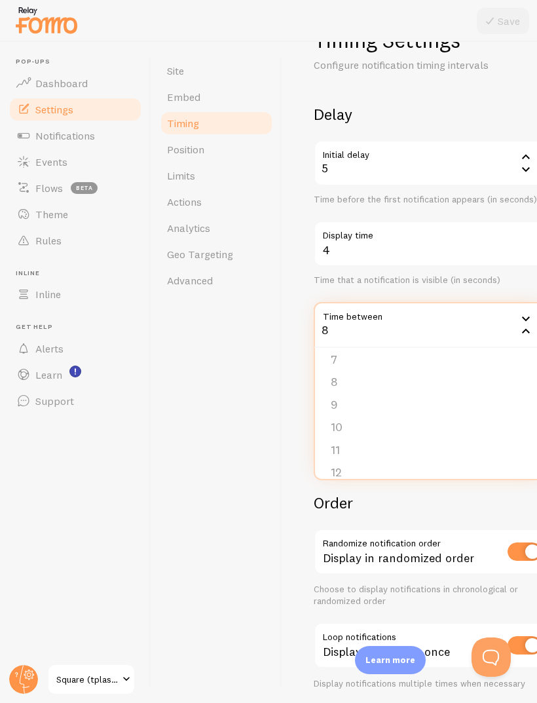
scroll to position [144, 0]
click at [369, 415] on li "10" at bounding box center [431, 426] width 233 height 23
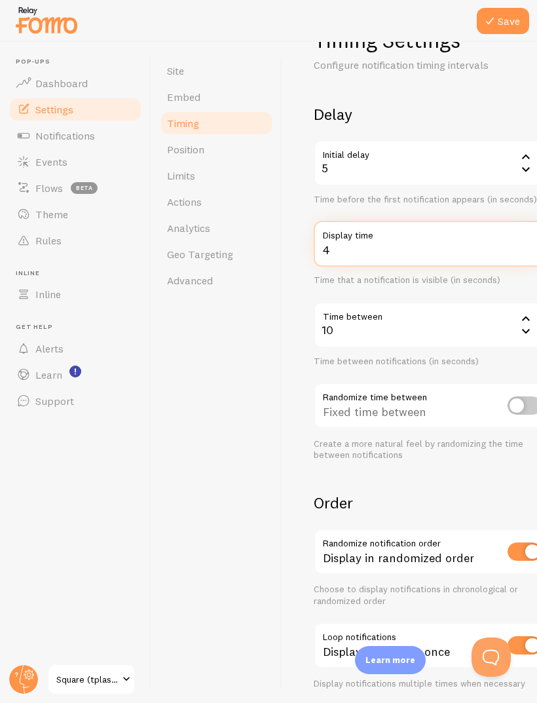
click at [381, 221] on input "4" at bounding box center [432, 244] width 236 height 46
click at [508, 20] on button "Save" at bounding box center [503, 21] width 52 height 26
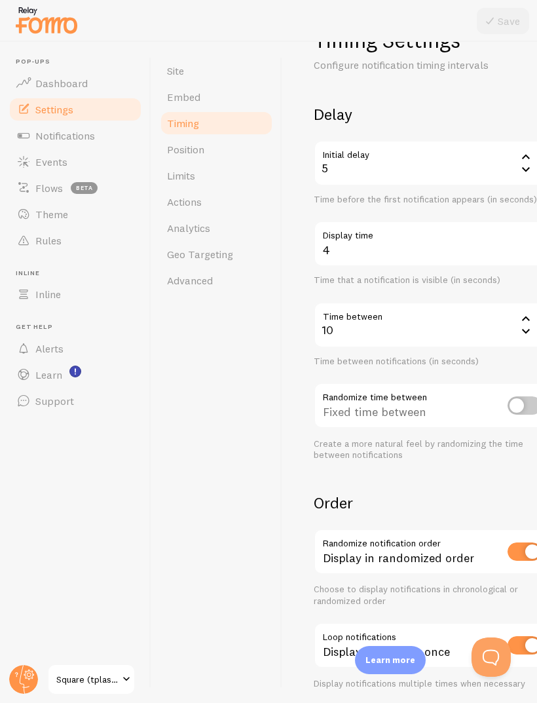
click at [520, 310] on icon at bounding box center [526, 318] width 16 height 16
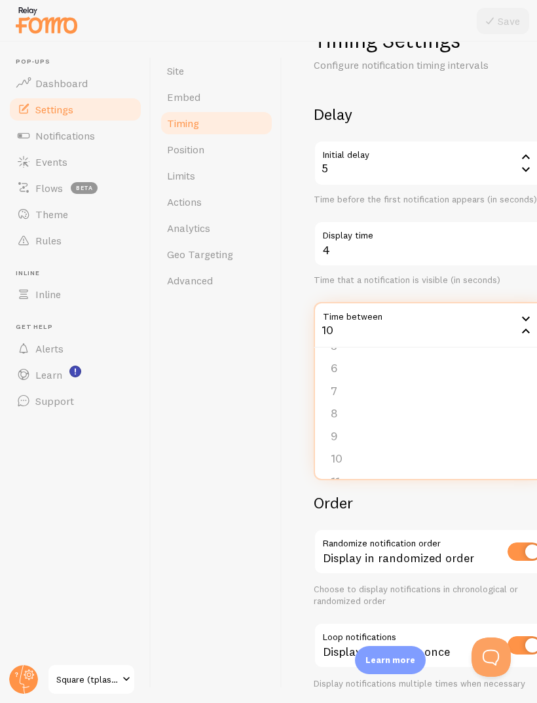
scroll to position [105, 0]
click at [369, 408] on li "8" at bounding box center [431, 419] width 233 height 23
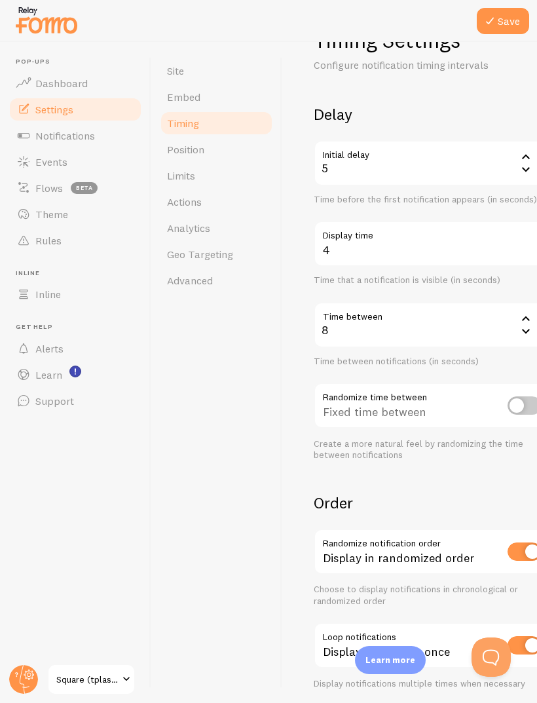
click at [500, 33] on button "Save" at bounding box center [503, 21] width 52 height 26
click at [450, 302] on div "8" at bounding box center [432, 325] width 236 height 46
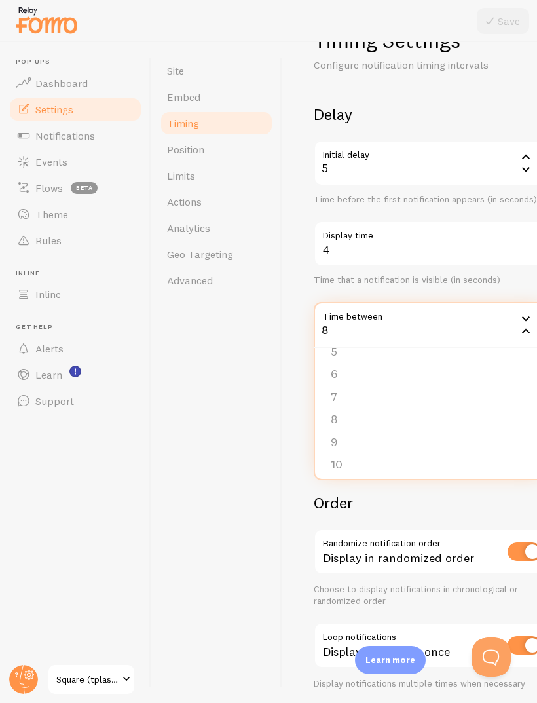
click at [361, 341] on li "5" at bounding box center [431, 352] width 233 height 23
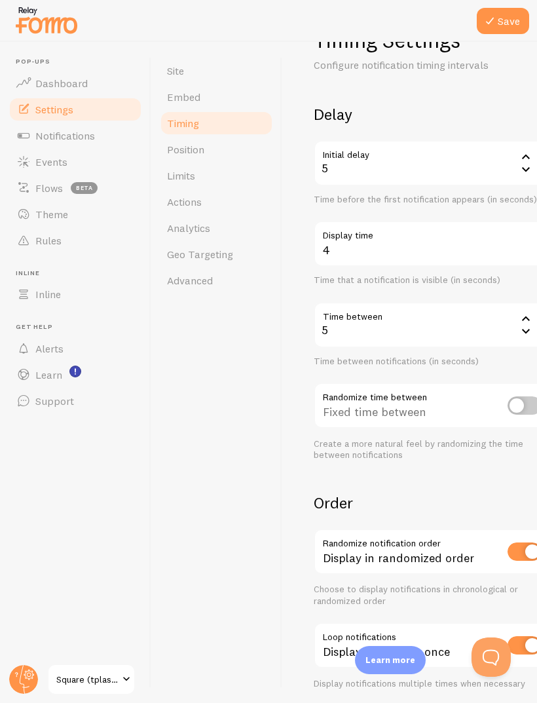
click at [509, 27] on button "Save" at bounding box center [503, 21] width 52 height 26
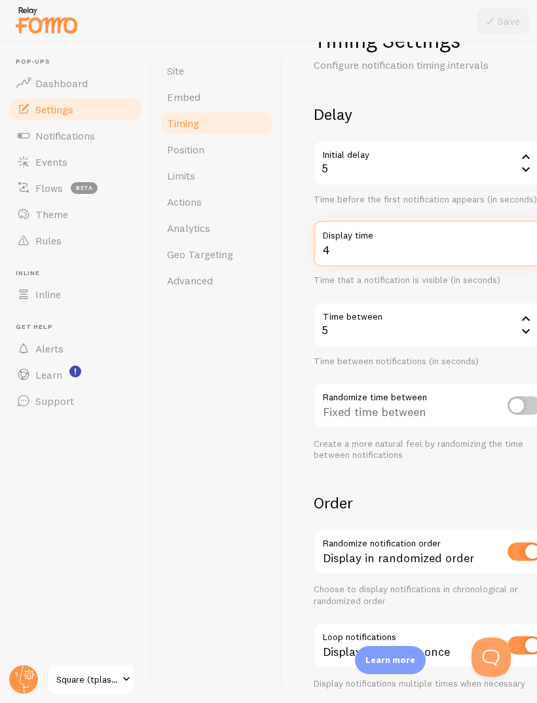
click at [418, 221] on input "4" at bounding box center [432, 244] width 236 height 46
type input "2"
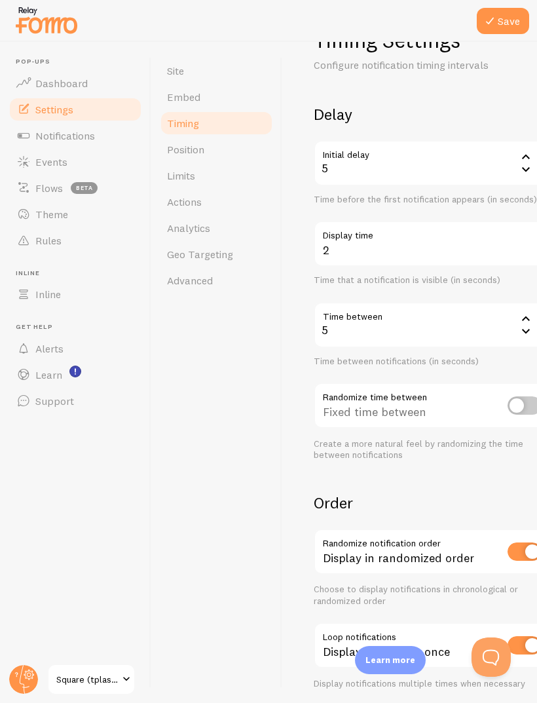
click at [489, 33] on button "Save" at bounding box center [503, 21] width 52 height 26
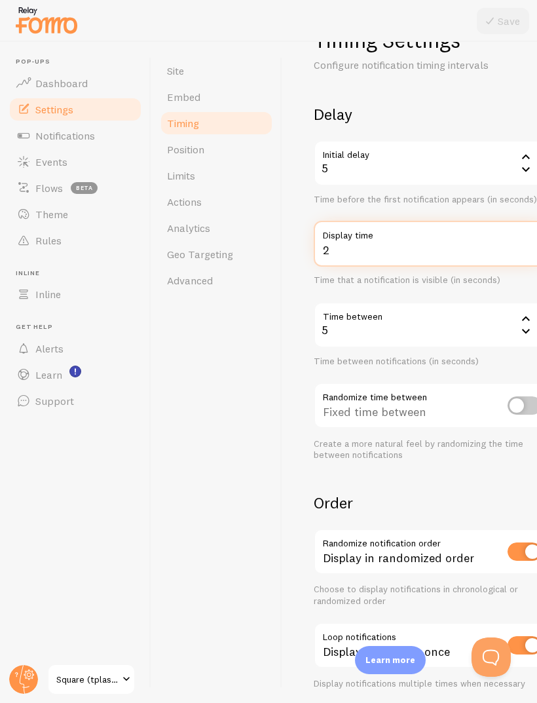
click at [423, 221] on input "2" at bounding box center [432, 244] width 236 height 46
type input "4"
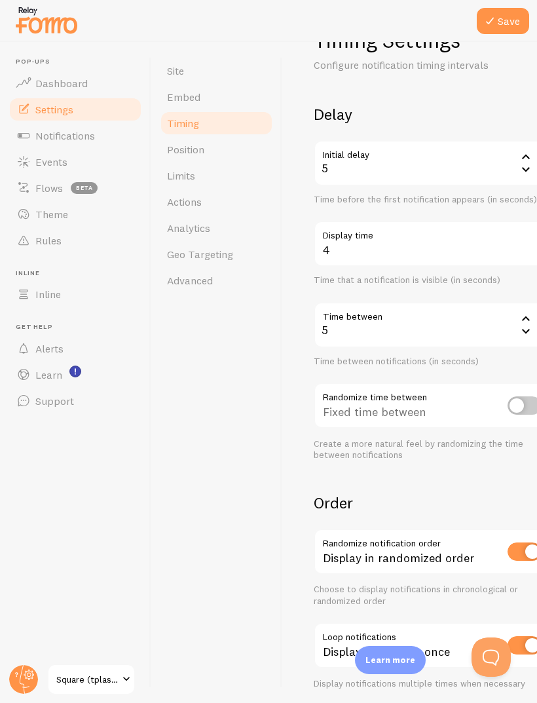
click at [504, 31] on button "Save" at bounding box center [503, 21] width 52 height 26
click at [86, 149] on link "Events" at bounding box center [75, 162] width 135 height 26
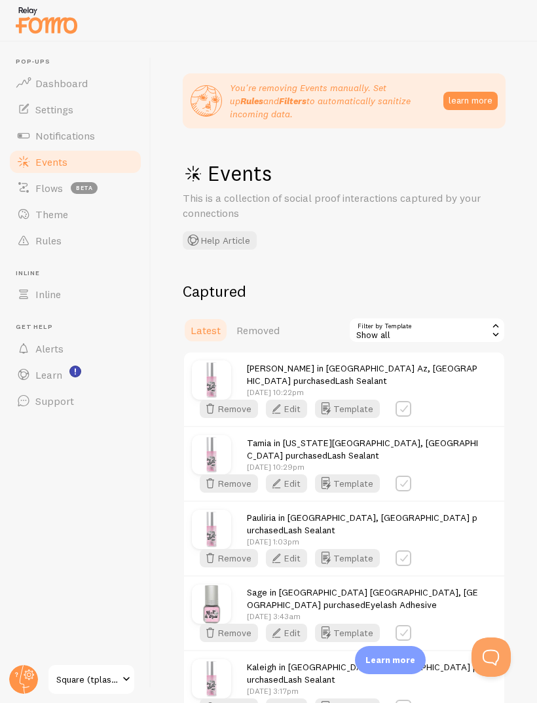
click at [257, 325] on span "Removed" at bounding box center [257, 330] width 43 height 13
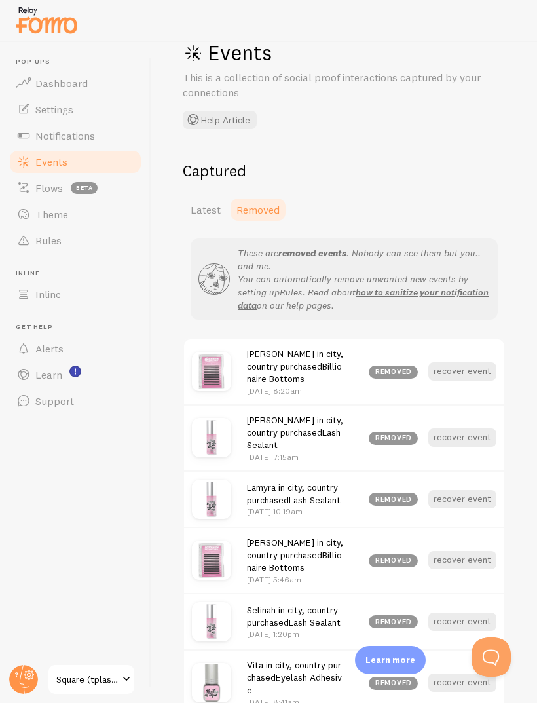
scroll to position [119, 0]
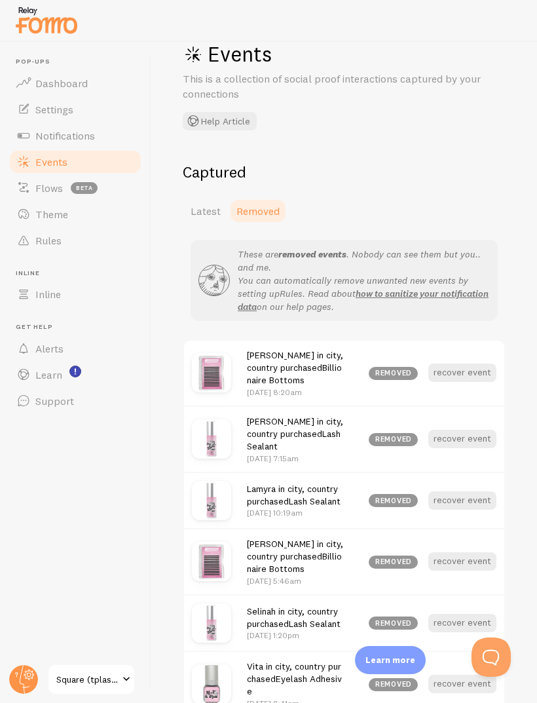
click at [478, 614] on button "recover event" at bounding box center [462, 623] width 68 height 18
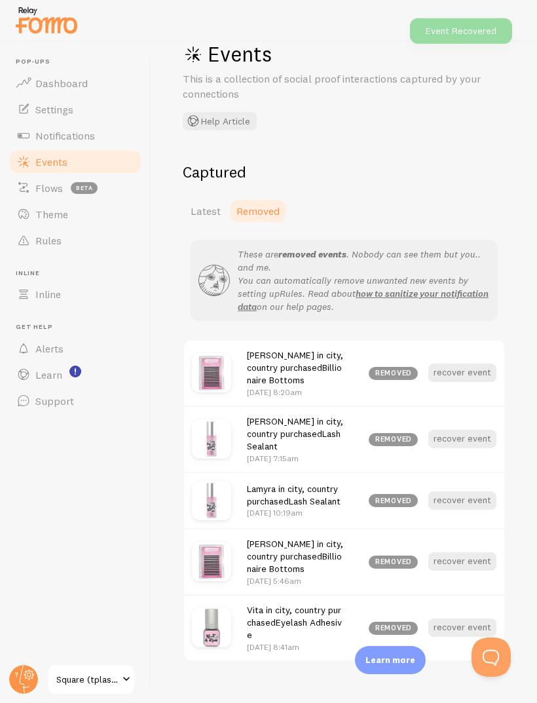
scroll to position [63, 0]
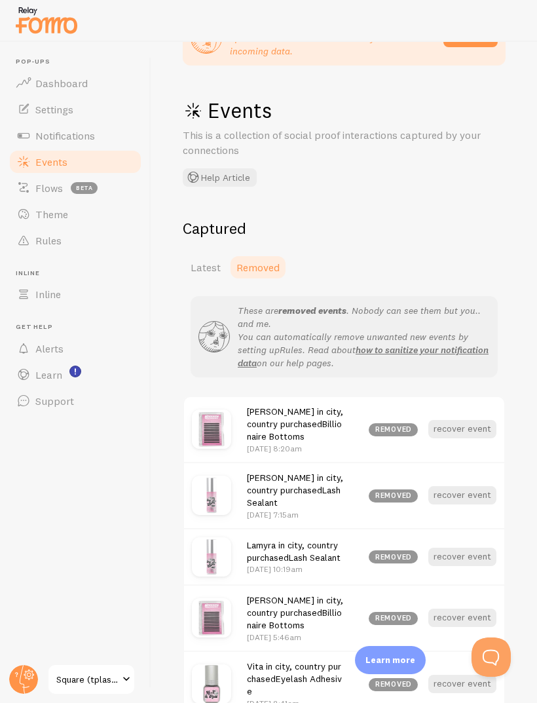
click at [199, 263] on span "Latest" at bounding box center [206, 267] width 30 height 13
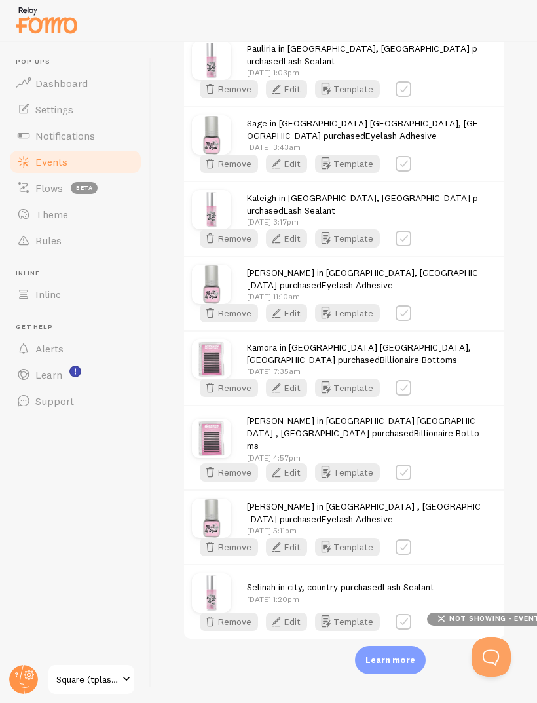
scroll to position [4978, 0]
click at [292, 631] on button "Edit" at bounding box center [286, 621] width 41 height 18
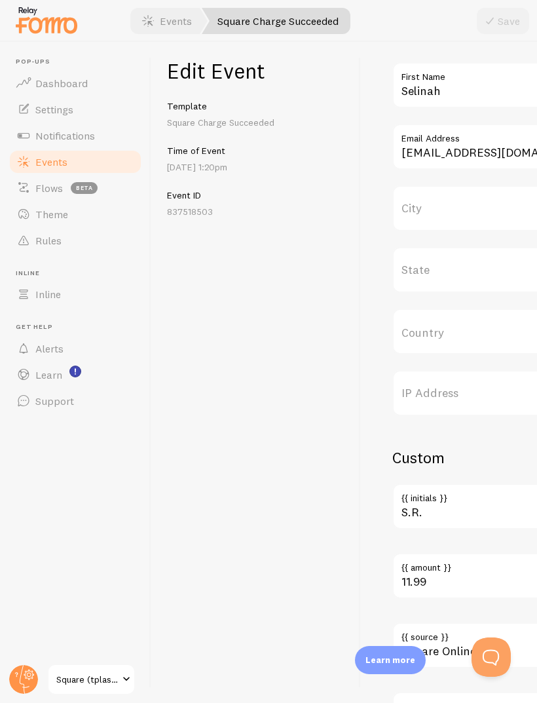
scroll to position [519, 0]
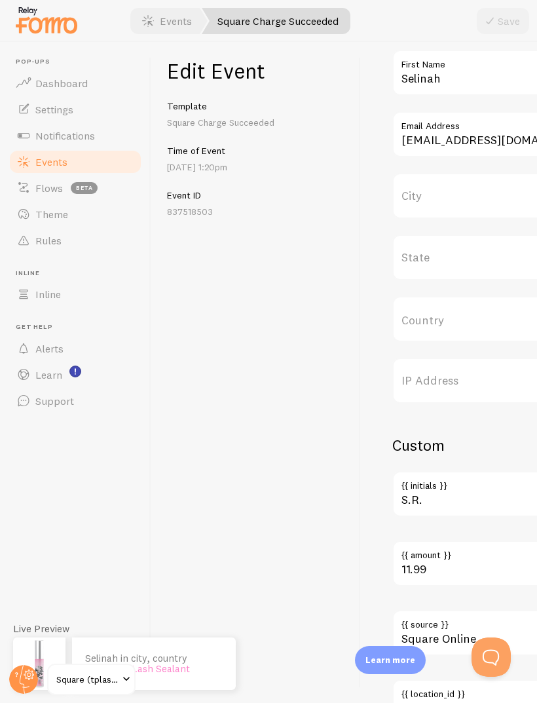
click at [454, 190] on label "City" at bounding box center [510, 196] width 236 height 46
click at [454, 190] on input "City" at bounding box center [510, 196] width 236 height 46
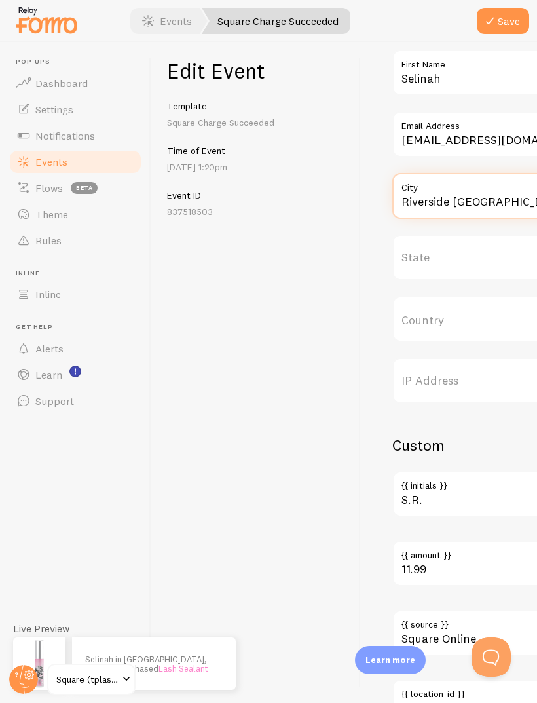
type input "Riverside [GEOGRAPHIC_DATA]"
click at [464, 296] on input "Country" at bounding box center [510, 319] width 236 height 46
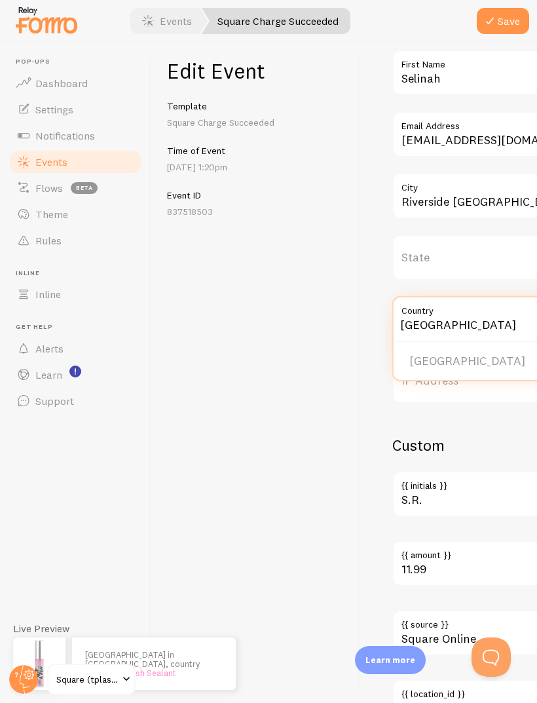
type input "[GEOGRAPHIC_DATA]"
click at [450, 350] on li "[GEOGRAPHIC_DATA]" at bounding box center [510, 361] width 233 height 23
click at [502, 30] on button "Save" at bounding box center [503, 21] width 52 height 26
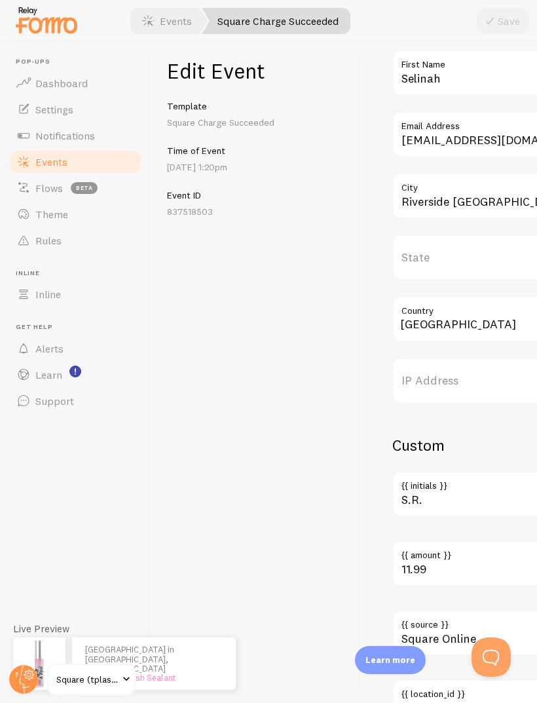
click at [117, 149] on link "Events" at bounding box center [75, 162] width 135 height 26
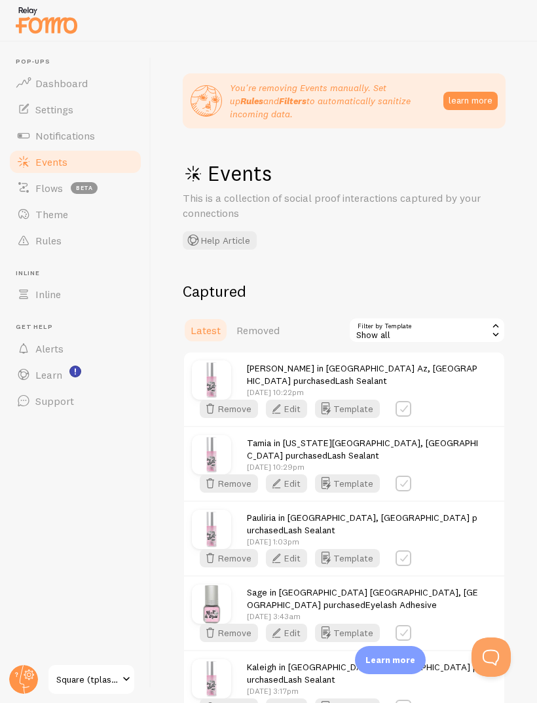
click at [260, 331] on link "Removed" at bounding box center [258, 330] width 59 height 26
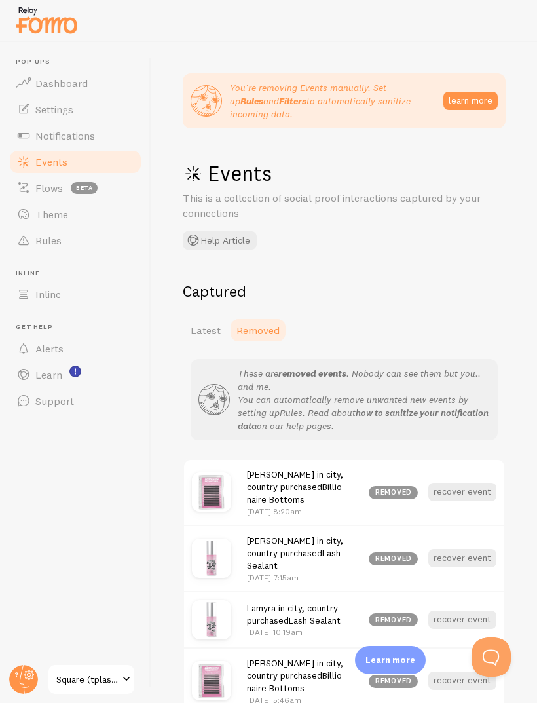
click at [462, 549] on button "recover event" at bounding box center [462, 558] width 68 height 18
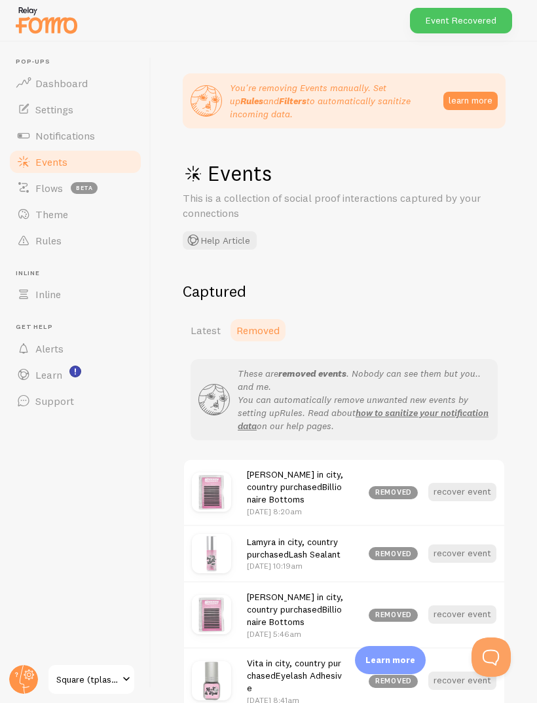
click at [98, 164] on link "Events" at bounding box center [75, 162] width 135 height 26
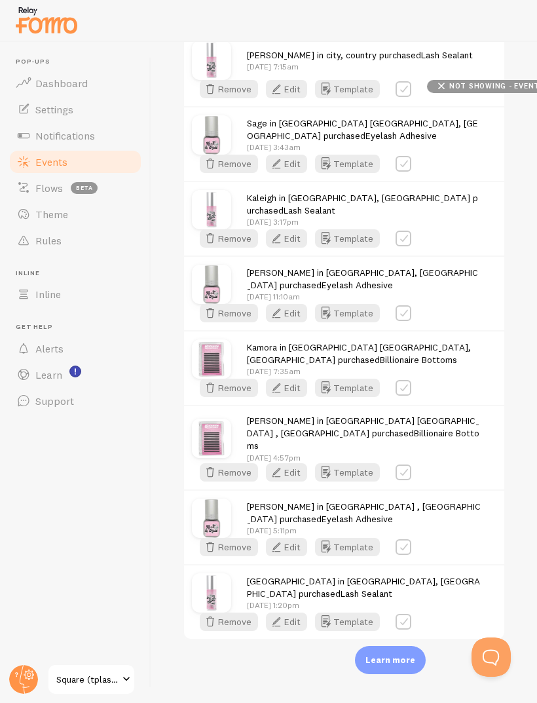
scroll to position [1651, 0]
click at [288, 98] on button "Edit" at bounding box center [286, 89] width 41 height 18
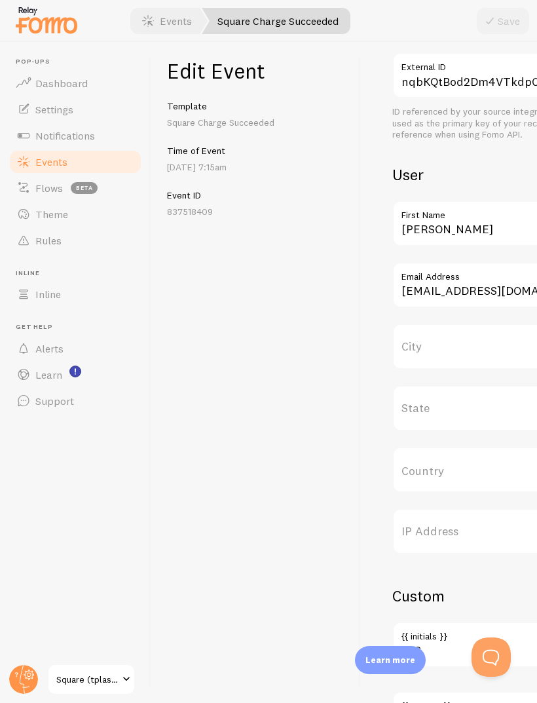
scroll to position [368, 0]
click at [459, 346] on label "City" at bounding box center [510, 347] width 236 height 46
click at [459, 346] on input "City" at bounding box center [510, 347] width 236 height 46
type input "d"
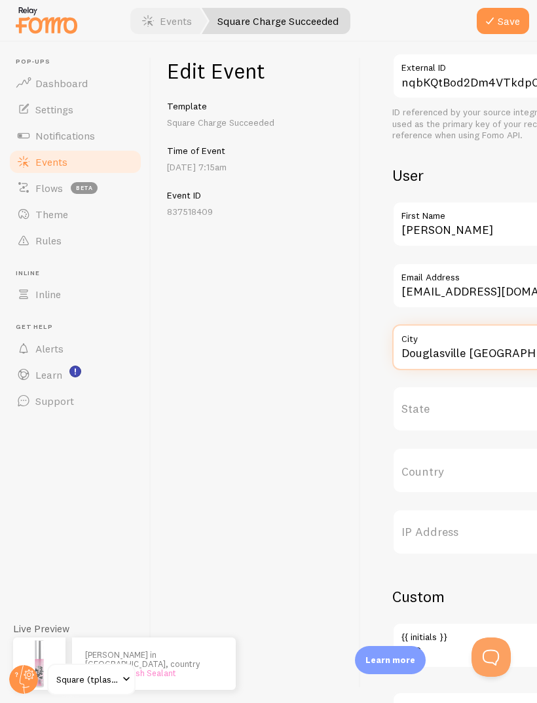
click at [430, 324] on input "Douglasville [GEOGRAPHIC_DATA]" at bounding box center [510, 347] width 236 height 46
click at [436, 324] on input "Douglasville [GEOGRAPHIC_DATA]" at bounding box center [510, 347] width 236 height 46
click at [432, 324] on input "Douglasville [GEOGRAPHIC_DATA]" at bounding box center [510, 347] width 236 height 46
type input "Douglasville [GEOGRAPHIC_DATA]"
click at [459, 447] on input "Country" at bounding box center [510, 470] width 236 height 46
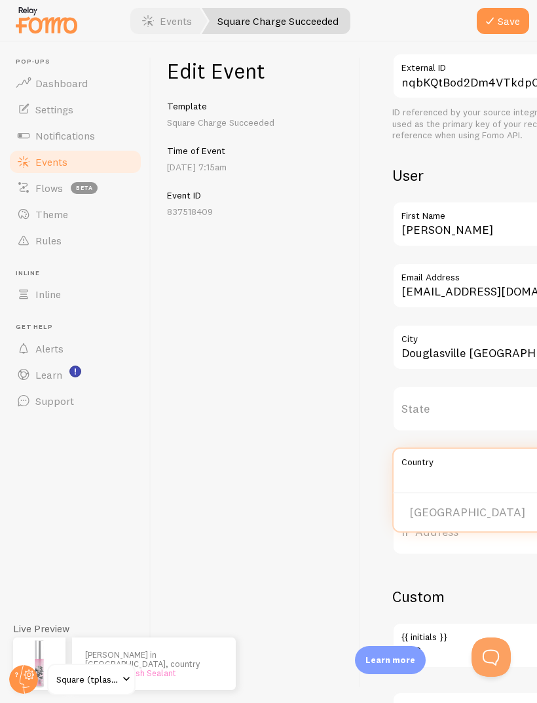
click at [502, 22] on button "Save" at bounding box center [503, 21] width 52 height 26
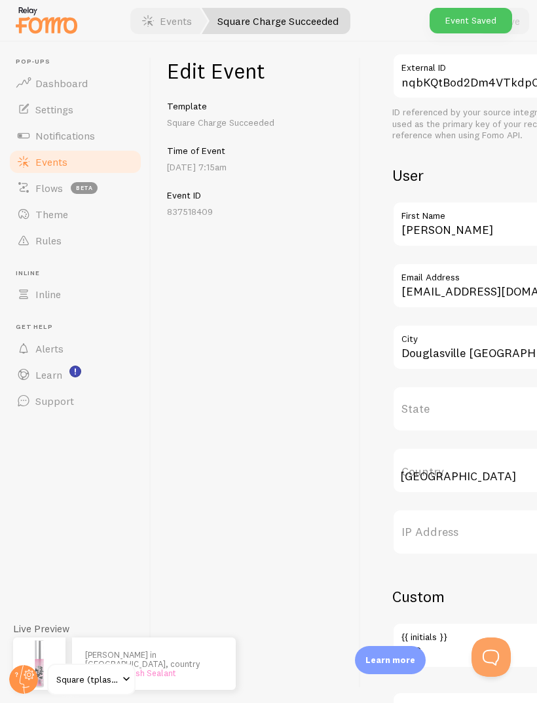
click at [478, 447] on input "[GEOGRAPHIC_DATA]" at bounding box center [510, 470] width 236 height 46
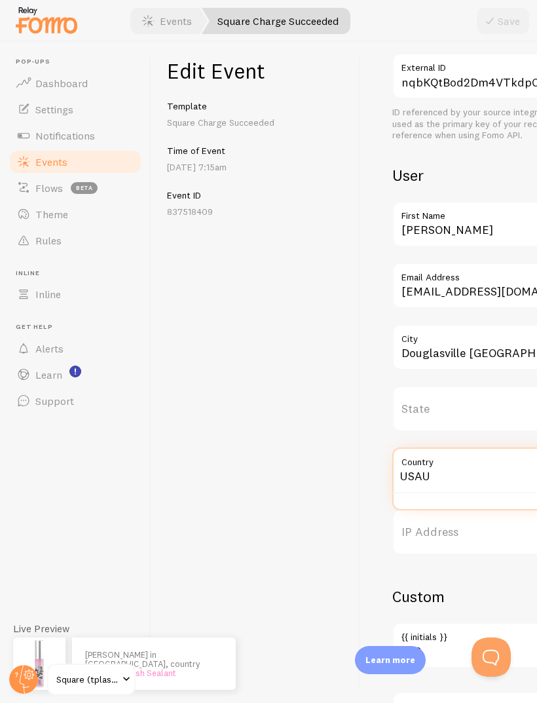
type input "[GEOGRAPHIC_DATA]"
click at [452, 501] on li "[GEOGRAPHIC_DATA]" at bounding box center [510, 512] width 233 height 23
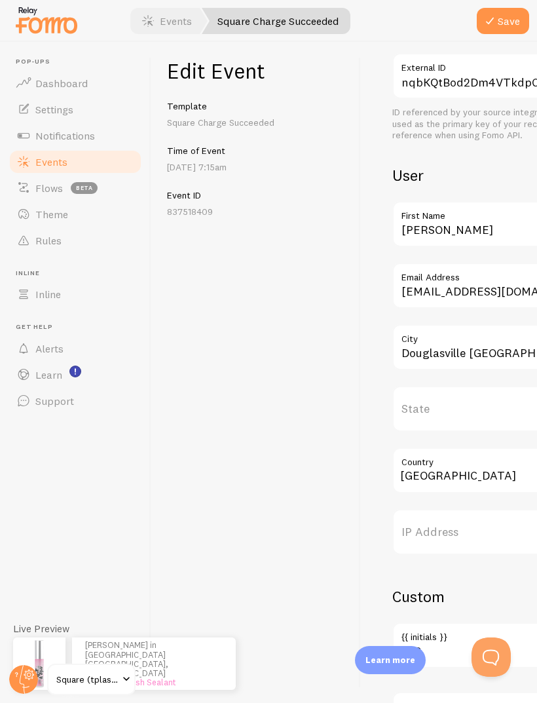
click at [506, 22] on button "Save" at bounding box center [503, 21] width 52 height 26
click at [111, 149] on link "Events" at bounding box center [75, 162] width 135 height 26
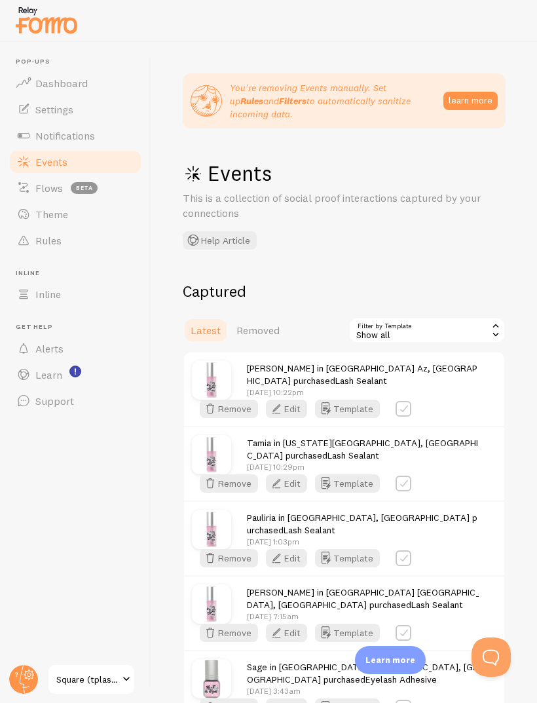
click at [92, 83] on link "Dashboard" at bounding box center [75, 83] width 135 height 26
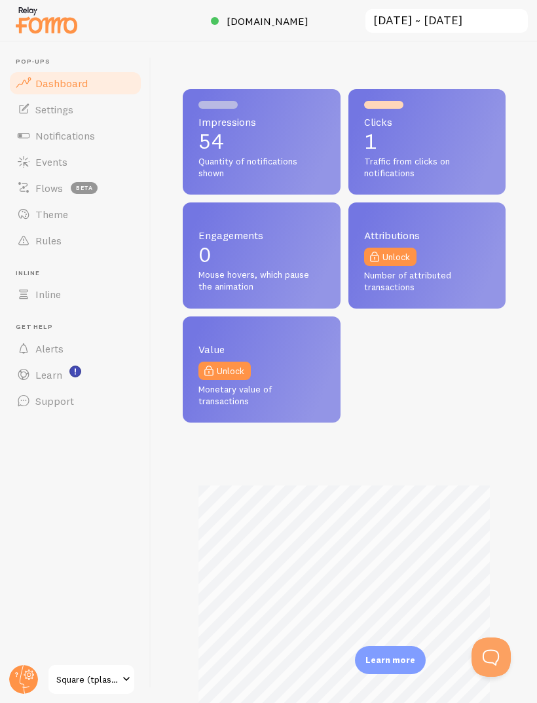
click at [86, 113] on link "Settings" at bounding box center [75, 109] width 135 height 26
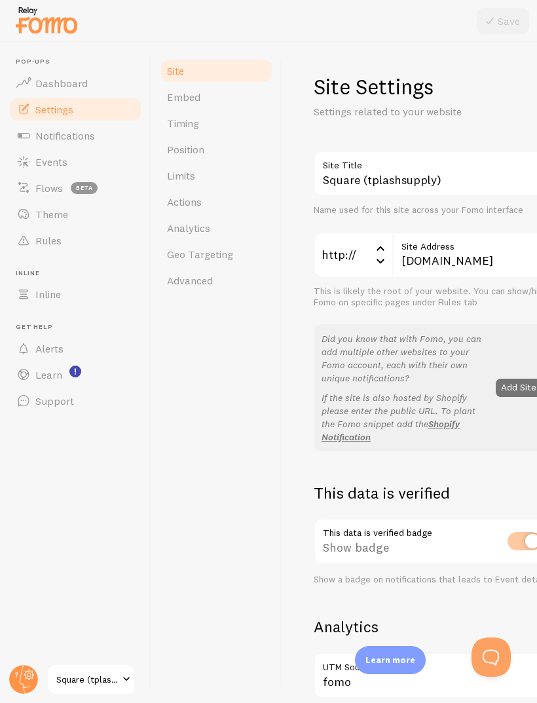
click at [67, 132] on span "Notifications" at bounding box center [65, 135] width 60 height 13
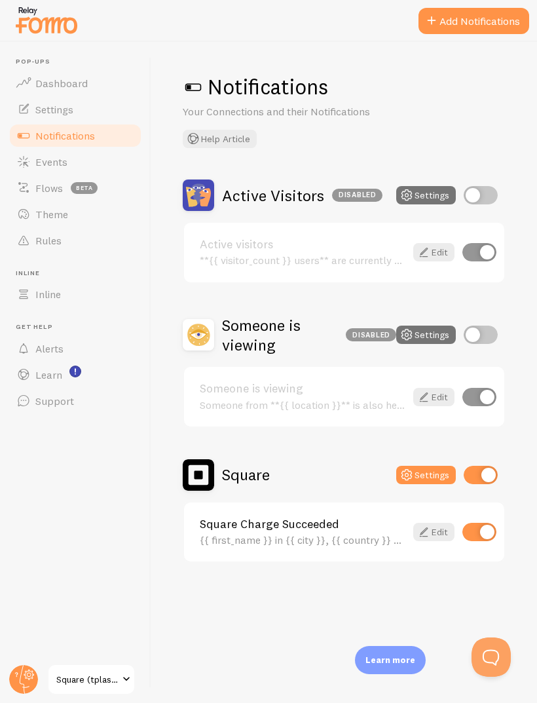
click at [83, 79] on span "Dashboard" at bounding box center [61, 83] width 52 height 13
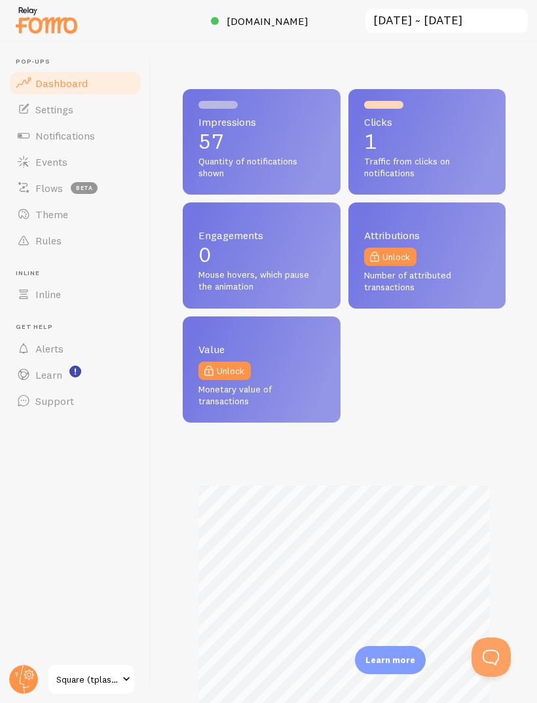
click at [77, 293] on link "Inline" at bounding box center [75, 294] width 135 height 26
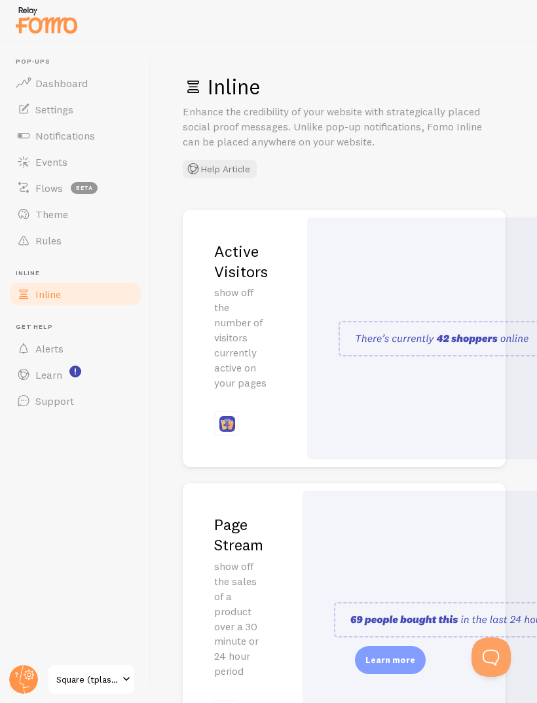
click at [84, 238] on link "Rules" at bounding box center [75, 240] width 135 height 26
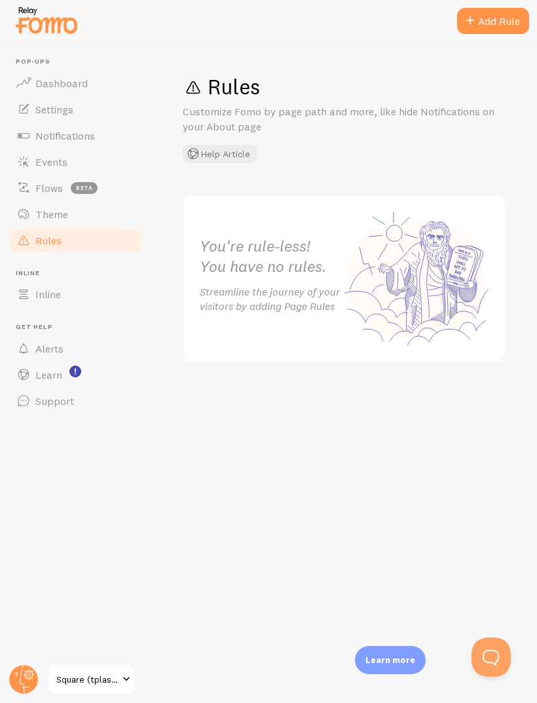
click at [83, 225] on link "Theme" at bounding box center [75, 214] width 135 height 26
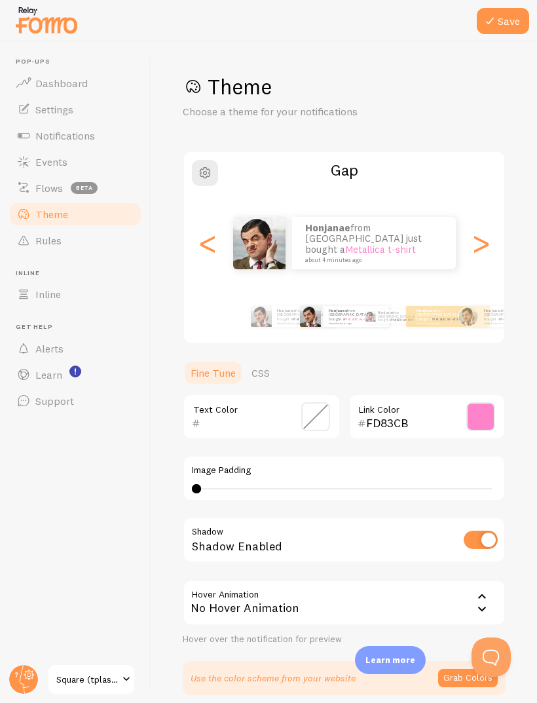
click at [62, 187] on span "Flows" at bounding box center [49, 187] width 28 height 13
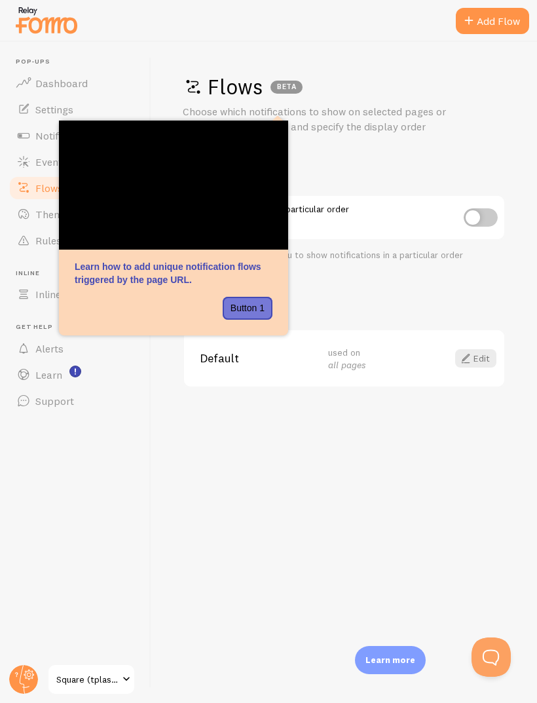
click at [29, 702] on html "Pop-ups Dashboard Settings Notifications Events Flows beta Theme Rules Inline I…" at bounding box center [268, 351] width 537 height 703
click at [9, 702] on html "Pop-ups Dashboard Settings Notifications Events Flows beta Theme Rules Inline I…" at bounding box center [268, 351] width 537 height 703
click at [7, 702] on html "Pop-ups Dashboard Settings Notifications Events Flows beta Theme Rules Inline I…" at bounding box center [268, 351] width 537 height 703
click at [252, 315] on button "Button 1" at bounding box center [248, 309] width 50 height 24
click at [242, 312] on button "Button 1" at bounding box center [248, 309] width 50 height 24
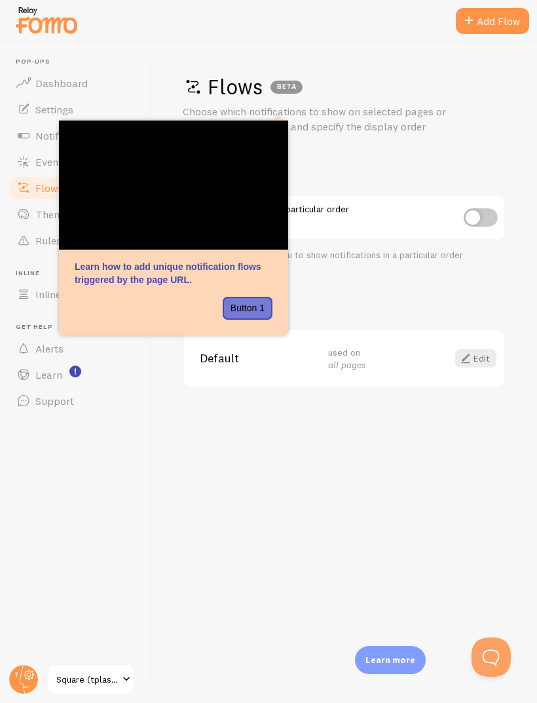
click at [26, 702] on html "Pop-ups Dashboard Settings Notifications Events Flows beta Theme Rules Inline I…" at bounding box center [268, 351] width 537 height 703
click at [27, 670] on circle at bounding box center [23, 679] width 29 height 29
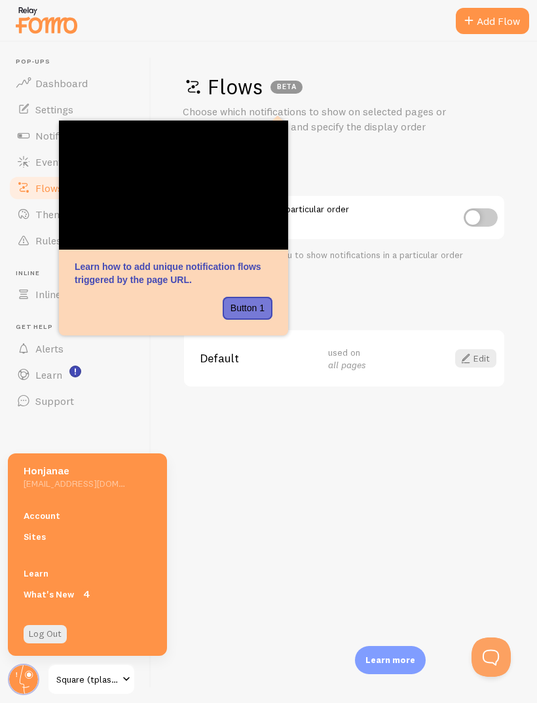
click at [104, 516] on link "Account" at bounding box center [87, 515] width 159 height 21
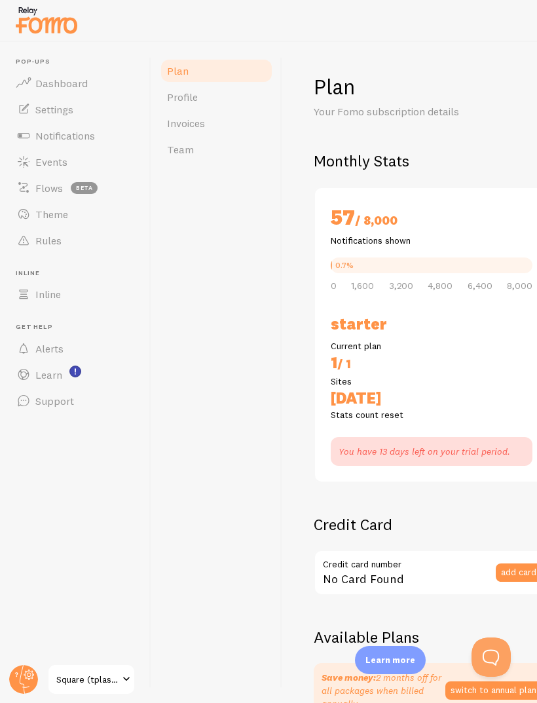
checkbox input "true"
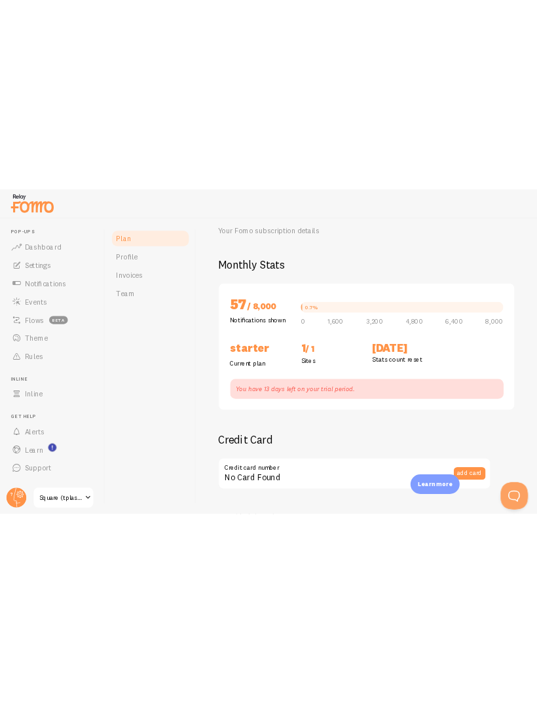
scroll to position [50, 0]
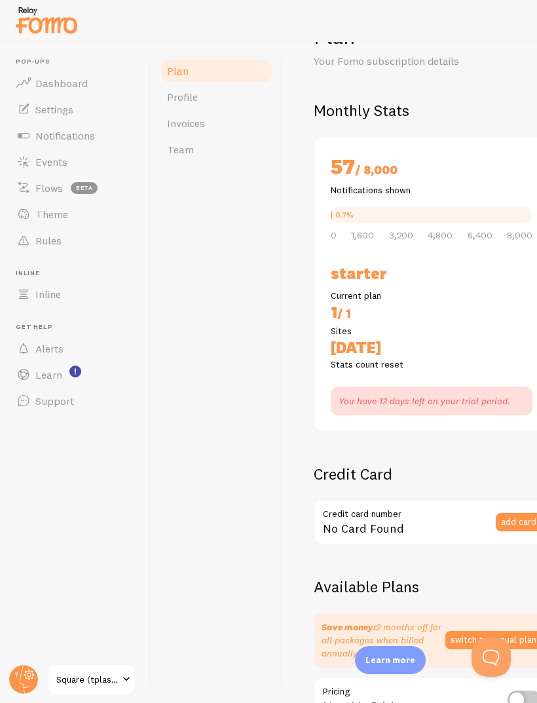
click at [52, 109] on span "Settings" at bounding box center [54, 109] width 38 height 13
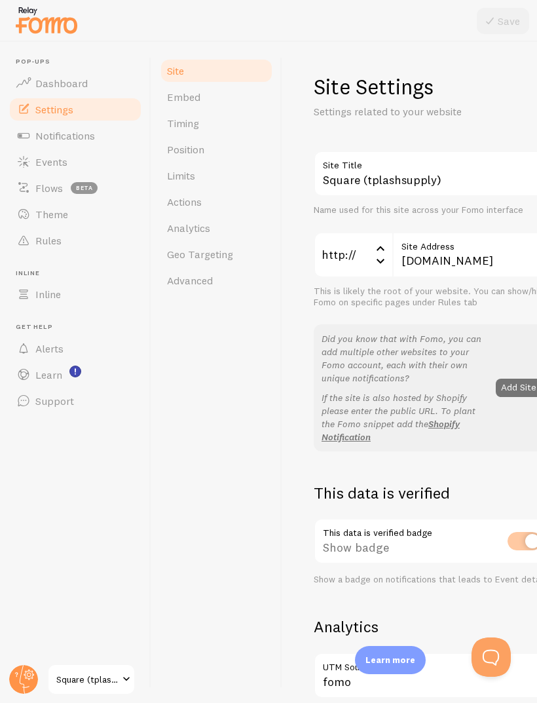
click at [184, 130] on link "Timing" at bounding box center [216, 123] width 115 height 26
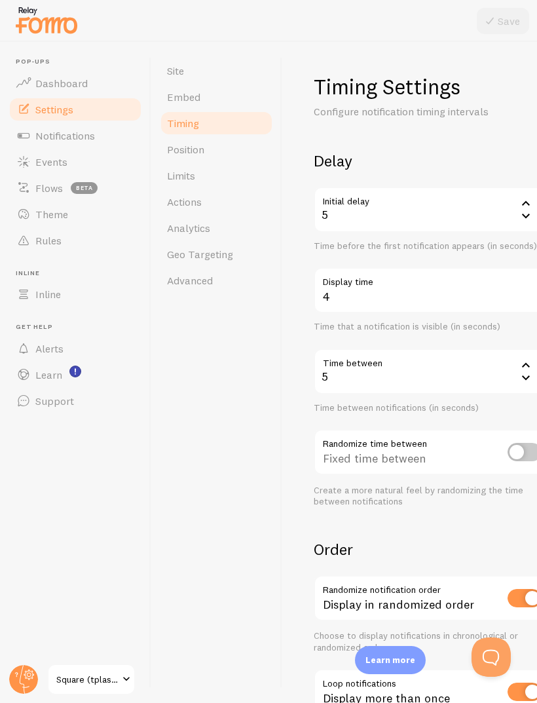
click at [221, 449] on div "Site Embed Timing Position Limits Actions Analytics Geo Targeting Advanced" at bounding box center [216, 372] width 131 height 661
click at [60, 153] on link "Events" at bounding box center [75, 162] width 135 height 26
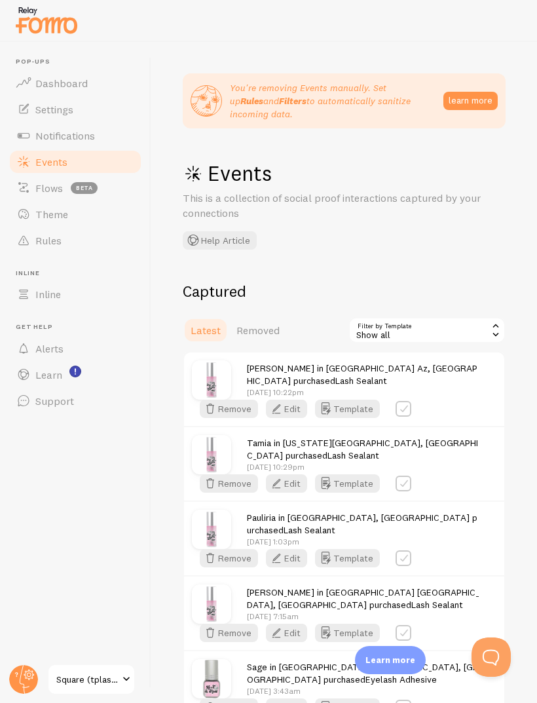
scroll to position [103, 0]
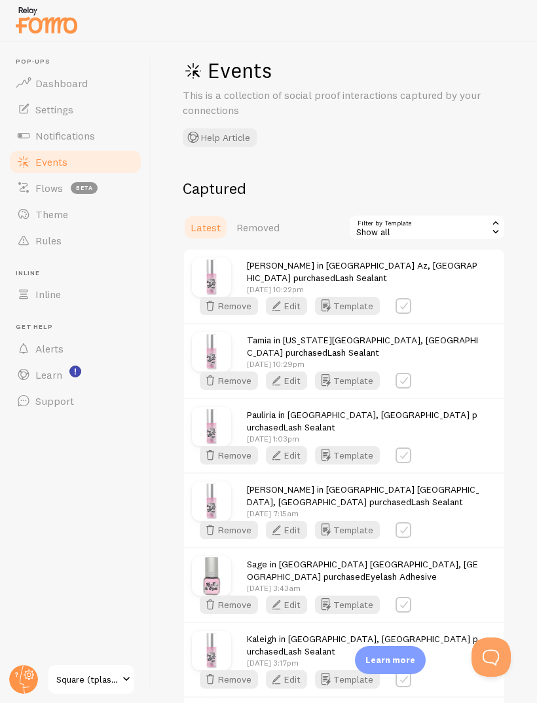
click at [307, 315] on button "Edit" at bounding box center [286, 306] width 41 height 18
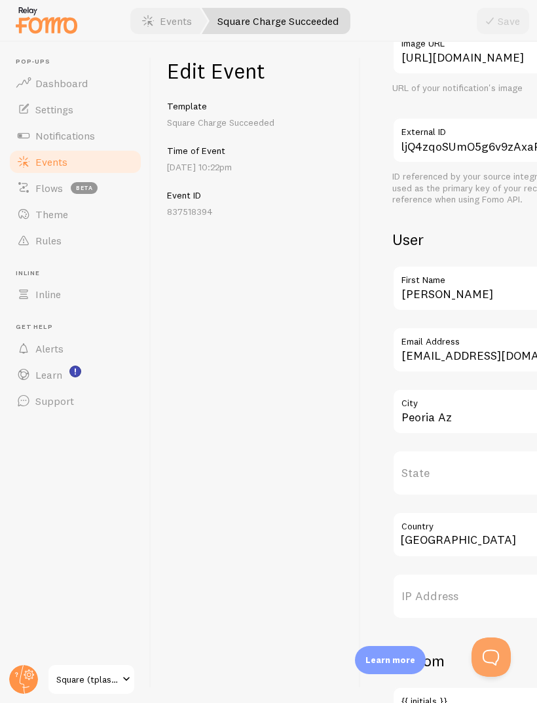
scroll to position [310, 0]
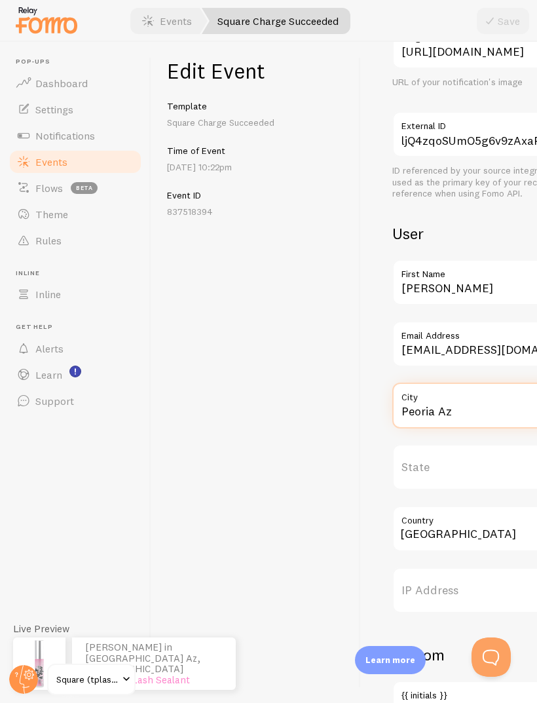
click at [465, 405] on input "Peoria Az" at bounding box center [510, 406] width 236 height 46
type input "Peoria"
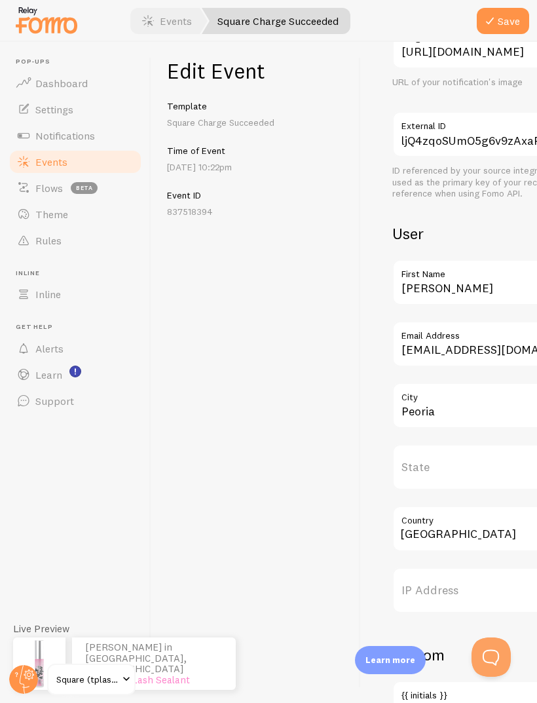
click at [502, 28] on button "Save" at bounding box center [503, 21] width 52 height 26
click at [37, 162] on span "Events" at bounding box center [51, 161] width 32 height 13
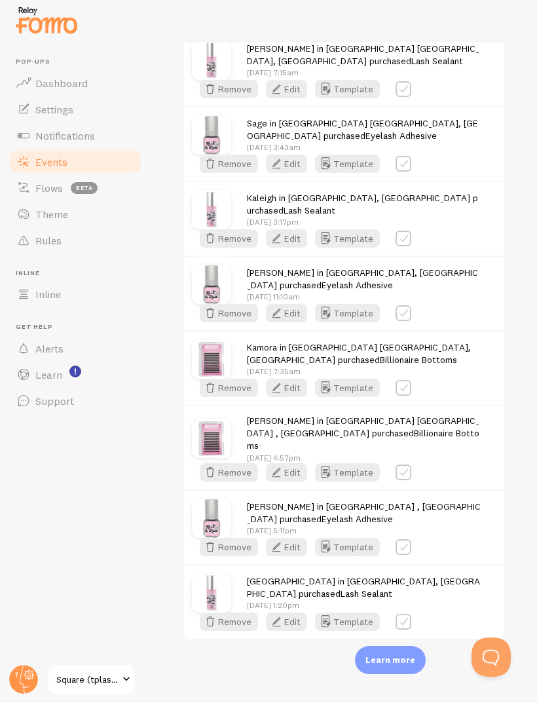
scroll to position [651, 0]
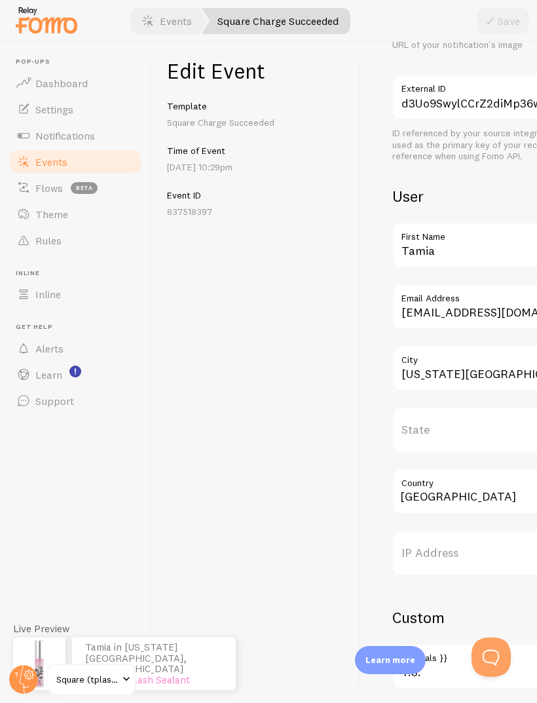
scroll to position [348, 0]
click at [495, 375] on input "Washington DC" at bounding box center [510, 368] width 236 height 46
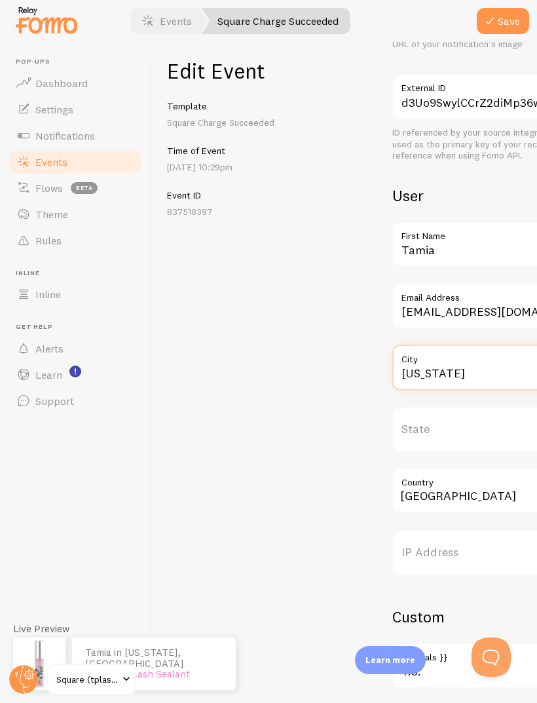
type input "Washington"
click at [504, 33] on button "Save" at bounding box center [503, 21] width 52 height 26
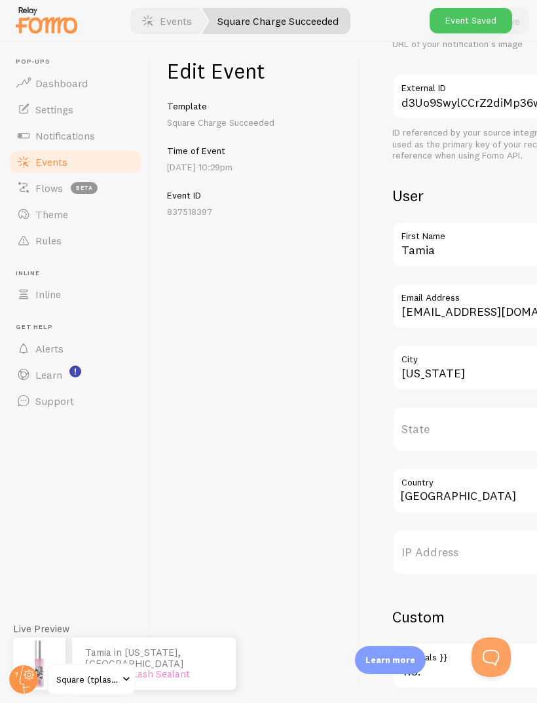
click at [69, 155] on link "Events" at bounding box center [75, 162] width 135 height 26
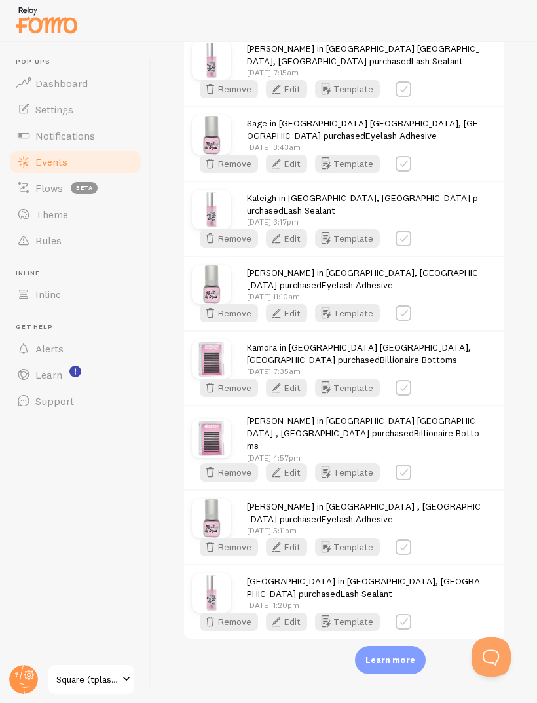
scroll to position [1295, 0]
click at [307, 24] on button "Edit" at bounding box center [286, 14] width 41 height 18
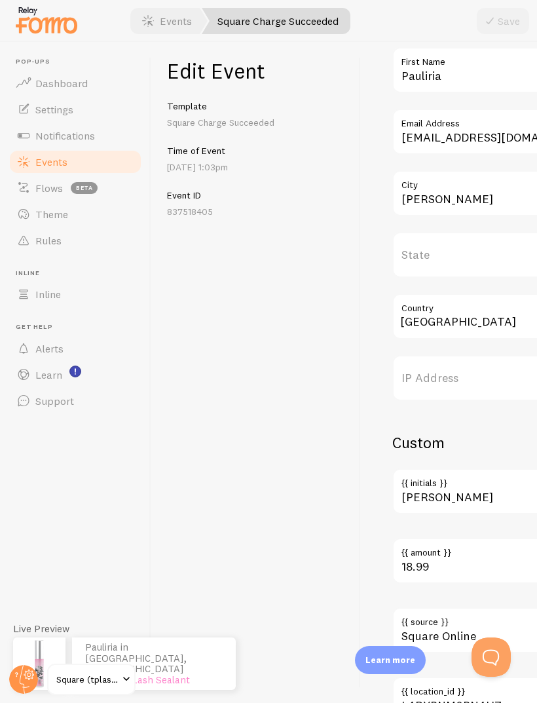
scroll to position [521, 0]
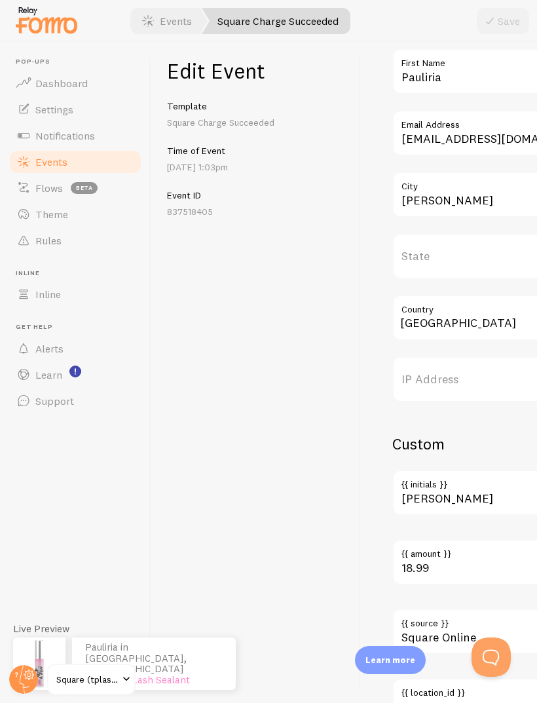
click at [58, 173] on link "Events" at bounding box center [75, 162] width 135 height 26
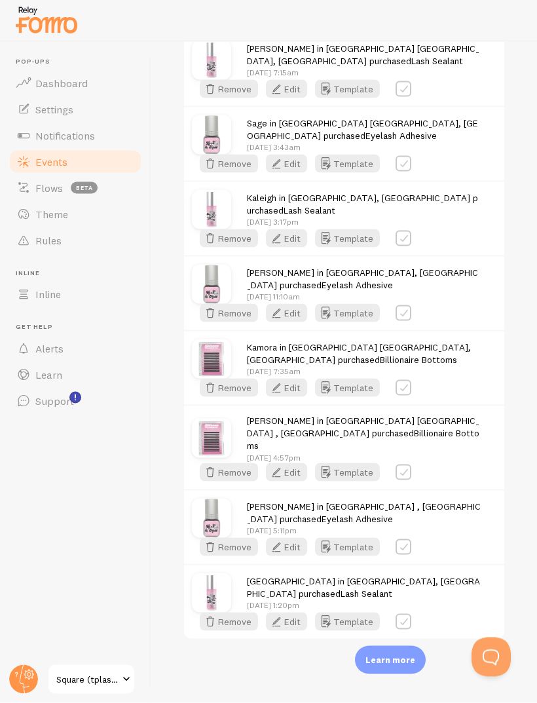
scroll to position [1260, 0]
click at [307, 24] on button "Edit" at bounding box center [286, 14] width 41 height 18
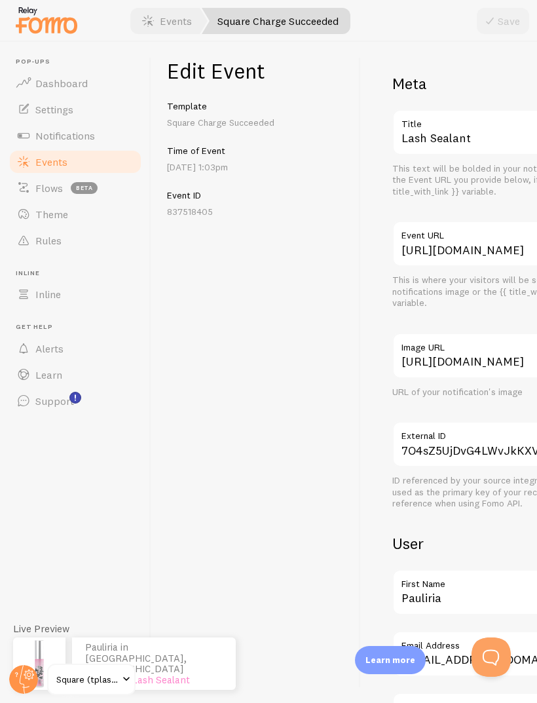
scroll to position [37, 0]
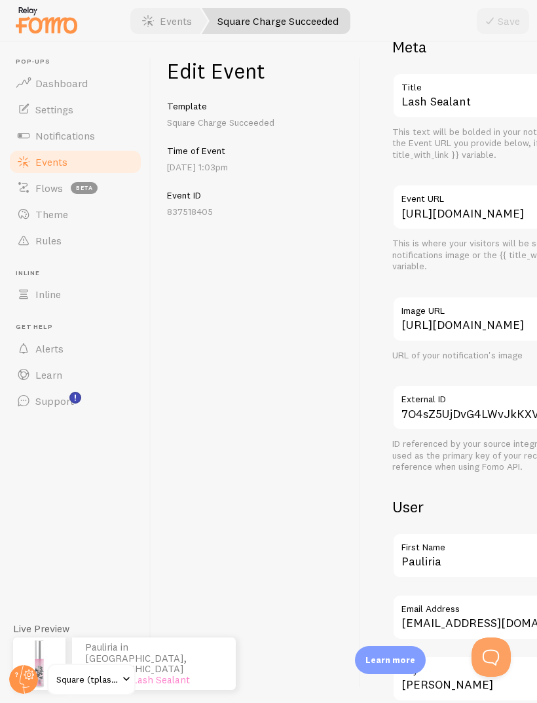
click at [97, 171] on link "Events" at bounding box center [75, 162] width 135 height 26
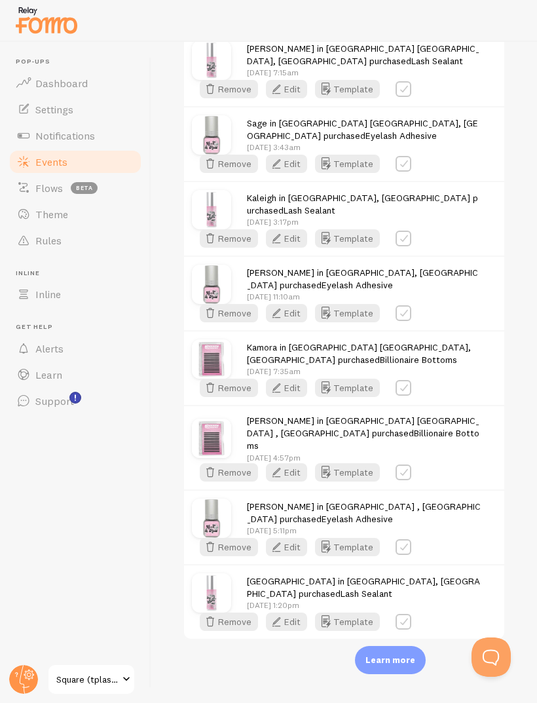
scroll to position [1761, 0]
click at [284, 97] on icon "button" at bounding box center [277, 89] width 16 height 16
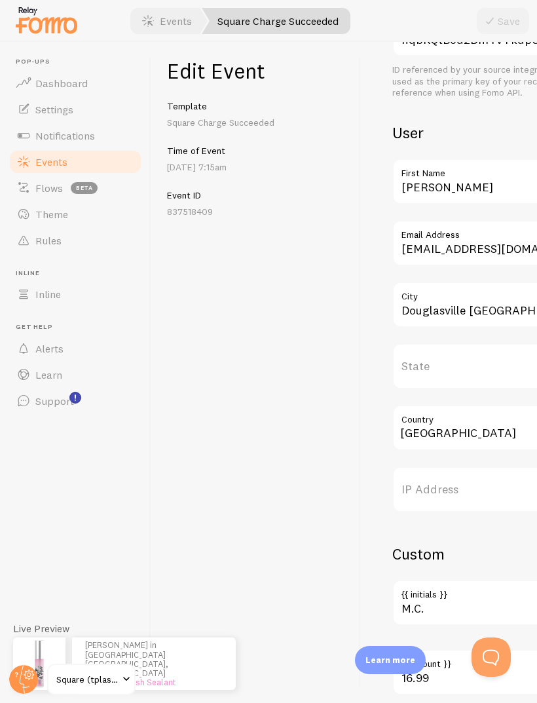
scroll to position [411, 0]
click at [498, 309] on input "Douglasville [GEOGRAPHIC_DATA]" at bounding box center [510, 304] width 236 height 46
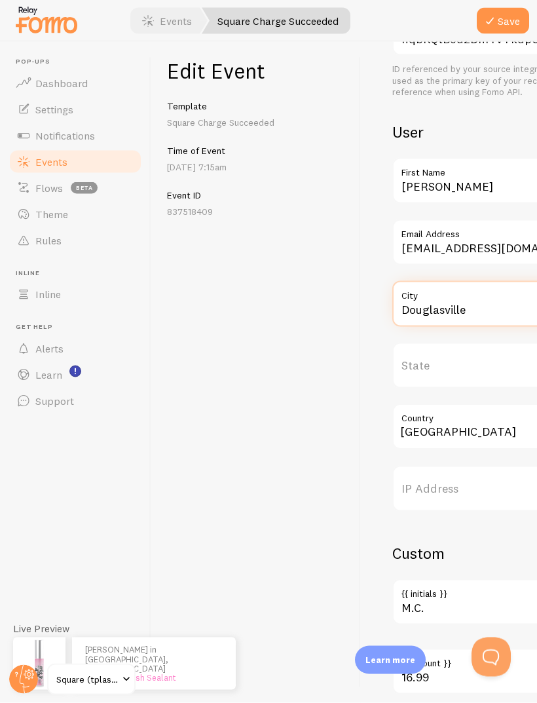
type input "Douglasville"
click at [493, 19] on icon "submit" at bounding box center [490, 21] width 16 height 16
click at [43, 160] on span "Events" at bounding box center [51, 161] width 32 height 13
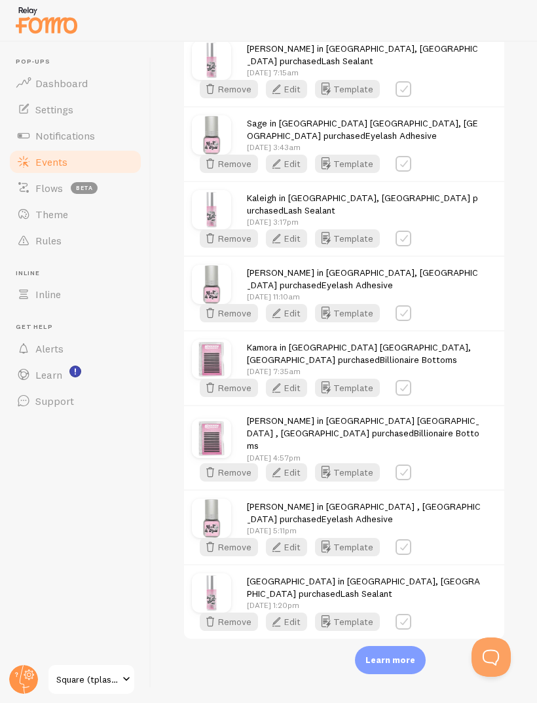
scroll to position [2372, 0]
click at [284, 172] on icon "button" at bounding box center [277, 164] width 16 height 16
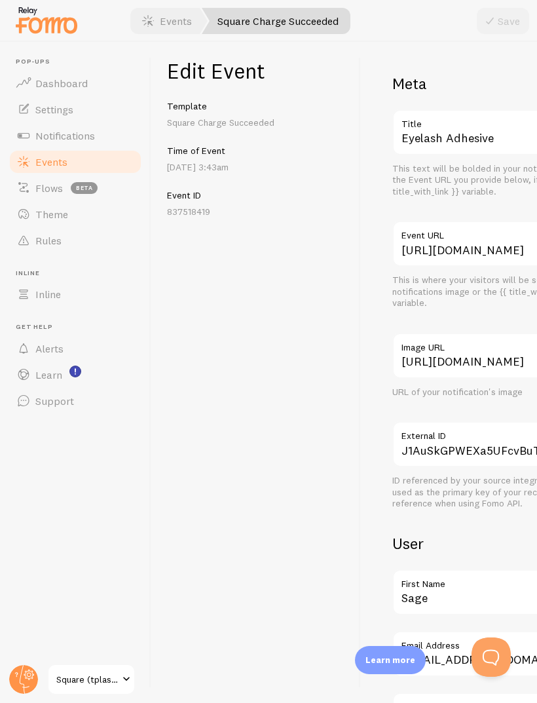
scroll to position [310, 0]
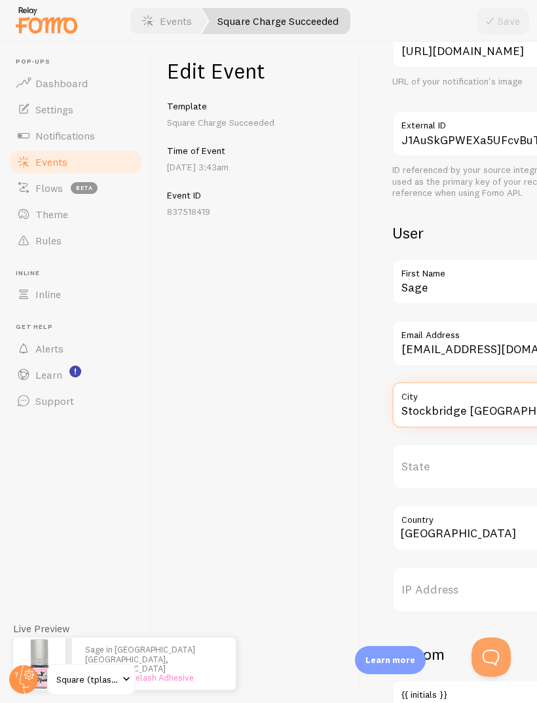
click at [504, 413] on input "Stockbridge GA" at bounding box center [510, 405] width 236 height 46
type input "Stockbridge"
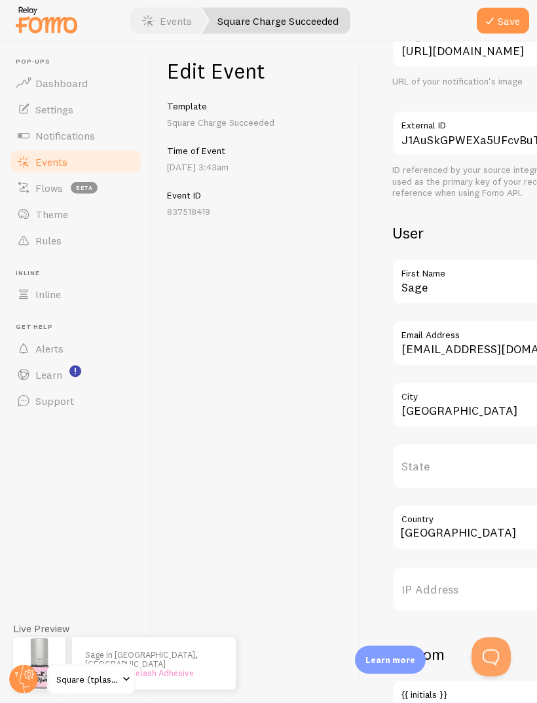
click at [495, 27] on icon "submit" at bounding box center [490, 21] width 16 height 16
click at [64, 164] on span "Events" at bounding box center [51, 161] width 32 height 13
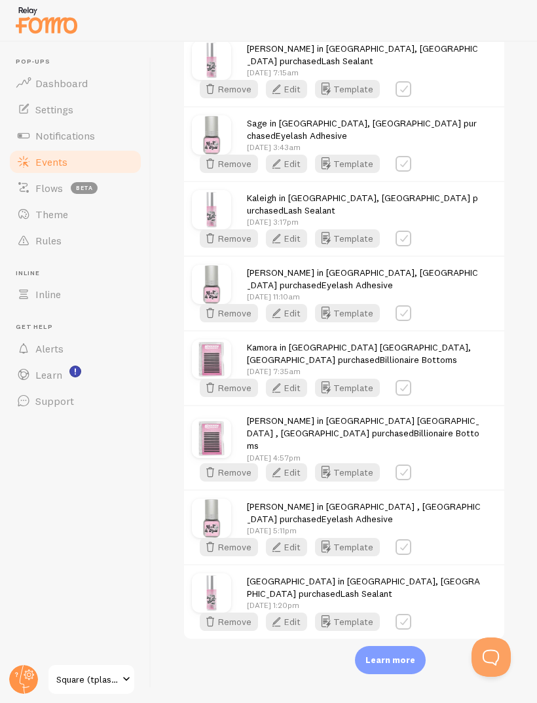
scroll to position [2826, 0]
click at [284, 246] on icon "button" at bounding box center [277, 239] width 16 height 16
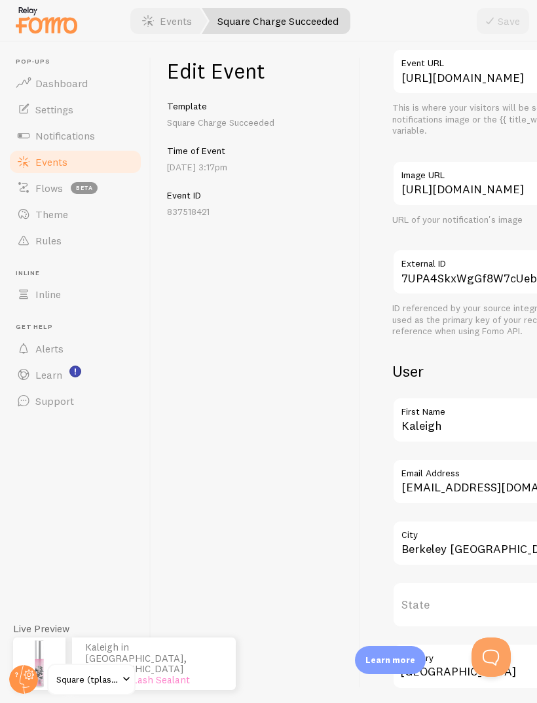
scroll to position [240, 0]
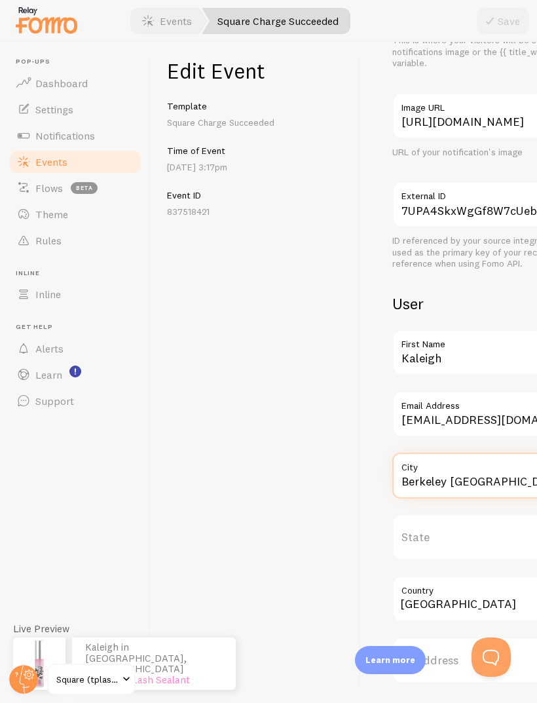
click at [477, 482] on input "Berkeley MO" at bounding box center [510, 476] width 236 height 46
type input "Berkeley"
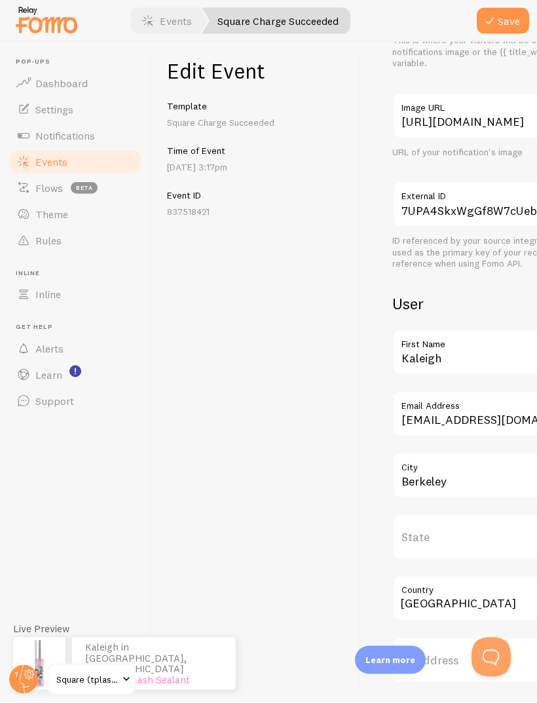
click at [494, 11] on button "Save" at bounding box center [503, 21] width 52 height 26
click at [62, 155] on span "Events" at bounding box center [51, 161] width 32 height 13
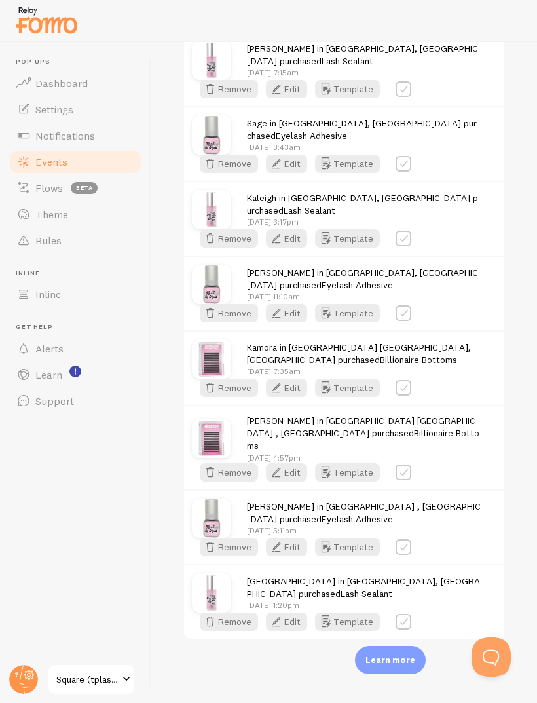
scroll to position [3442, 0]
click at [307, 322] on button "Edit" at bounding box center [286, 313] width 41 height 18
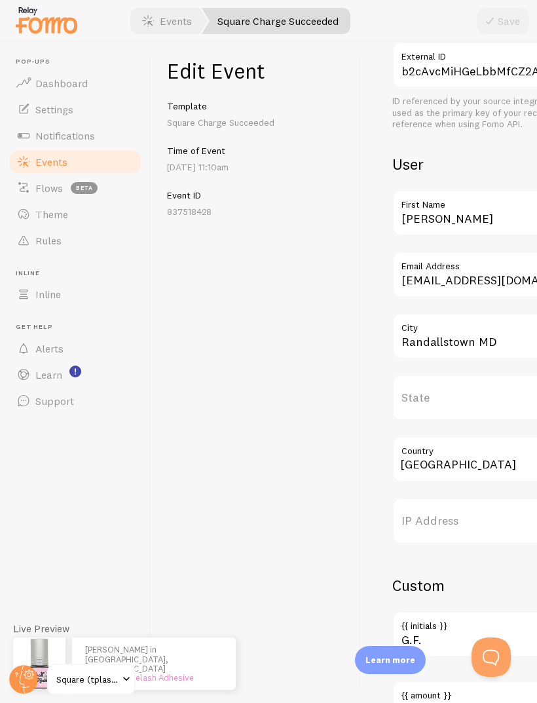
scroll to position [378, 0]
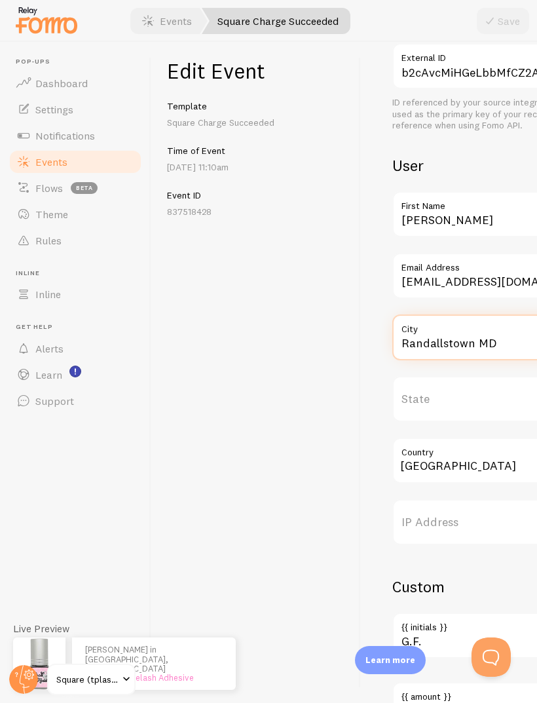
click at [488, 335] on input "Randallstown MD" at bounding box center [510, 337] width 236 height 46
click at [498, 337] on input "Randallstown MD" at bounding box center [510, 337] width 236 height 46
type input "Randallstown"
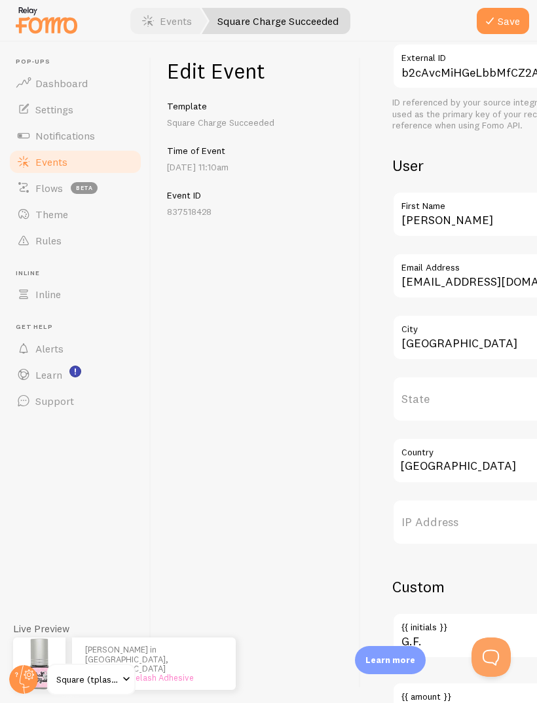
click at [495, 22] on icon "submit" at bounding box center [490, 21] width 16 height 16
click at [54, 173] on link "Events" at bounding box center [75, 162] width 135 height 26
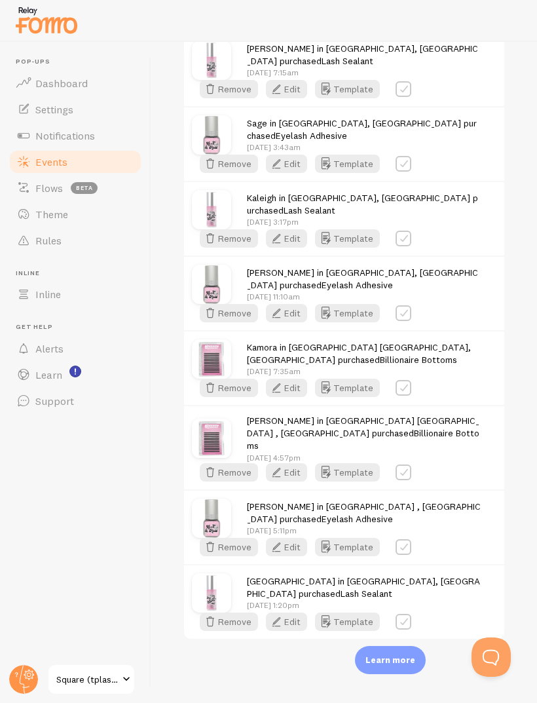
scroll to position [3511, 0]
click at [307, 322] on button "Edit" at bounding box center [286, 313] width 41 height 18
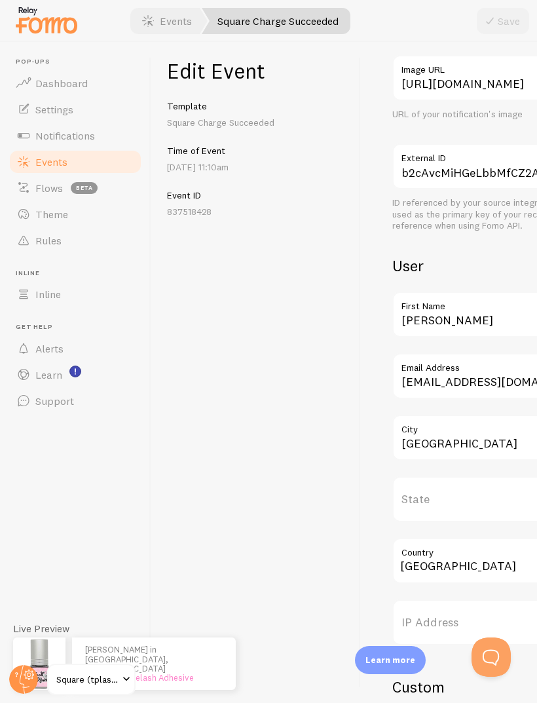
scroll to position [272, 0]
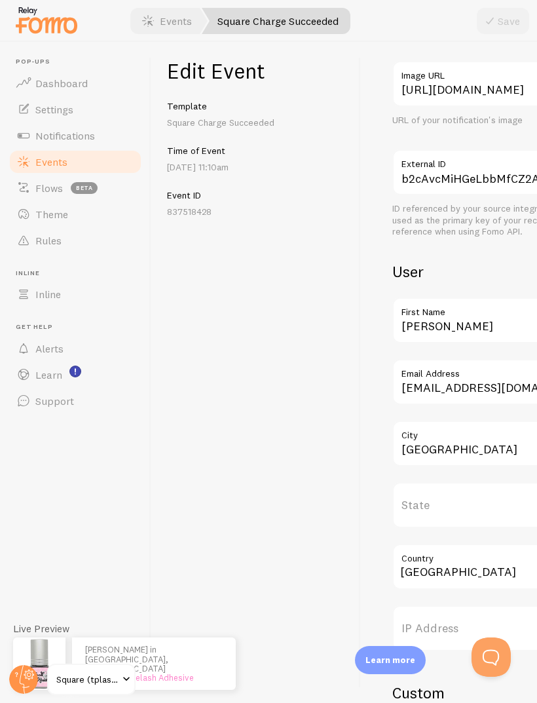
click at [69, 168] on link "Events" at bounding box center [75, 162] width 135 height 26
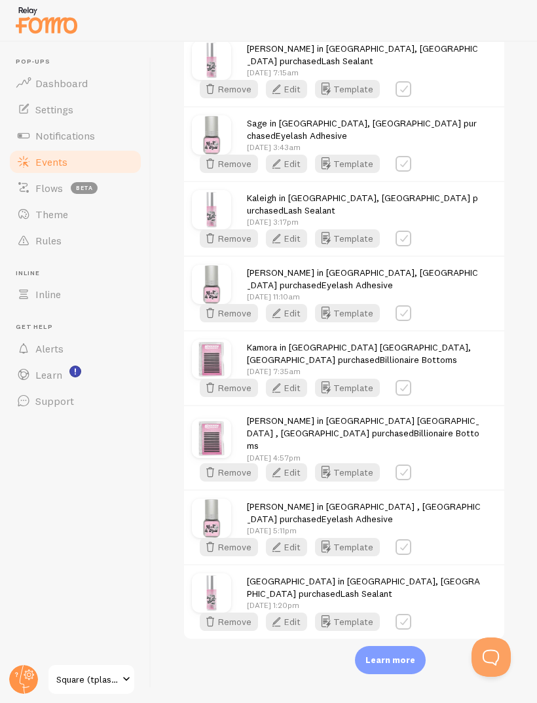
scroll to position [4886, 0]
click at [307, 463] on button "Edit" at bounding box center [286, 472] width 41 height 18
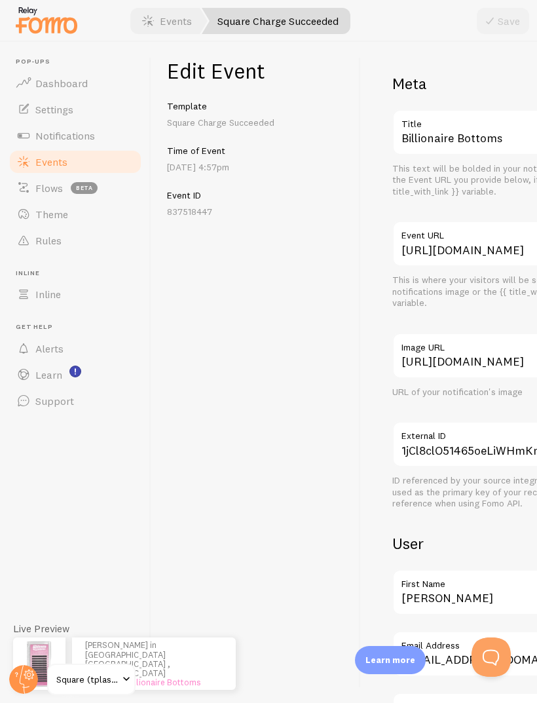
scroll to position [607, 0]
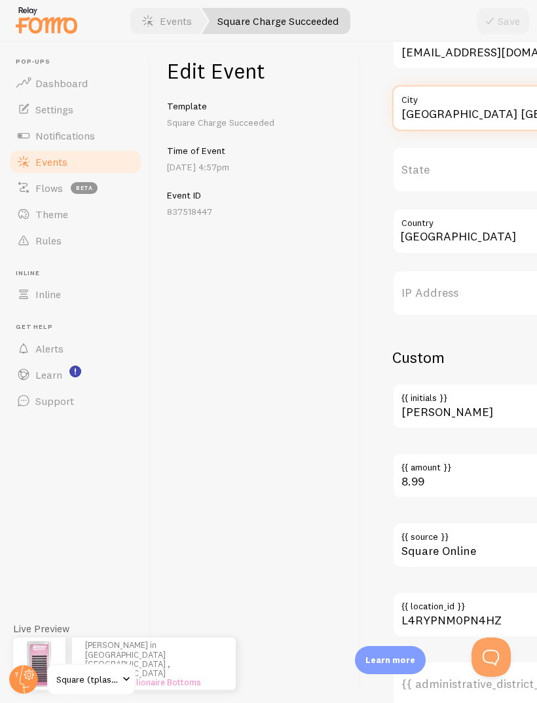
click at [497, 121] on input "Fort Worth TX" at bounding box center [510, 108] width 236 height 46
type input "Fort Worth"
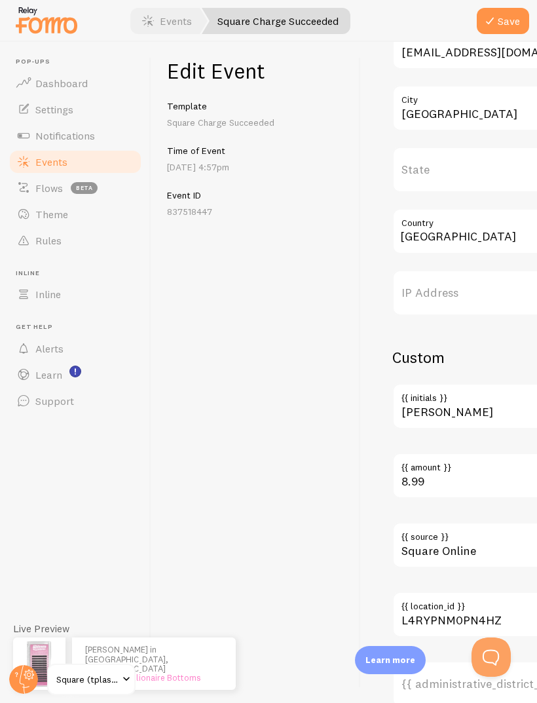
click at [498, 15] on button "Save" at bounding box center [503, 21] width 52 height 26
click at [68, 164] on link "Events" at bounding box center [75, 162] width 135 height 26
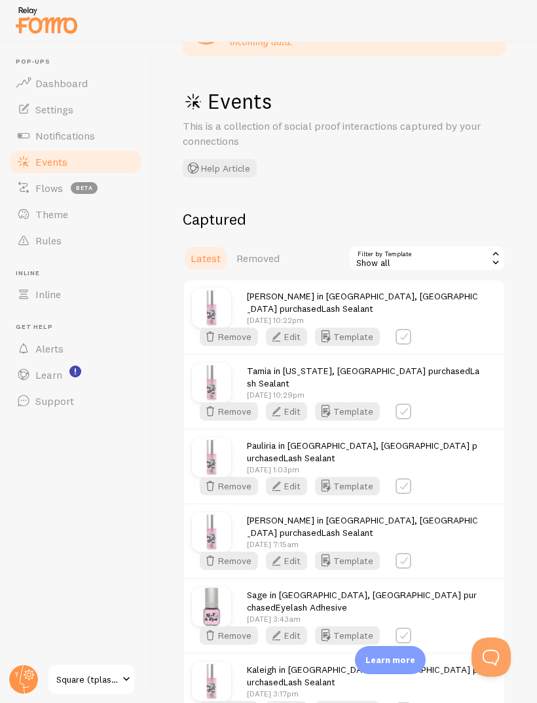
scroll to position [88, 0]
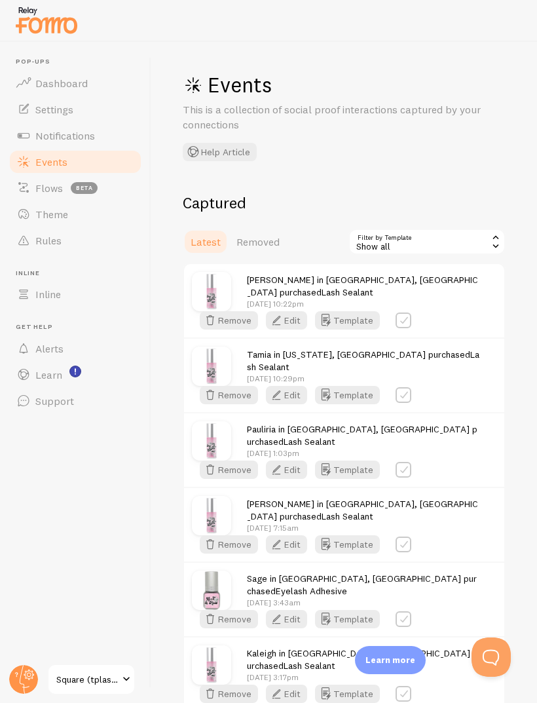
click at [307, 329] on button "Edit" at bounding box center [286, 320] width 41 height 18
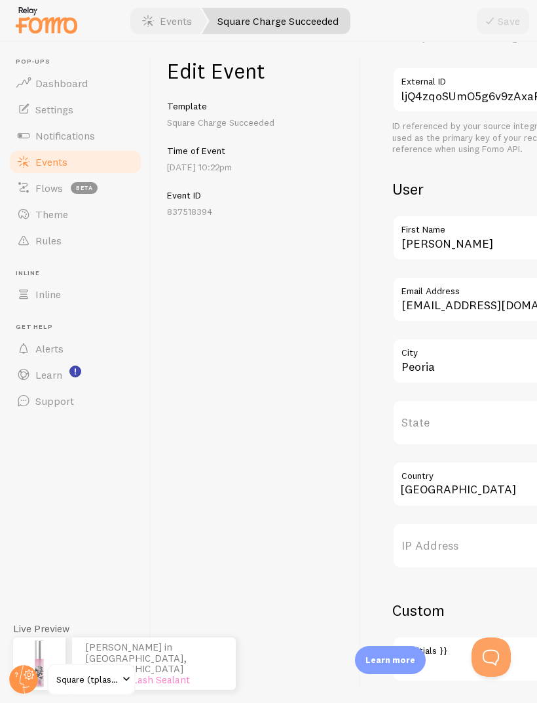
scroll to position [355, 0]
click at [458, 360] on input "Peoria" at bounding box center [510, 360] width 236 height 46
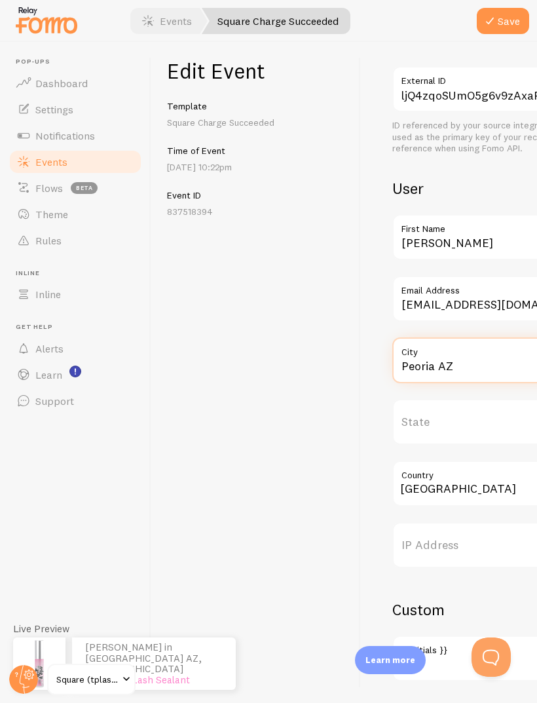
type input "Peoria AZ"
click at [498, 24] on icon "submit" at bounding box center [490, 21] width 16 height 16
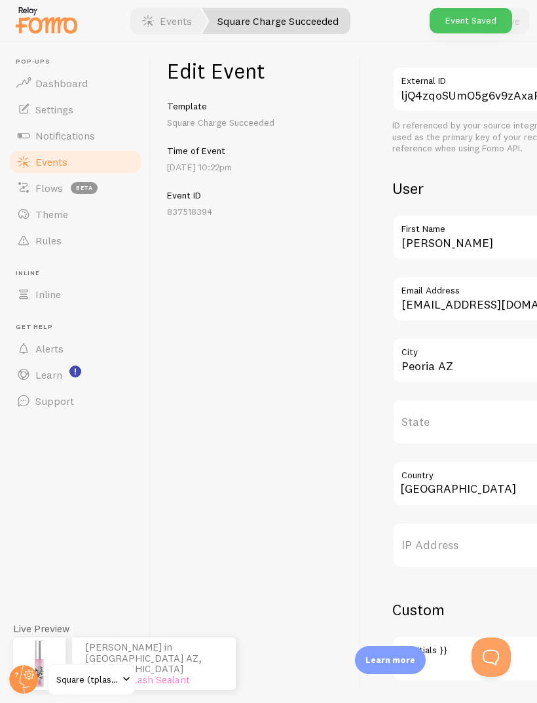
click at [86, 171] on link "Events" at bounding box center [75, 162] width 135 height 26
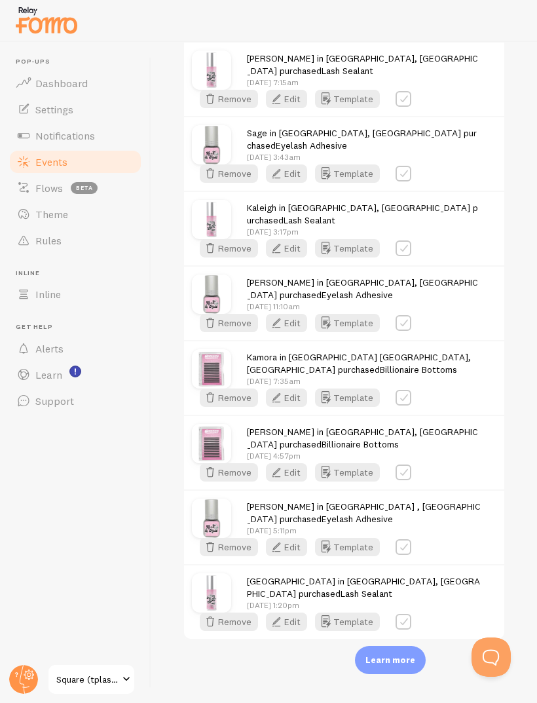
scroll to position [704, 0]
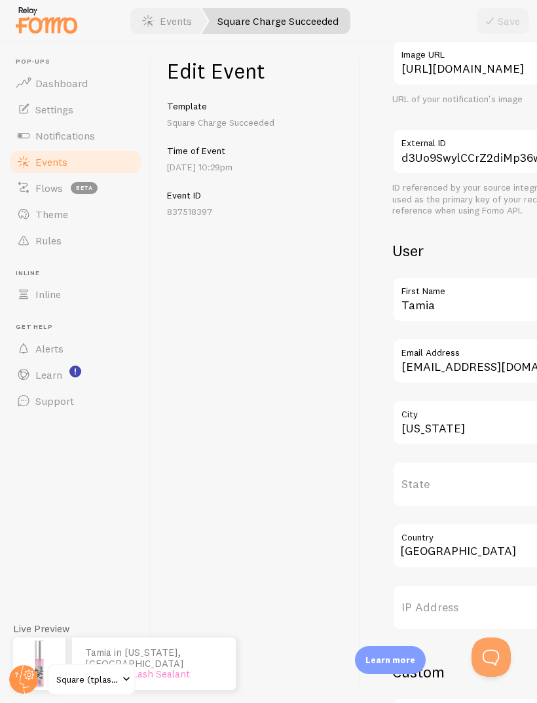
scroll to position [328, 0]
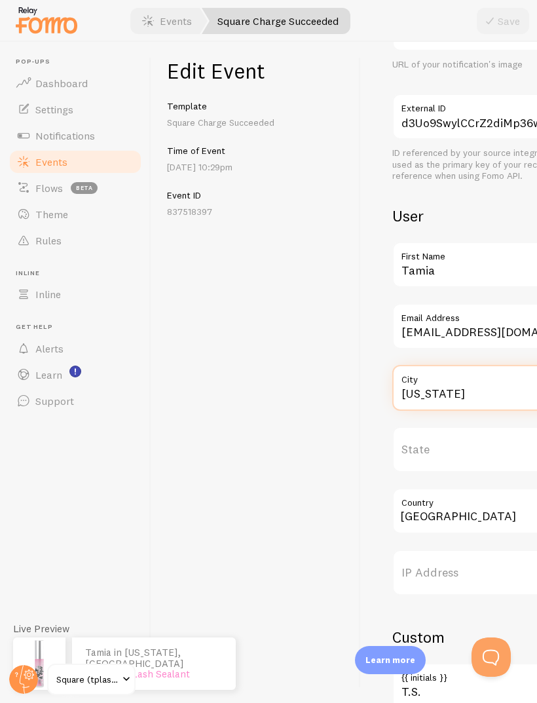
click at [484, 396] on input "Washington" at bounding box center [510, 388] width 236 height 46
type input "Washington DC"
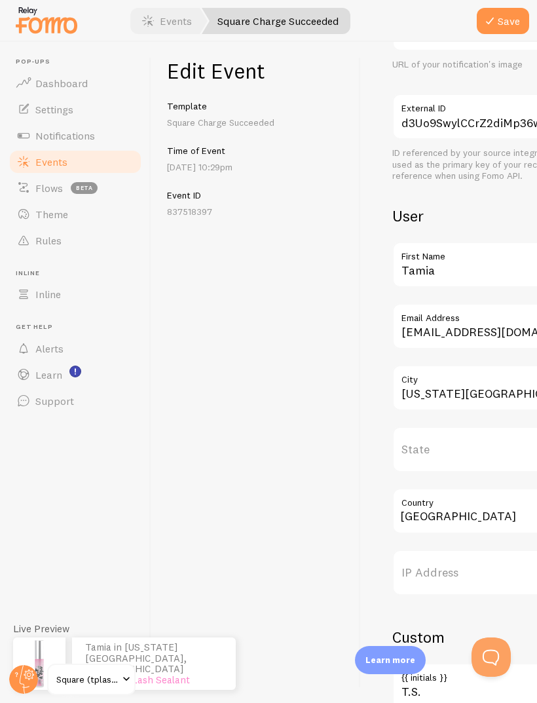
click at [495, 20] on icon "submit" at bounding box center [490, 21] width 16 height 16
click at [94, 165] on link "Events" at bounding box center [75, 162] width 135 height 26
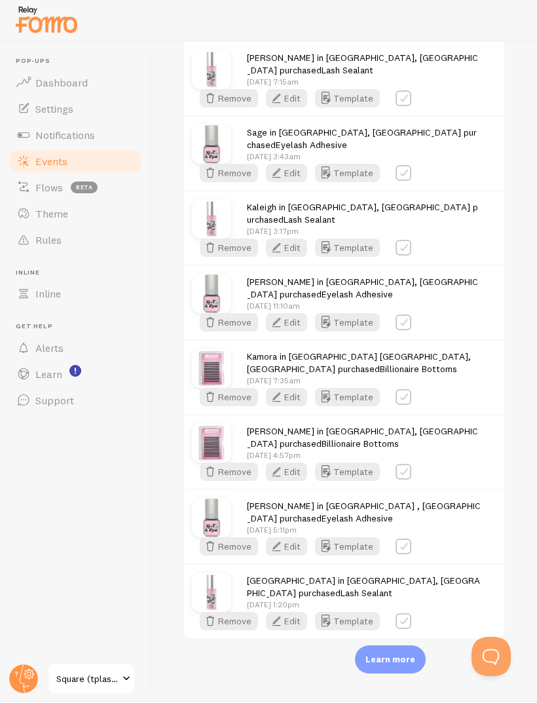
scroll to position [1713, 0]
click at [307, 108] on button "Edit" at bounding box center [286, 99] width 41 height 18
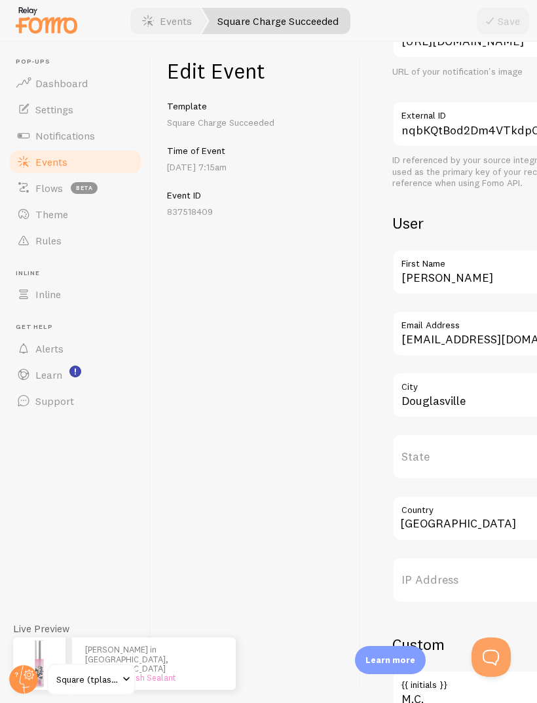
scroll to position [335, 0]
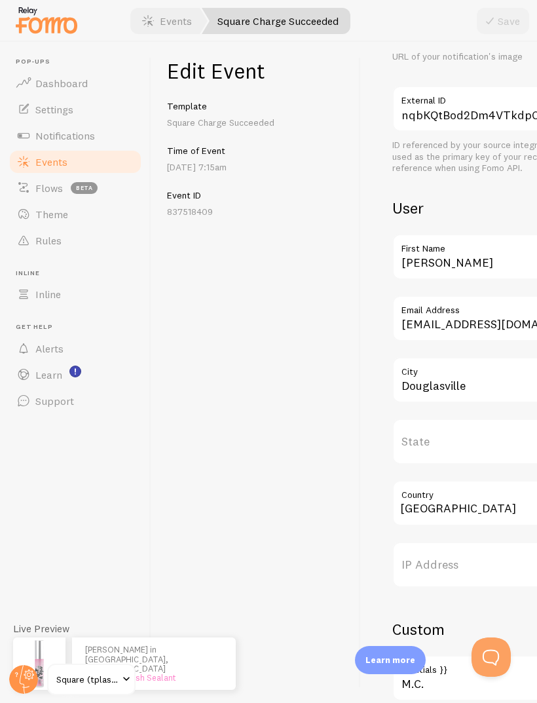
click at [438, 509] on input "Country" at bounding box center [510, 503] width 236 height 46
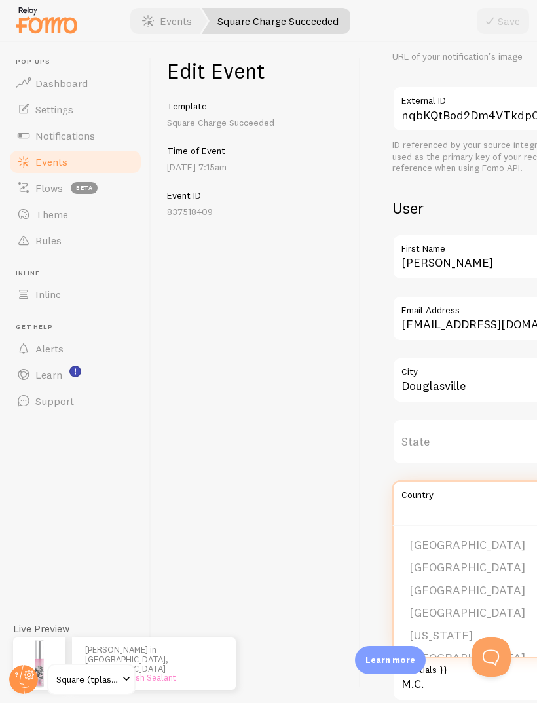
scroll to position [45, 0]
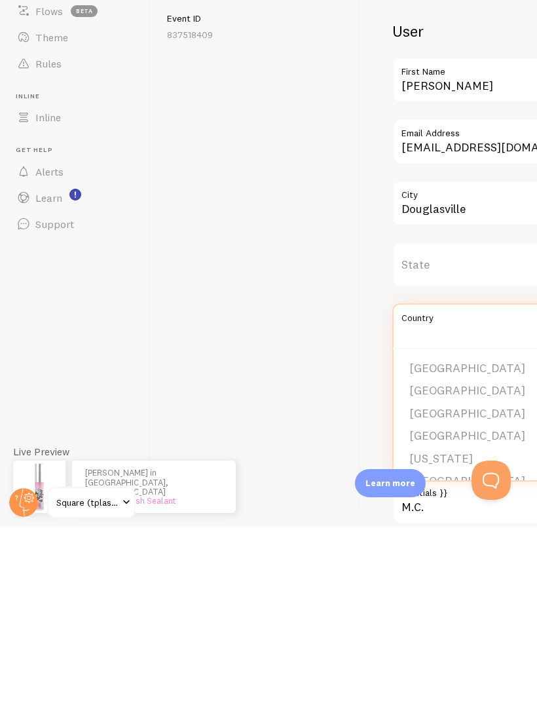
click at [265, 280] on div "Edit Event Template Square Charge Succeeded Time of Event Aug 18th @ 7:15am Eve…" at bounding box center [256, 372] width 210 height 661
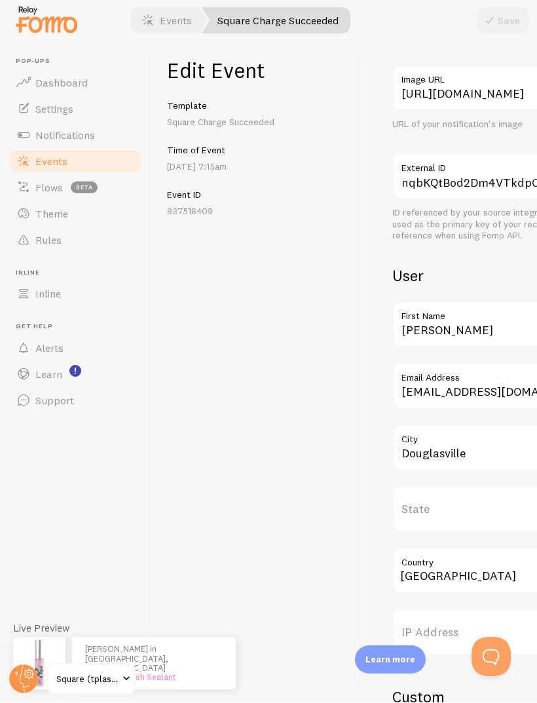
scroll to position [267, 0]
click at [478, 454] on input "Douglasville" at bounding box center [510, 449] width 236 height 46
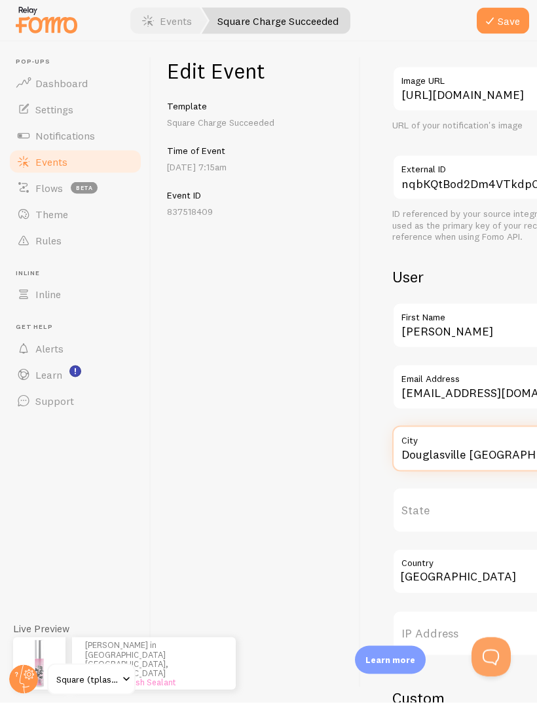
type input "Douglasville [GEOGRAPHIC_DATA]"
click at [499, 16] on button "Save" at bounding box center [503, 21] width 52 height 26
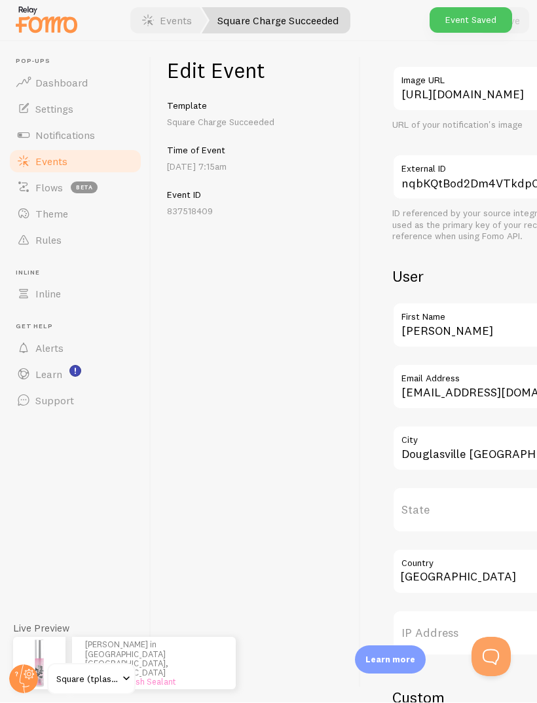
click at [58, 163] on span "Events" at bounding box center [51, 161] width 32 height 13
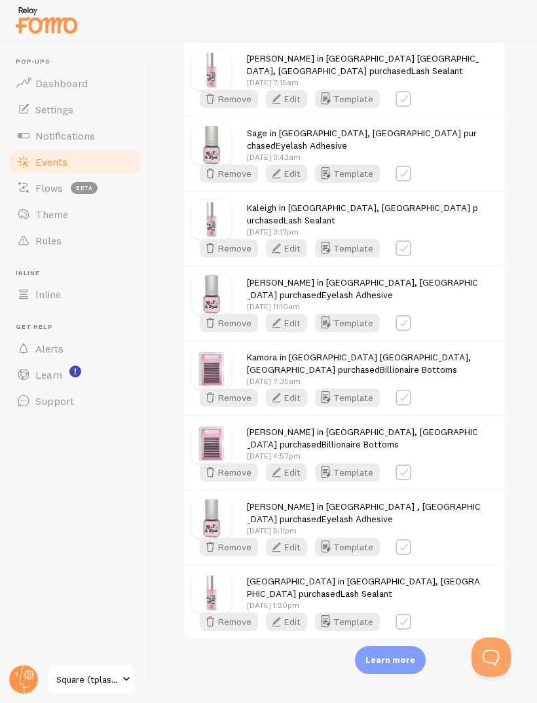
scroll to position [2437, 0]
click at [307, 183] on button "Edit" at bounding box center [286, 173] width 41 height 18
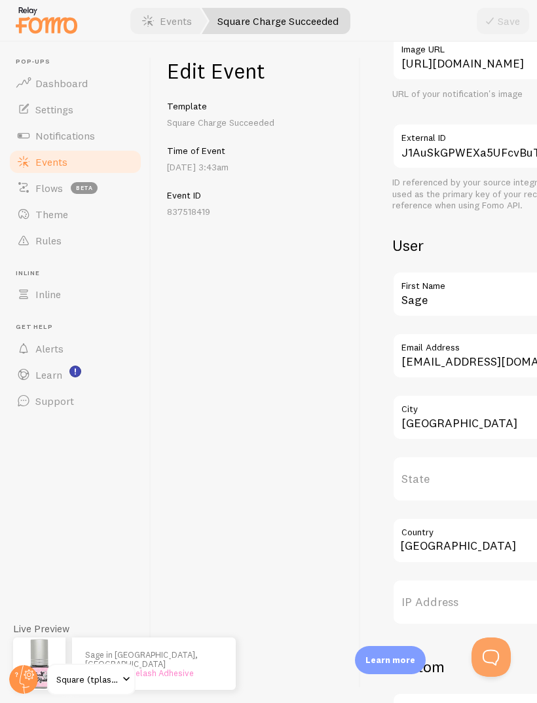
scroll to position [343, 0]
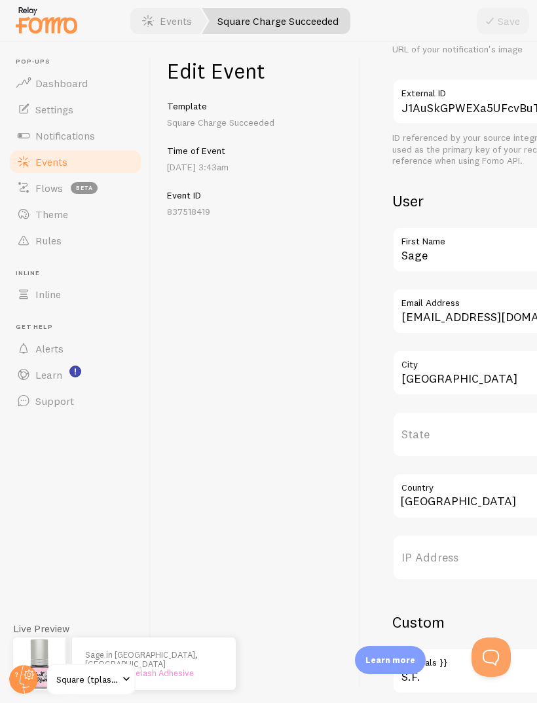
click at [493, 362] on label "City" at bounding box center [510, 361] width 236 height 22
click at [493, 362] on input "Stockbridge" at bounding box center [510, 373] width 236 height 46
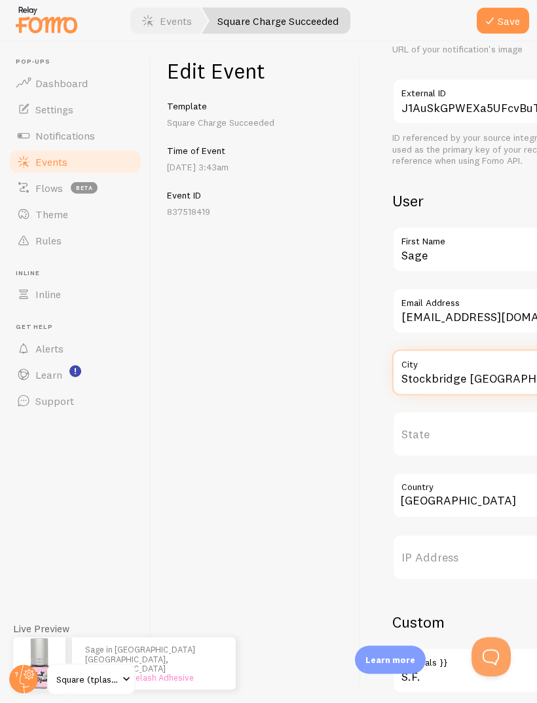
type input "Stockbridge GA"
click at [498, 33] on button "Save" at bounding box center [503, 21] width 52 height 26
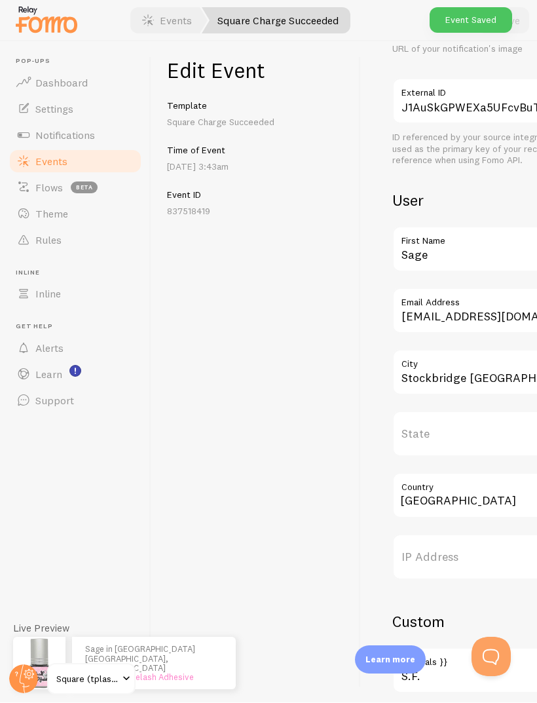
click at [79, 168] on link "Events" at bounding box center [75, 162] width 135 height 26
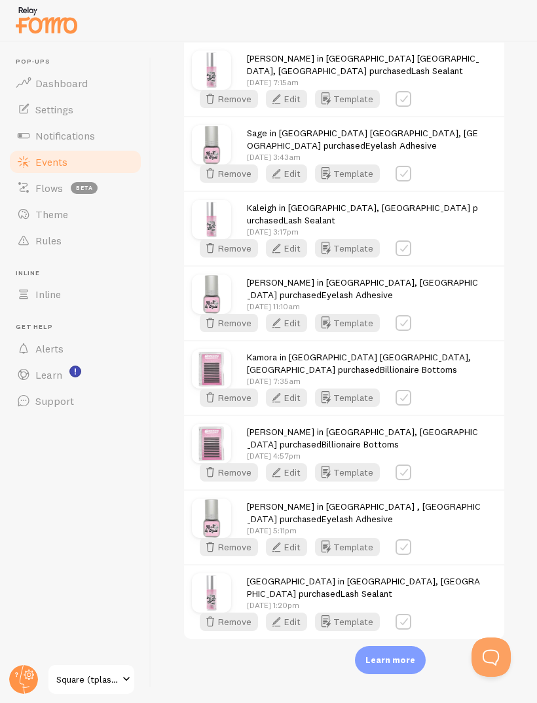
scroll to position [2908, 0]
click at [284, 256] on icon "button" at bounding box center [277, 248] width 16 height 16
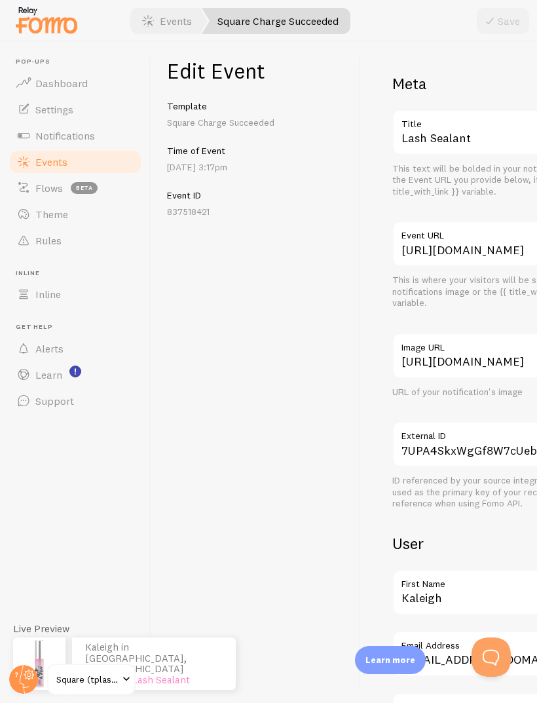
scroll to position [315, 0]
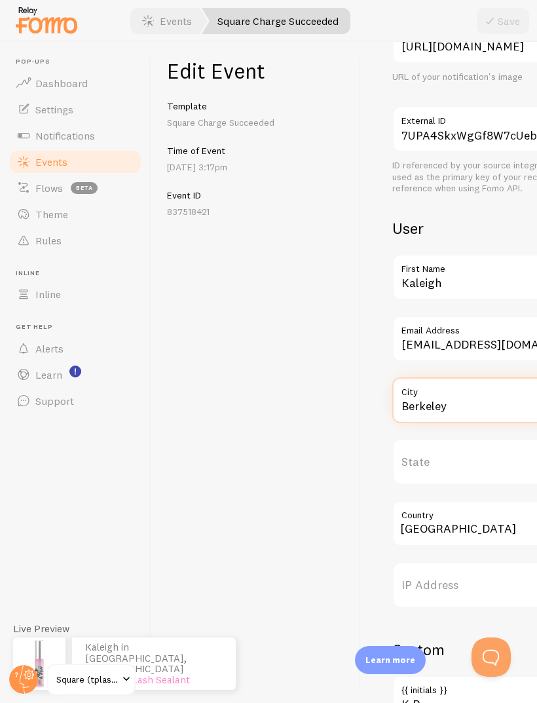
click at [464, 411] on input "Berkeley" at bounding box center [510, 400] width 236 height 46
type input "Berkeley MO"
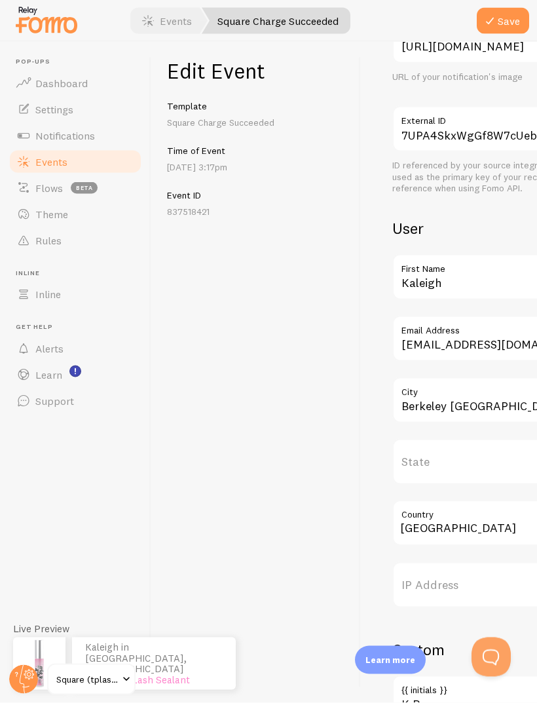
click at [502, 16] on button "Save" at bounding box center [503, 21] width 52 height 26
click at [82, 159] on link "Events" at bounding box center [75, 162] width 135 height 26
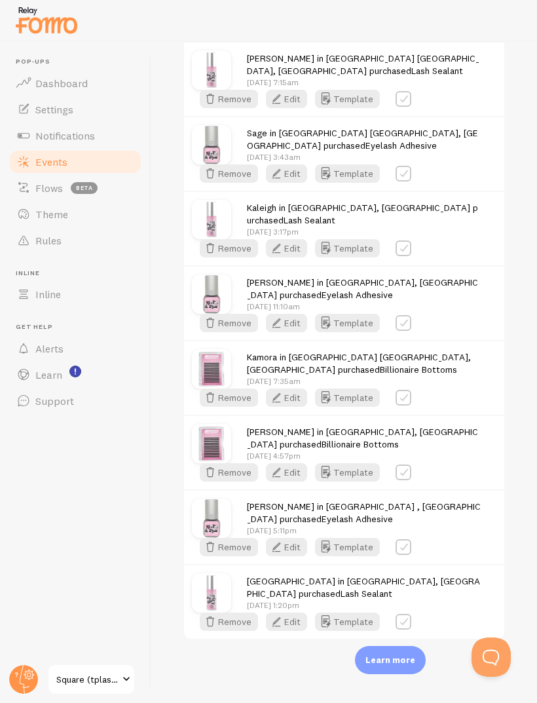
scroll to position [3442, 0]
click at [307, 332] on button "Edit" at bounding box center [286, 323] width 41 height 18
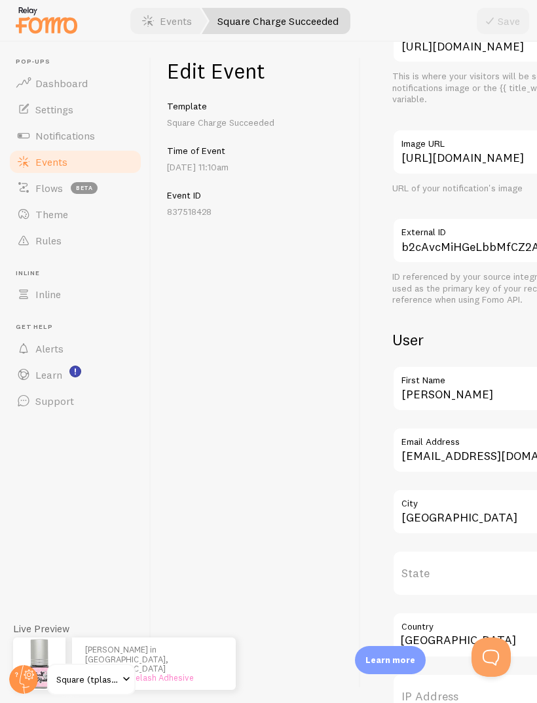
scroll to position [223, 0]
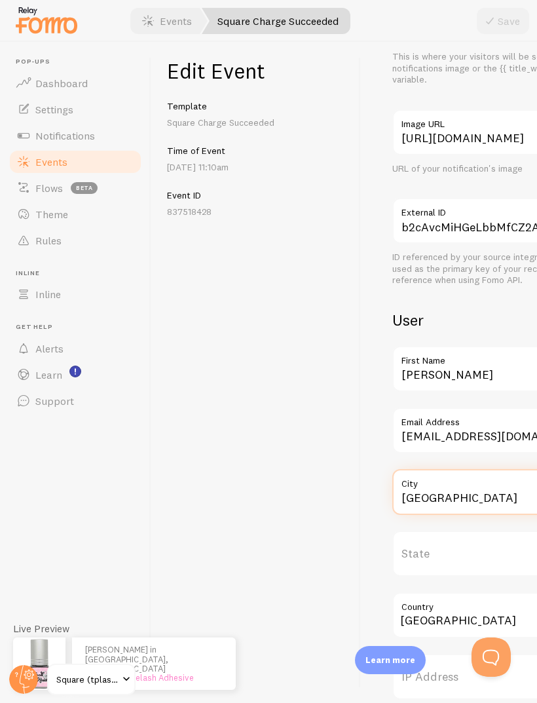
click at [502, 508] on input "Randallstown" at bounding box center [510, 492] width 236 height 46
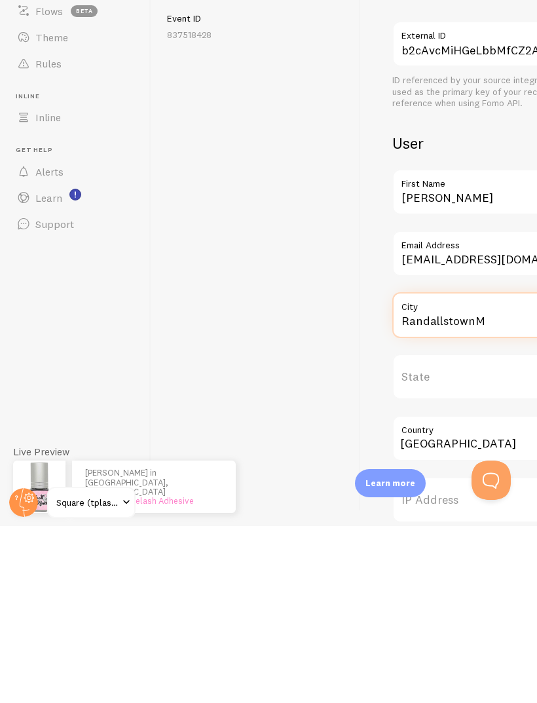
scroll to position [44, 0]
type input "Randallstown MD"
click at [202, 309] on div "Edit Event Template Square Charge Succeeded Time of Event Aug 14th @ 11:10am Ev…" at bounding box center [256, 372] width 210 height 661
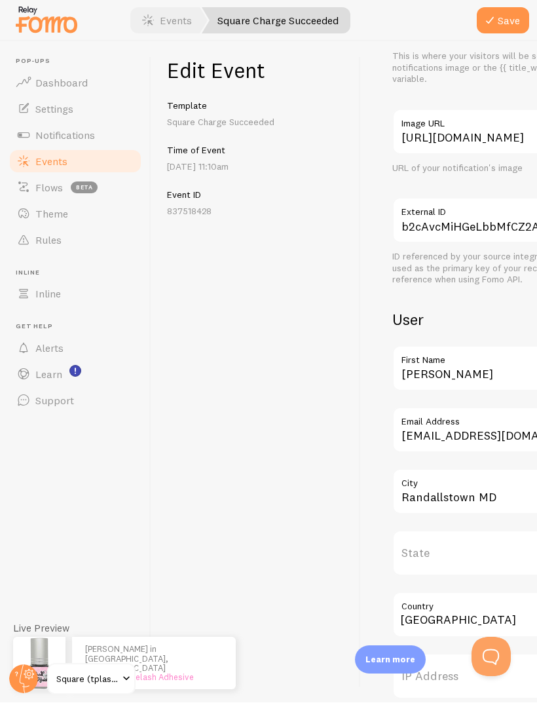
click at [507, 13] on button "Save" at bounding box center [503, 21] width 52 height 26
click at [58, 160] on span "Events" at bounding box center [51, 161] width 32 height 13
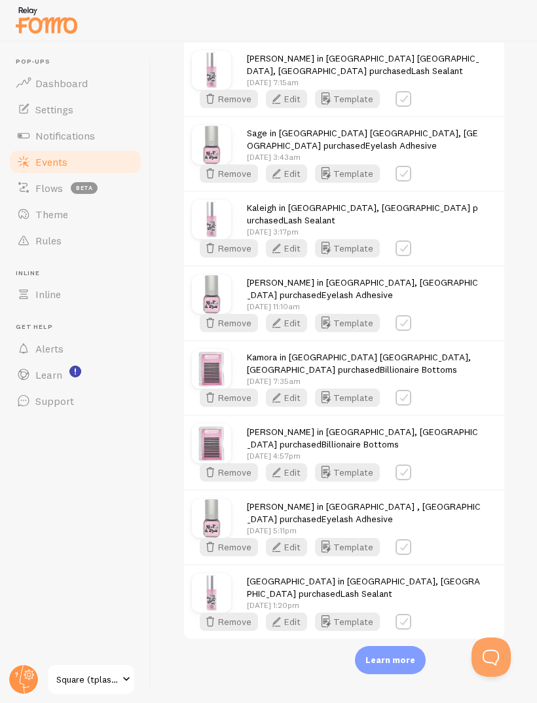
scroll to position [4186, 0]
click at [307, 407] on button "Edit" at bounding box center [286, 397] width 41 height 18
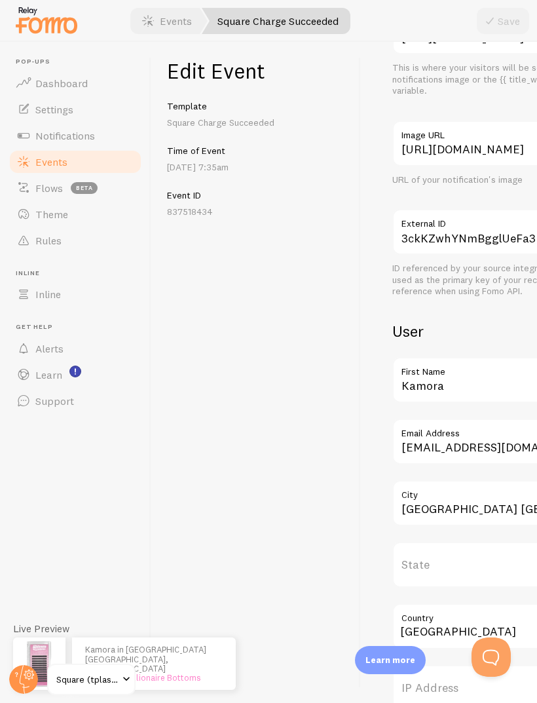
scroll to position [236, 0]
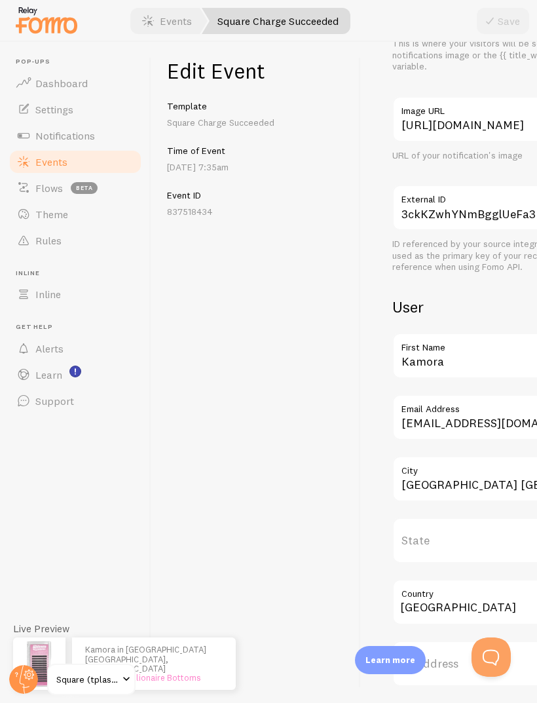
click at [73, 162] on link "Events" at bounding box center [75, 162] width 135 height 26
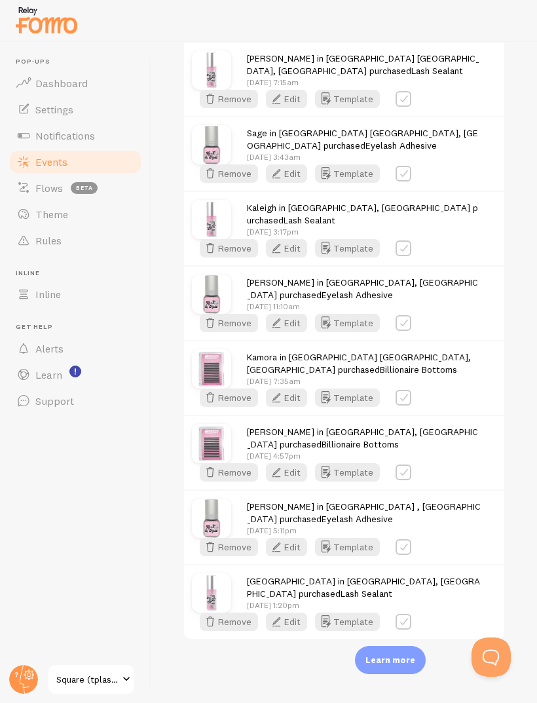
scroll to position [4760, 0]
click at [307, 481] on button "Edit" at bounding box center [286, 472] width 41 height 18
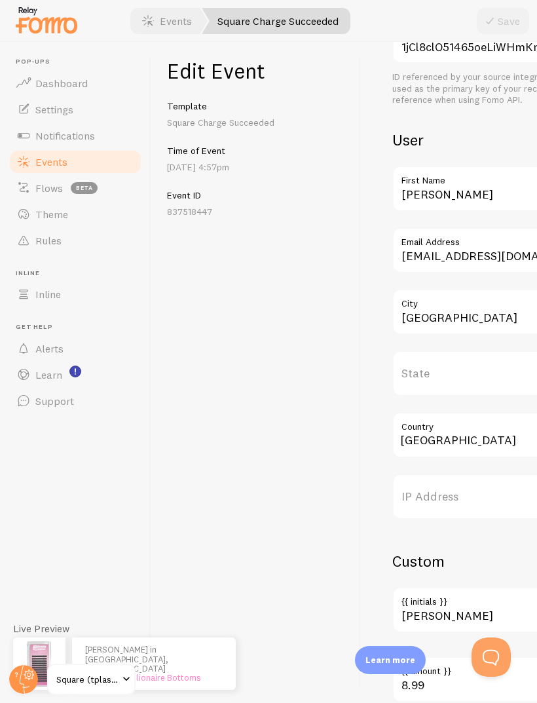
scroll to position [385, 0]
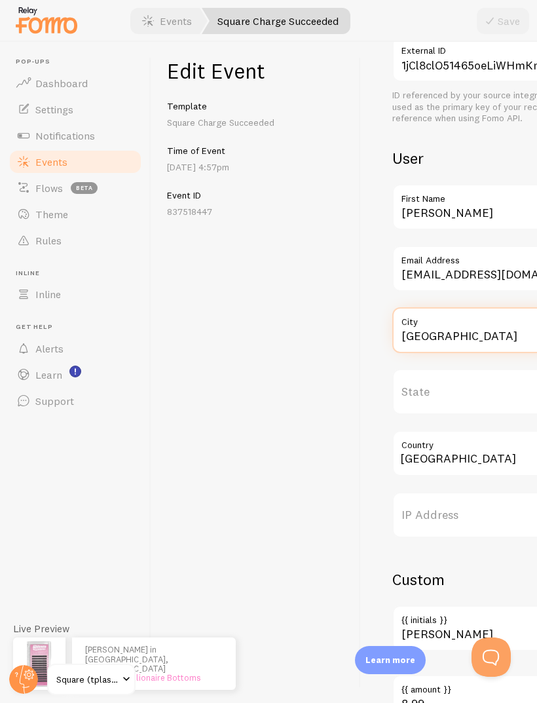
click at [453, 333] on input "Fort Worth" at bounding box center [510, 330] width 236 height 46
type input "Fort Worth TX"
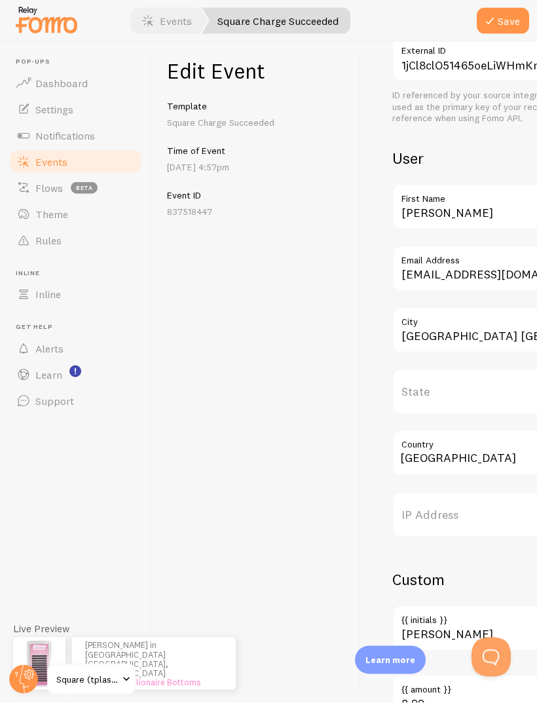
click at [497, 13] on icon "submit" at bounding box center [490, 21] width 16 height 16
click at [89, 163] on link "Events" at bounding box center [75, 162] width 135 height 26
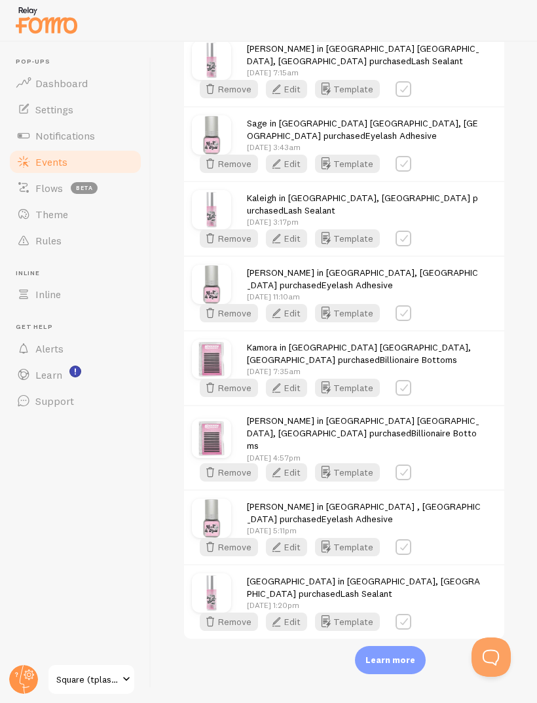
scroll to position [5424, 0]
click at [284, 539] on icon "button" at bounding box center [277, 547] width 16 height 16
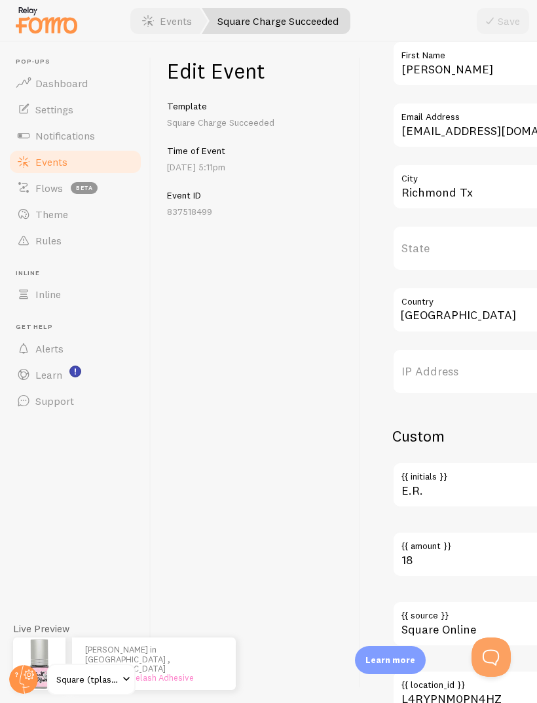
scroll to position [531, 0]
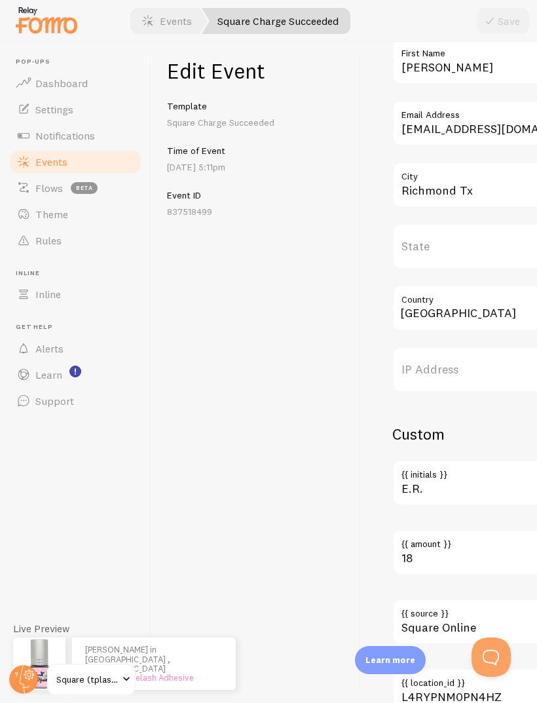
click at [92, 151] on link "Events" at bounding box center [75, 162] width 135 height 26
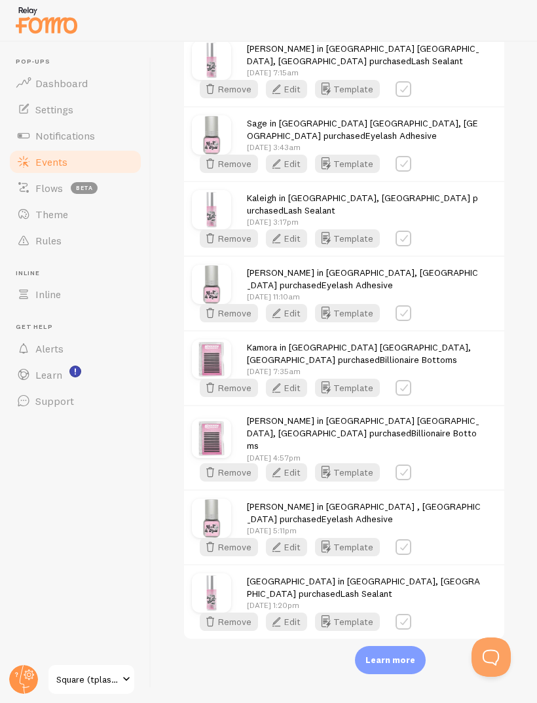
scroll to position [6020, 0]
click at [307, 612] on button "Edit" at bounding box center [286, 621] width 41 height 18
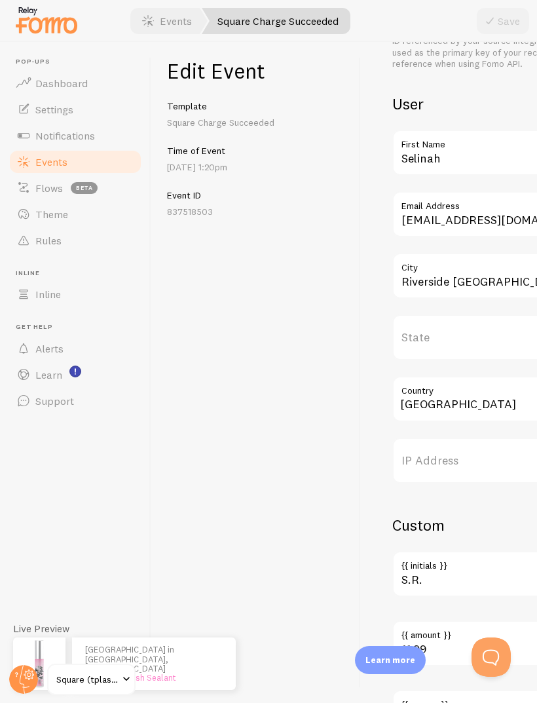
scroll to position [440, 0]
click at [41, 106] on span "Settings" at bounding box center [54, 109] width 38 height 13
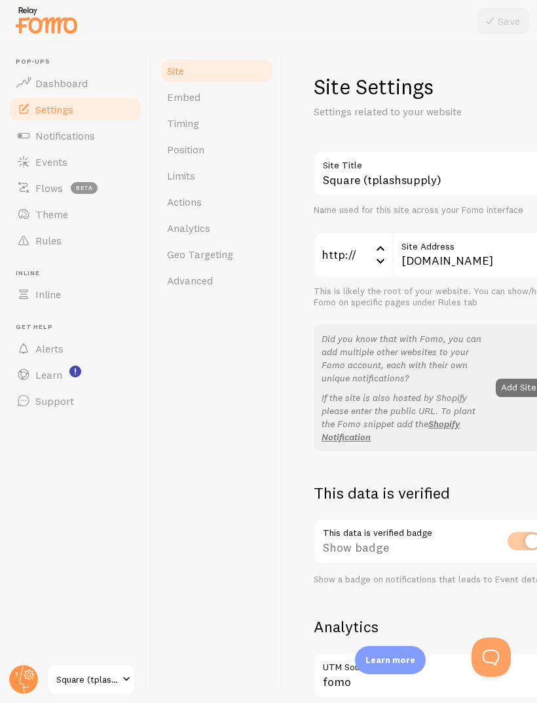
click at [176, 127] on span "Timing" at bounding box center [183, 123] width 32 height 13
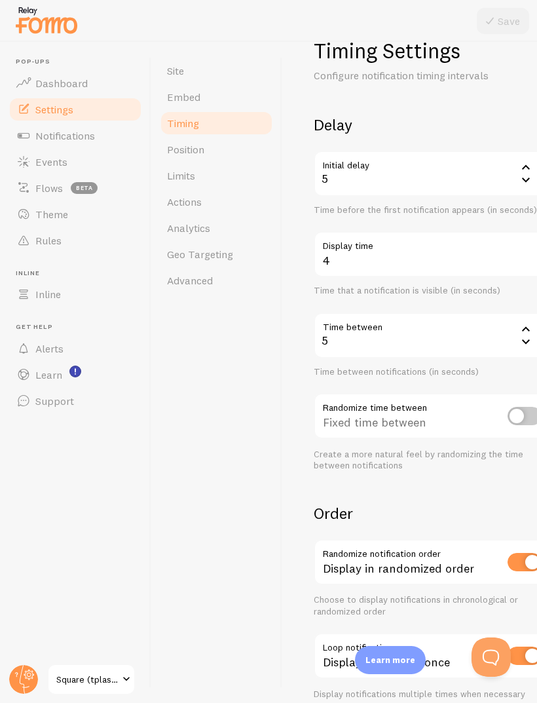
scroll to position [30, 0]
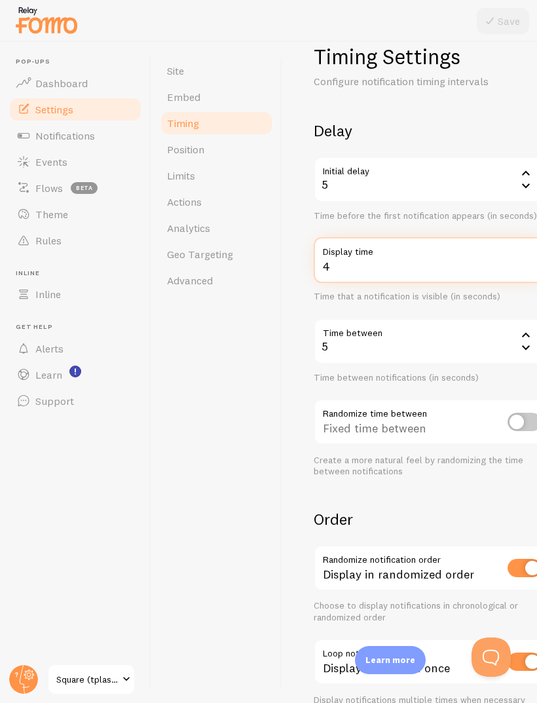
click at [485, 272] on input "4" at bounding box center [432, 260] width 236 height 46
type input "5"
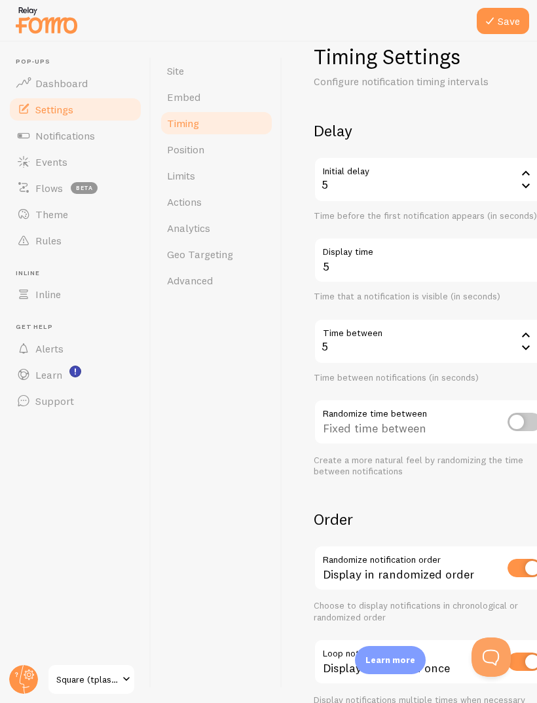
click at [504, 20] on button "Save" at bounding box center [503, 21] width 52 height 26
click at [532, 181] on icon at bounding box center [526, 186] width 16 height 16
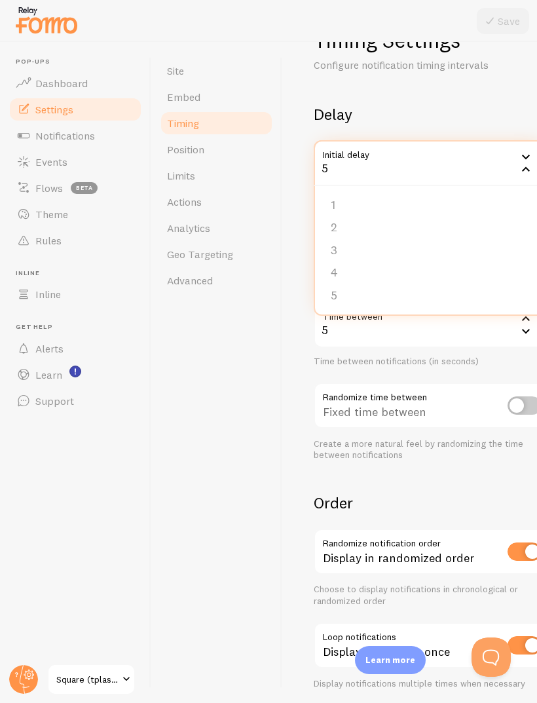
scroll to position [47, 0]
click at [483, 98] on div "Timing Settings Configure notification timing intervals Delay Initial delay 5 5…" at bounding box center [410, 358] width 192 height 662
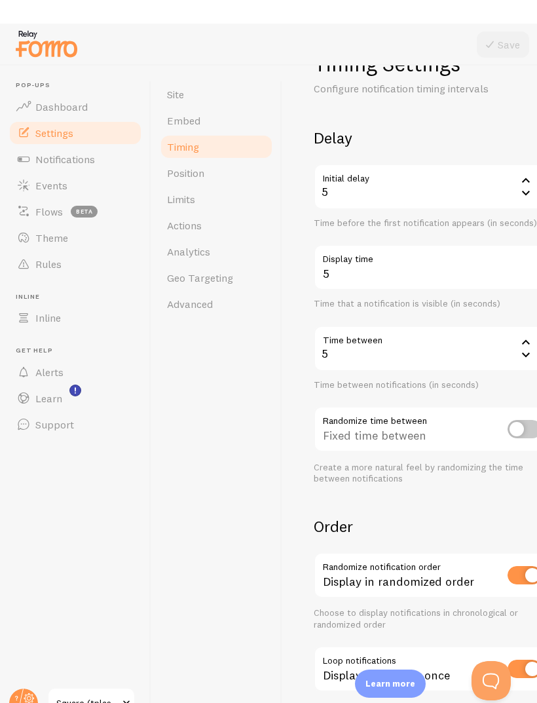
scroll to position [0, 0]
